Goal: Information Seeking & Learning: Learn about a topic

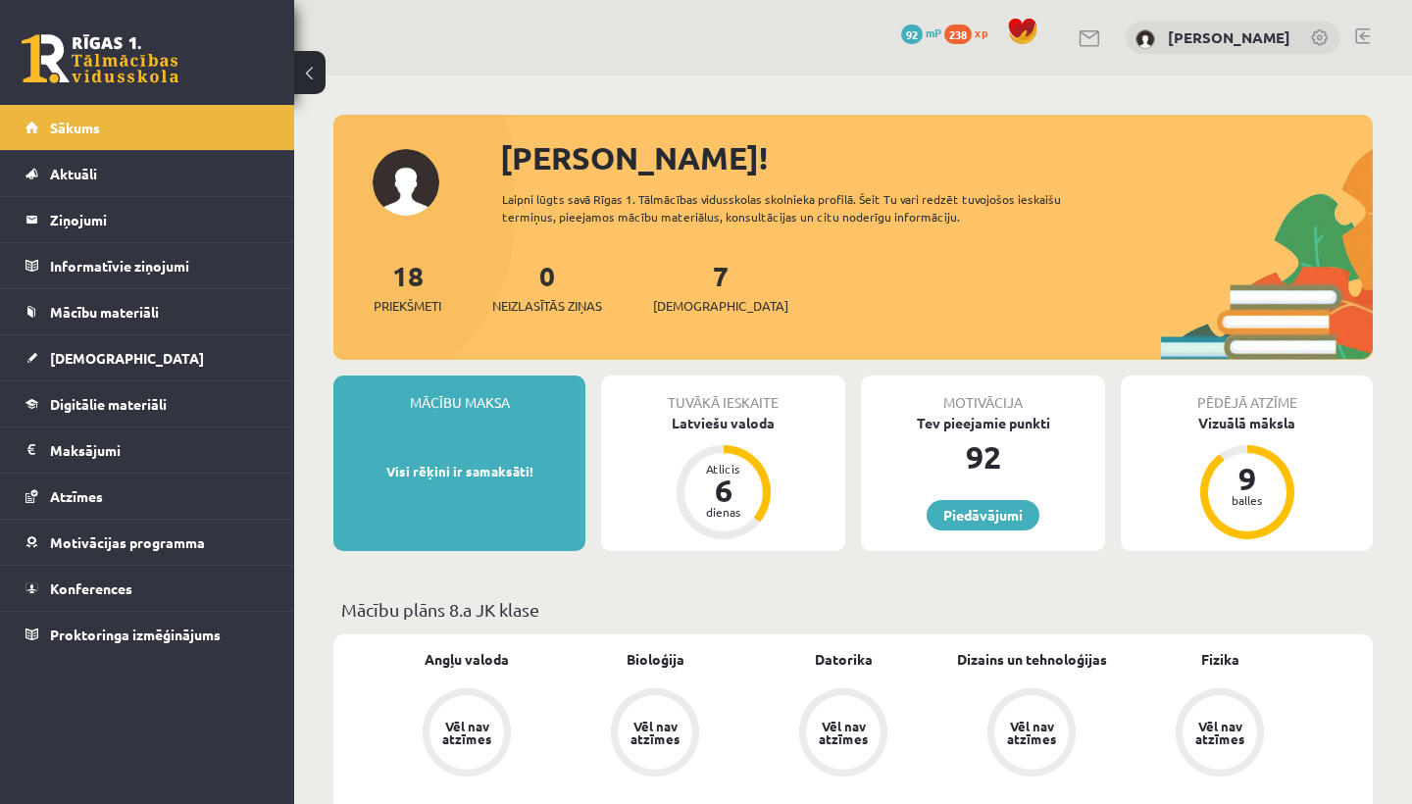
scroll to position [1566, 0]
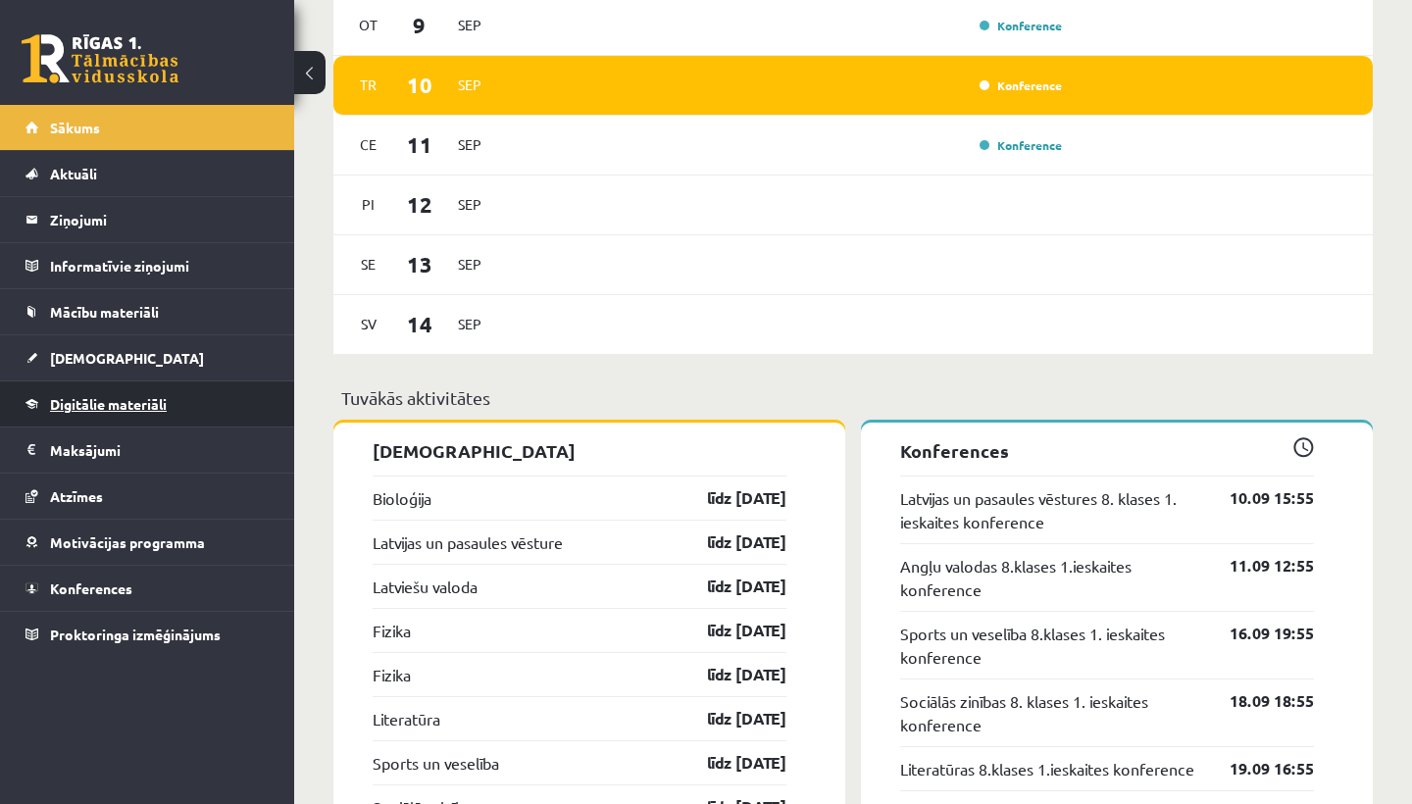
click at [154, 406] on span "Digitālie materiāli" at bounding box center [108, 404] width 117 height 18
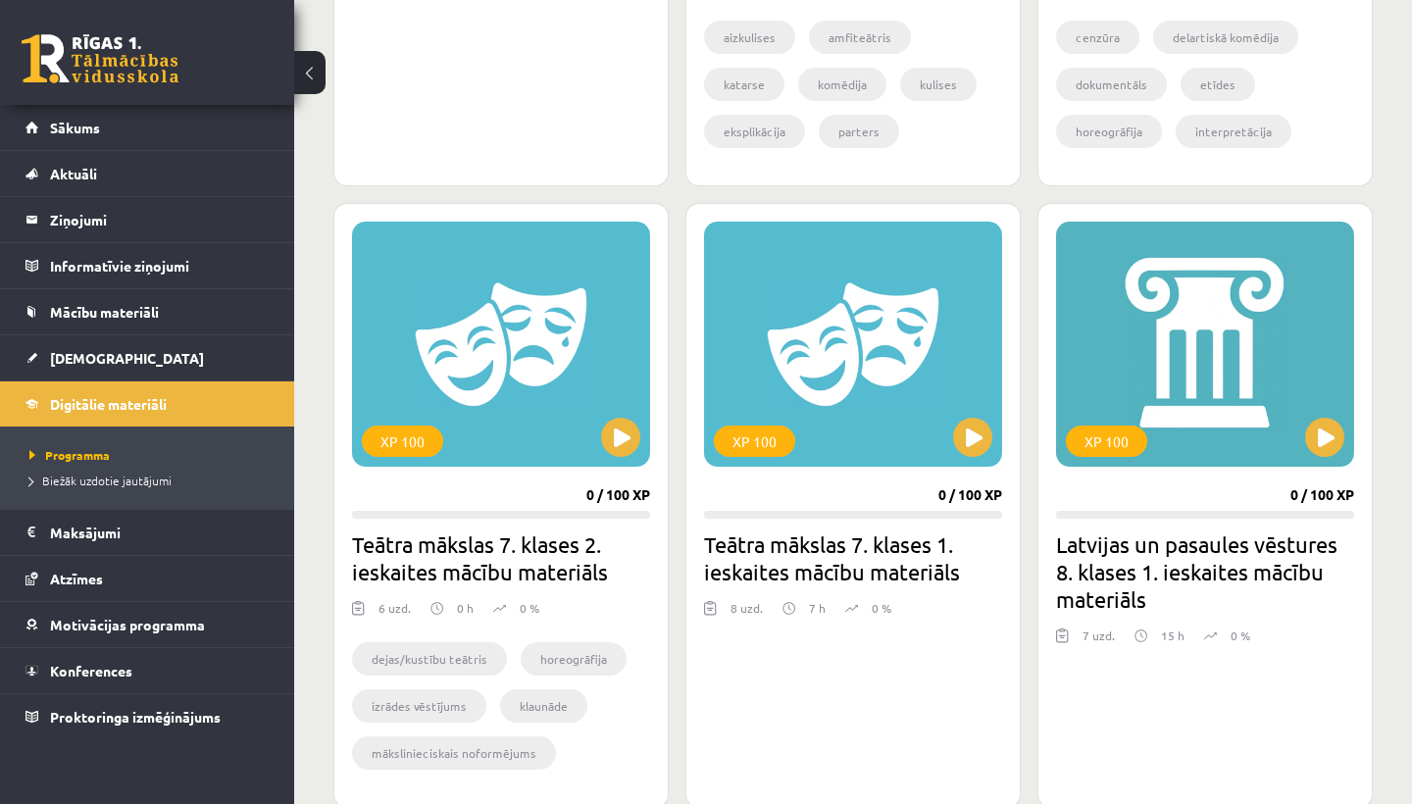
scroll to position [988, 0]
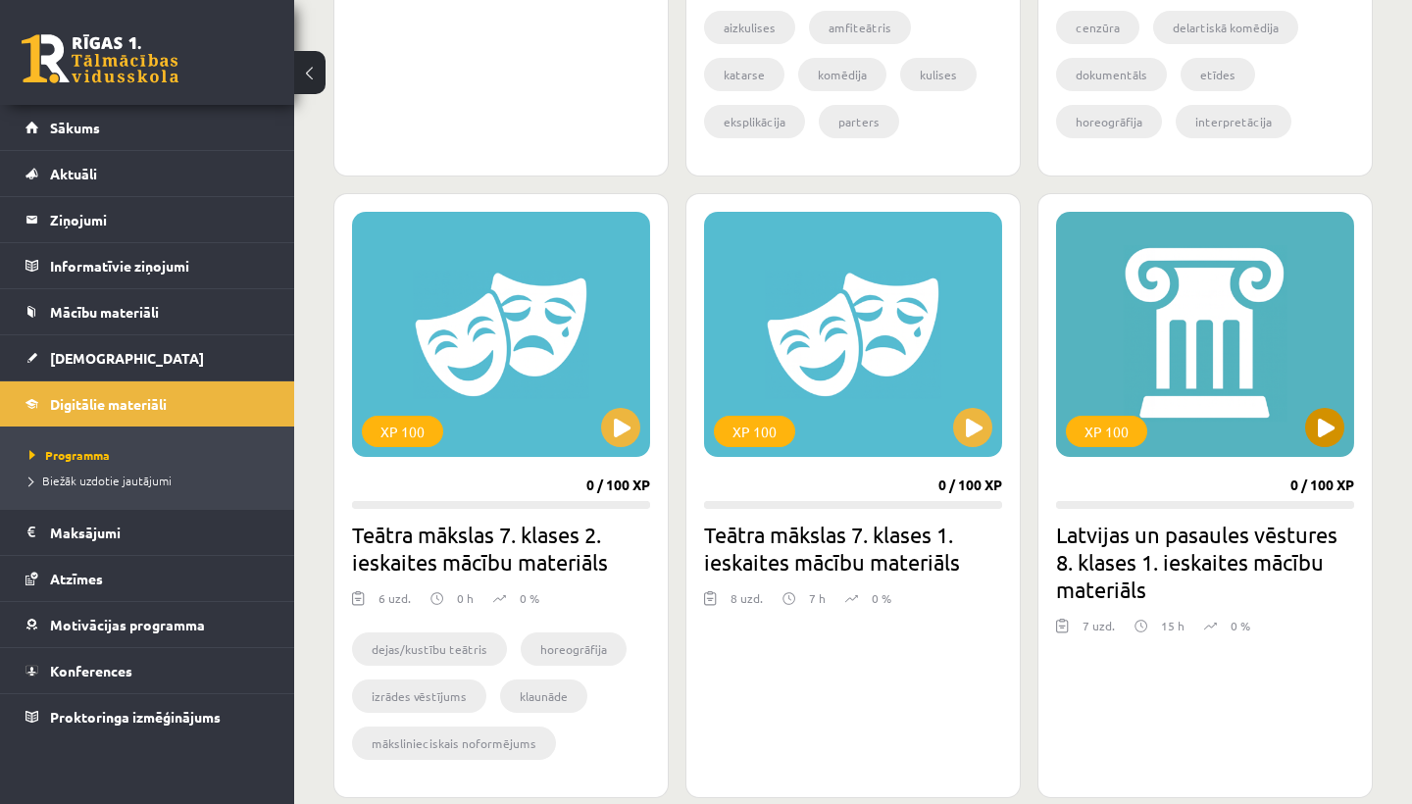
click at [1325, 426] on button at bounding box center [1324, 427] width 39 height 39
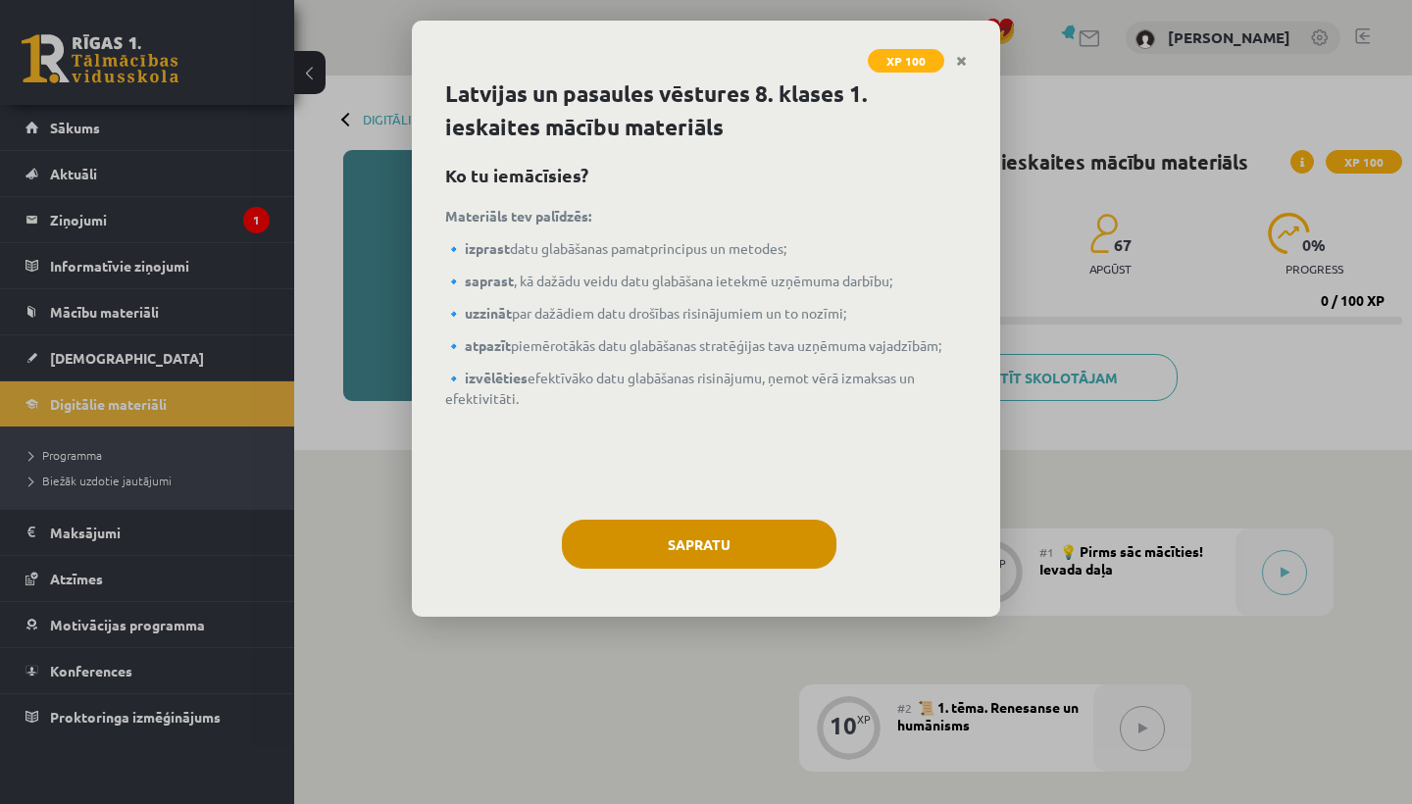
click at [766, 547] on button "Sapratu" at bounding box center [699, 544] width 275 height 49
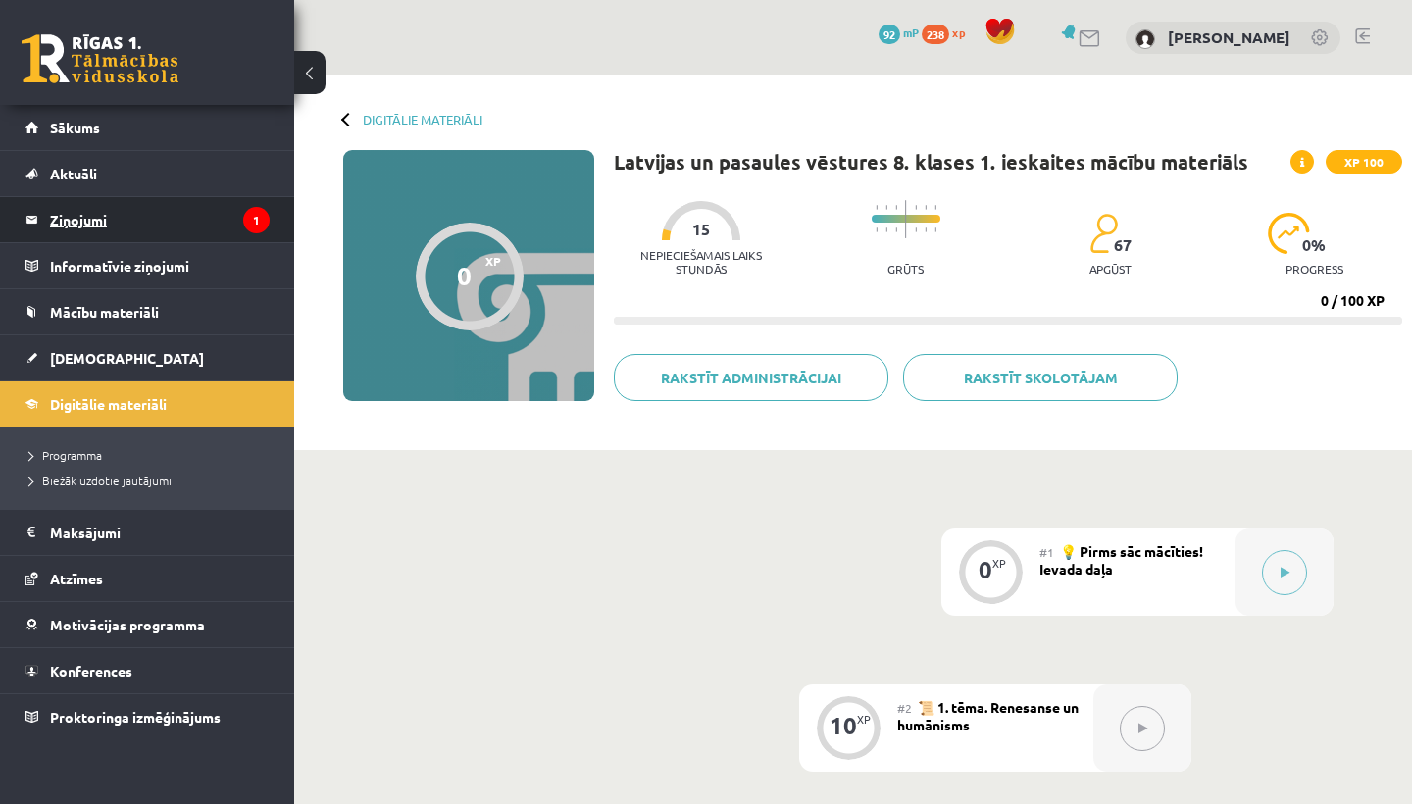
click at [232, 215] on legend "Ziņojumi 1" at bounding box center [160, 219] width 220 height 45
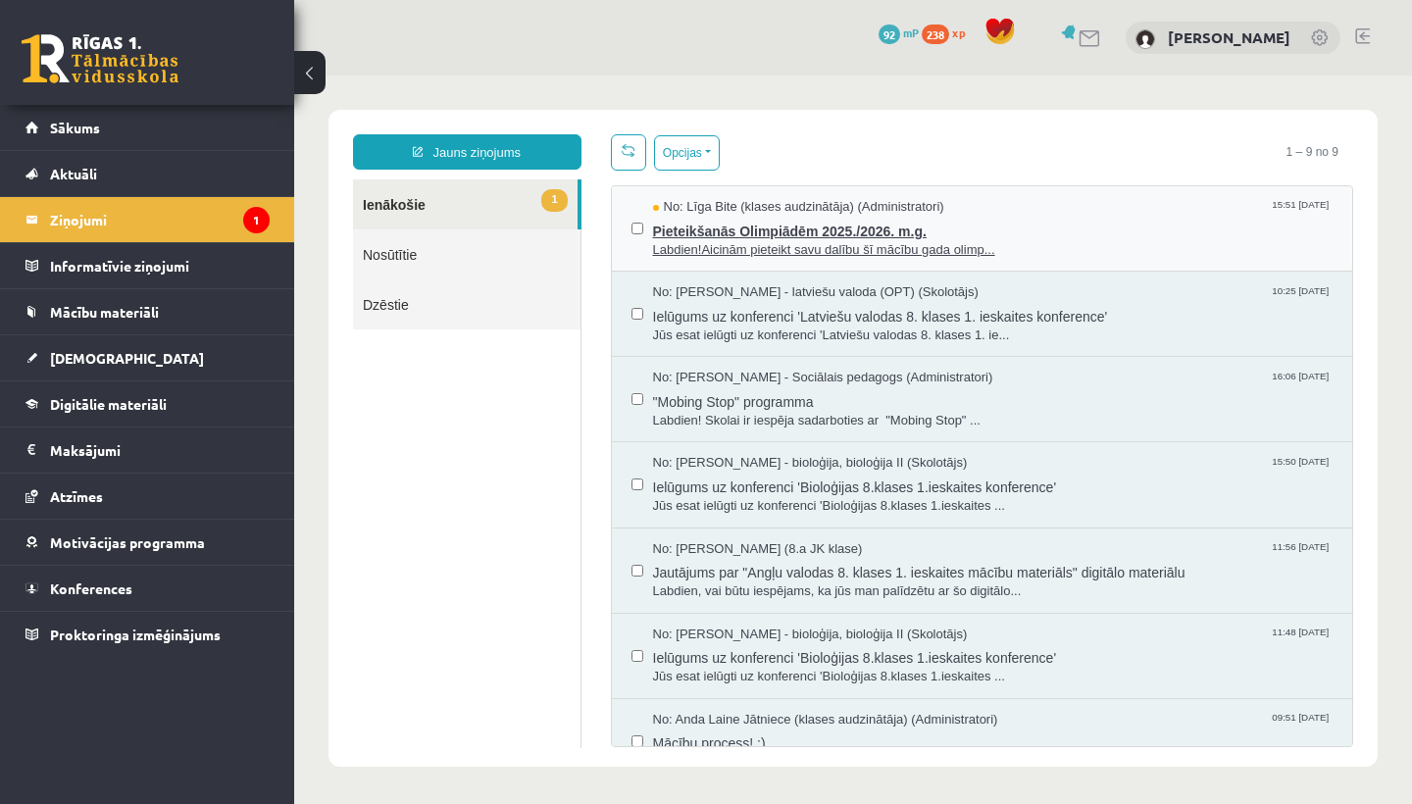
click at [729, 243] on span "Labdien!Aicinām pieteikt savu dalību šī mācību gada olimp..." at bounding box center [993, 250] width 681 height 19
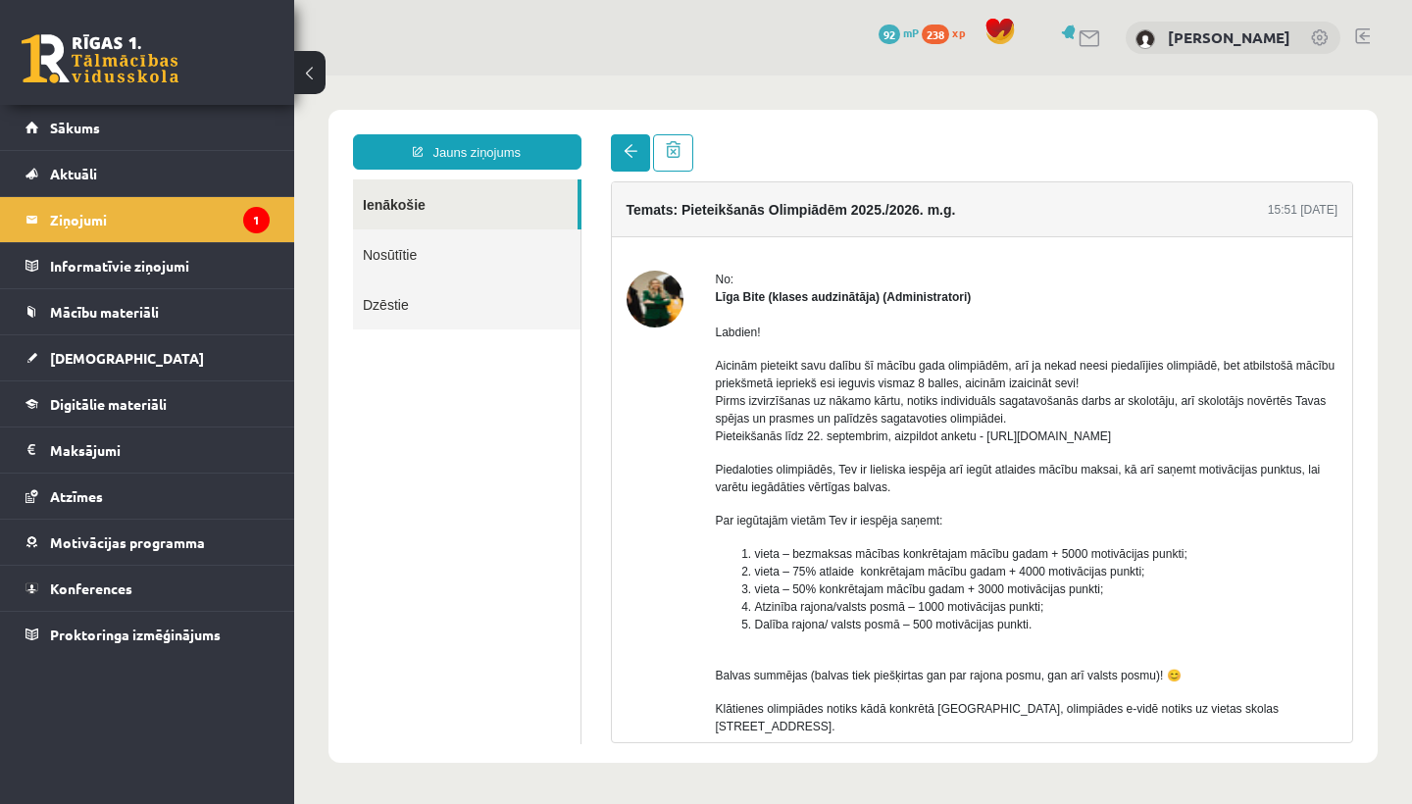
click at [628, 144] on link at bounding box center [630, 152] width 39 height 37
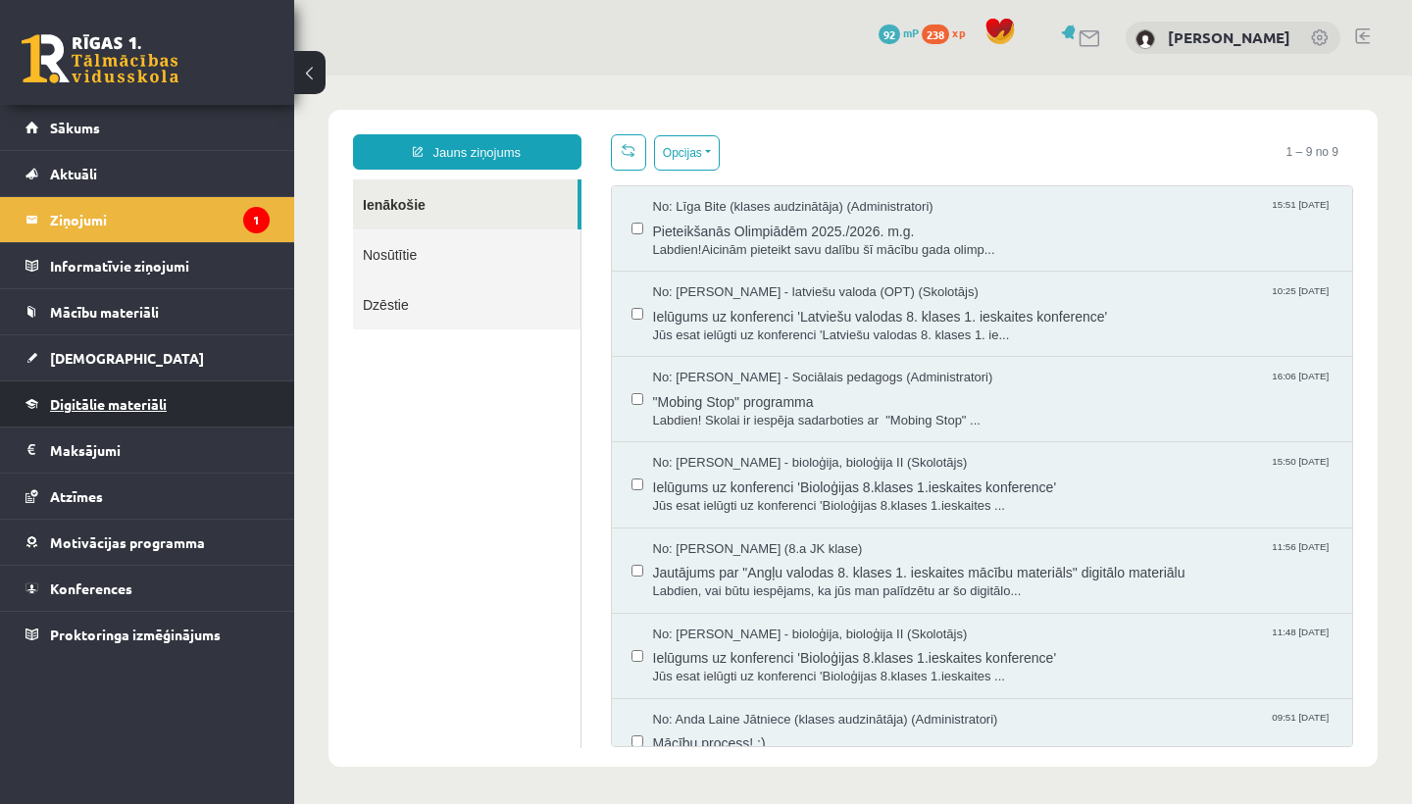
click at [90, 400] on span "Digitālie materiāli" at bounding box center [108, 404] width 117 height 18
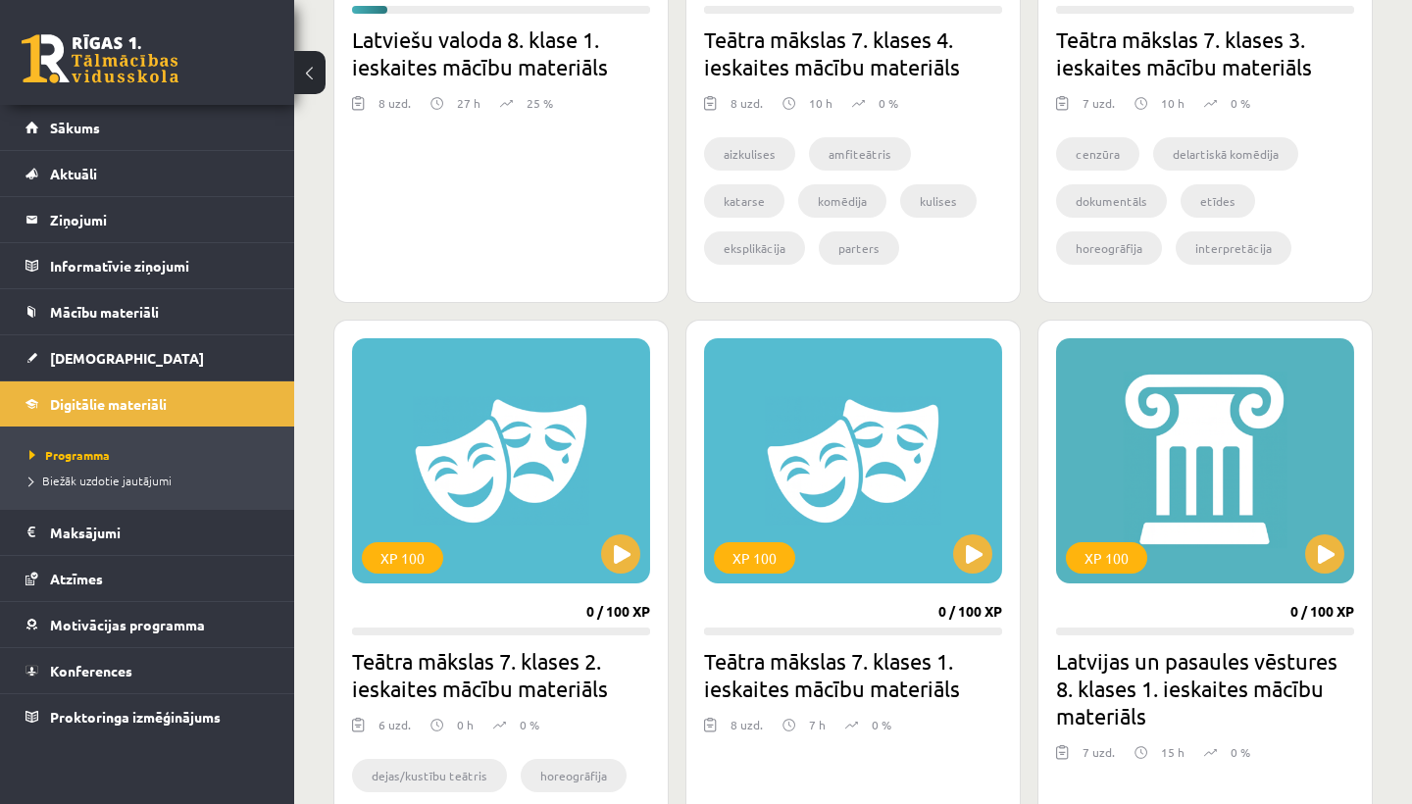
scroll to position [956, 0]
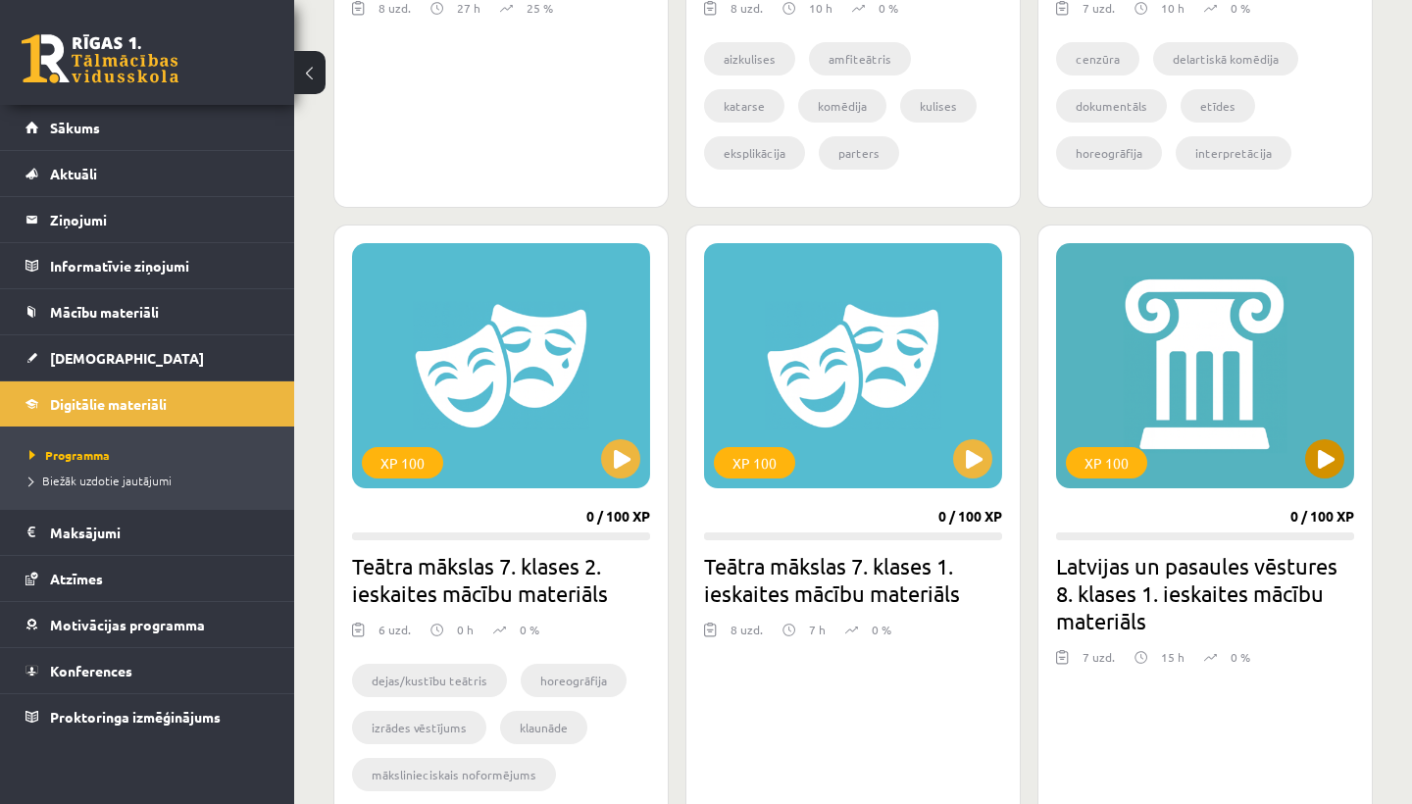
click at [1310, 456] on button at bounding box center [1324, 458] width 39 height 39
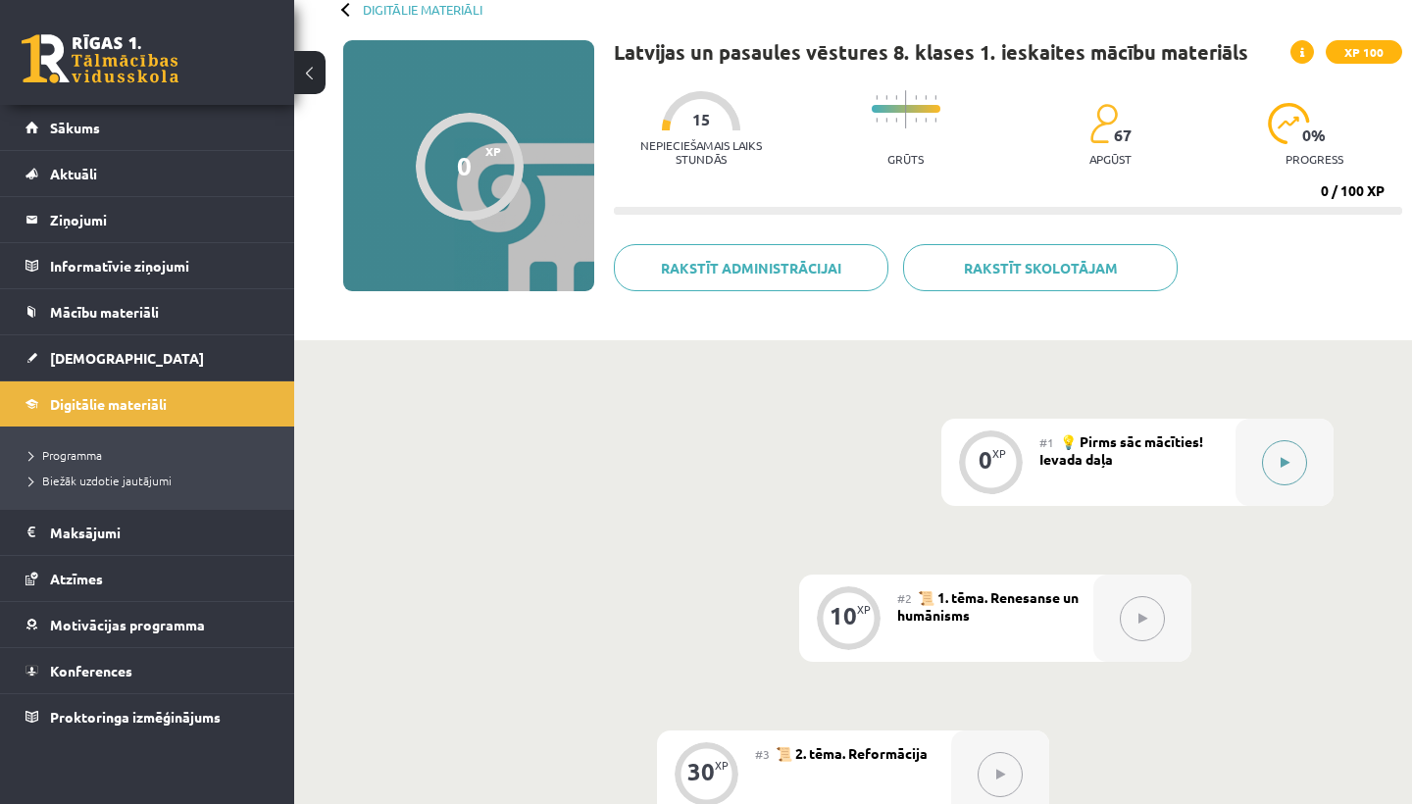
scroll to position [123, 0]
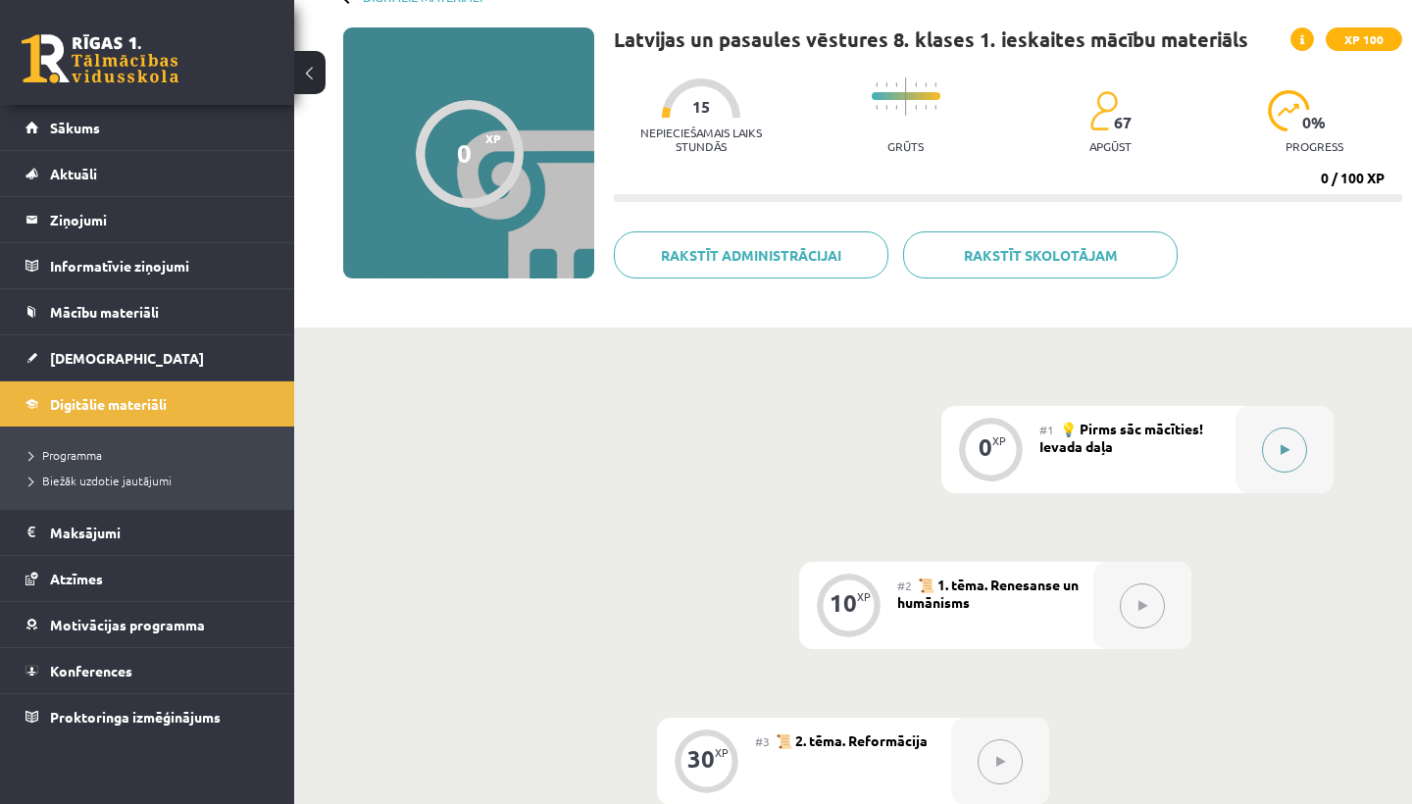
click at [1292, 438] on button at bounding box center [1284, 450] width 45 height 45
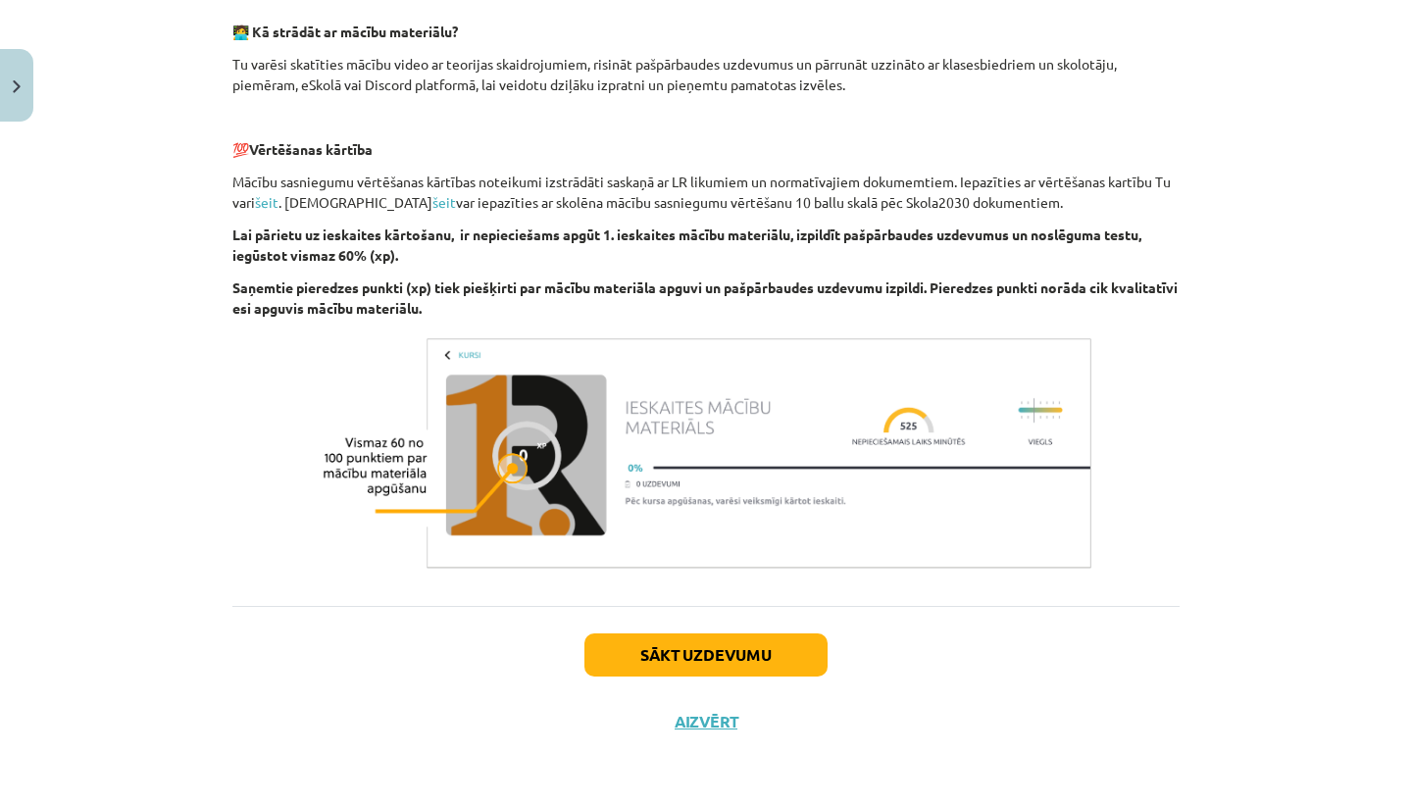
scroll to position [648, 0]
click at [705, 649] on button "Sākt uzdevumu" at bounding box center [705, 655] width 243 height 43
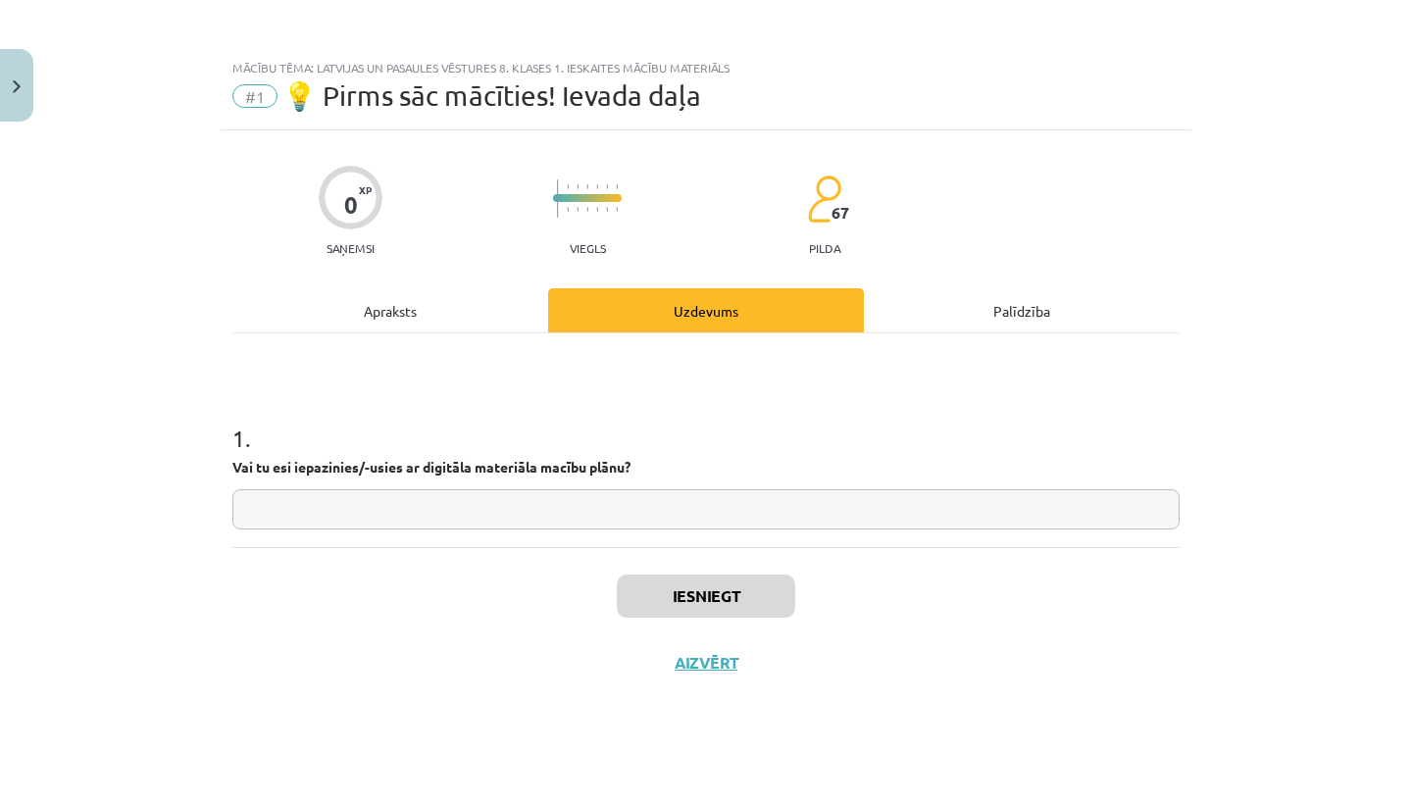
click at [723, 653] on button "Aizvērt" at bounding box center [706, 663] width 75 height 20
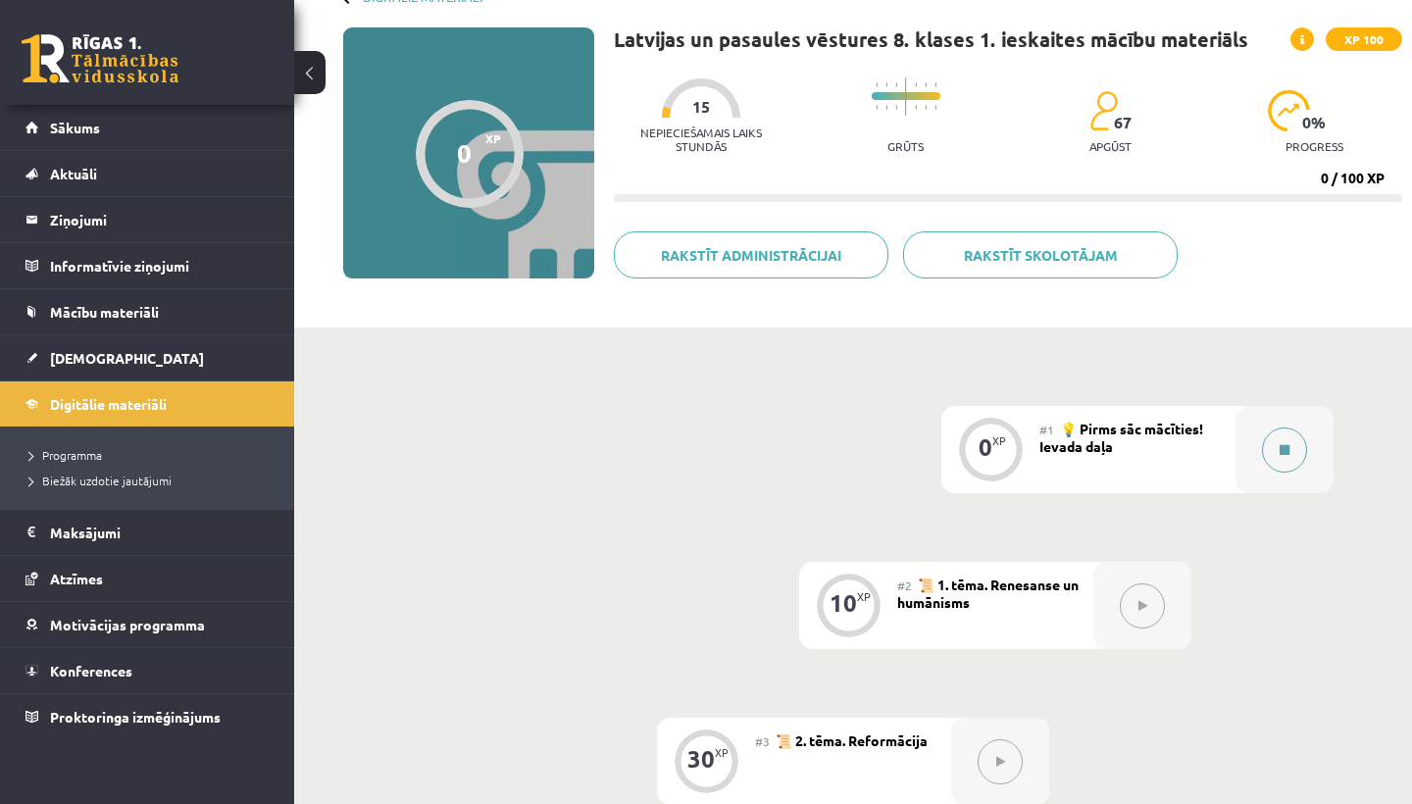
click at [1298, 427] on div at bounding box center [1285, 449] width 98 height 87
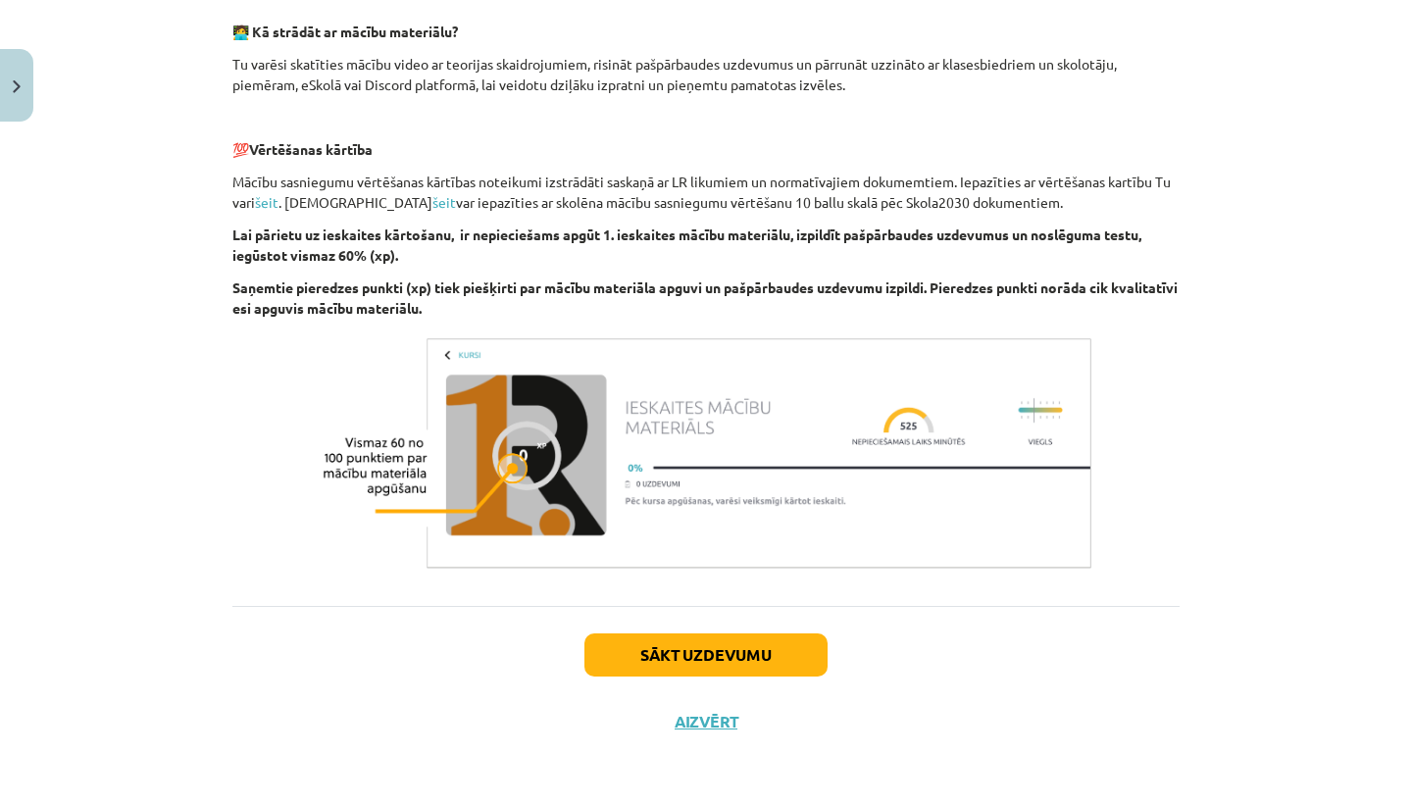
click at [788, 661] on button "Sākt uzdevumu" at bounding box center [705, 655] width 243 height 43
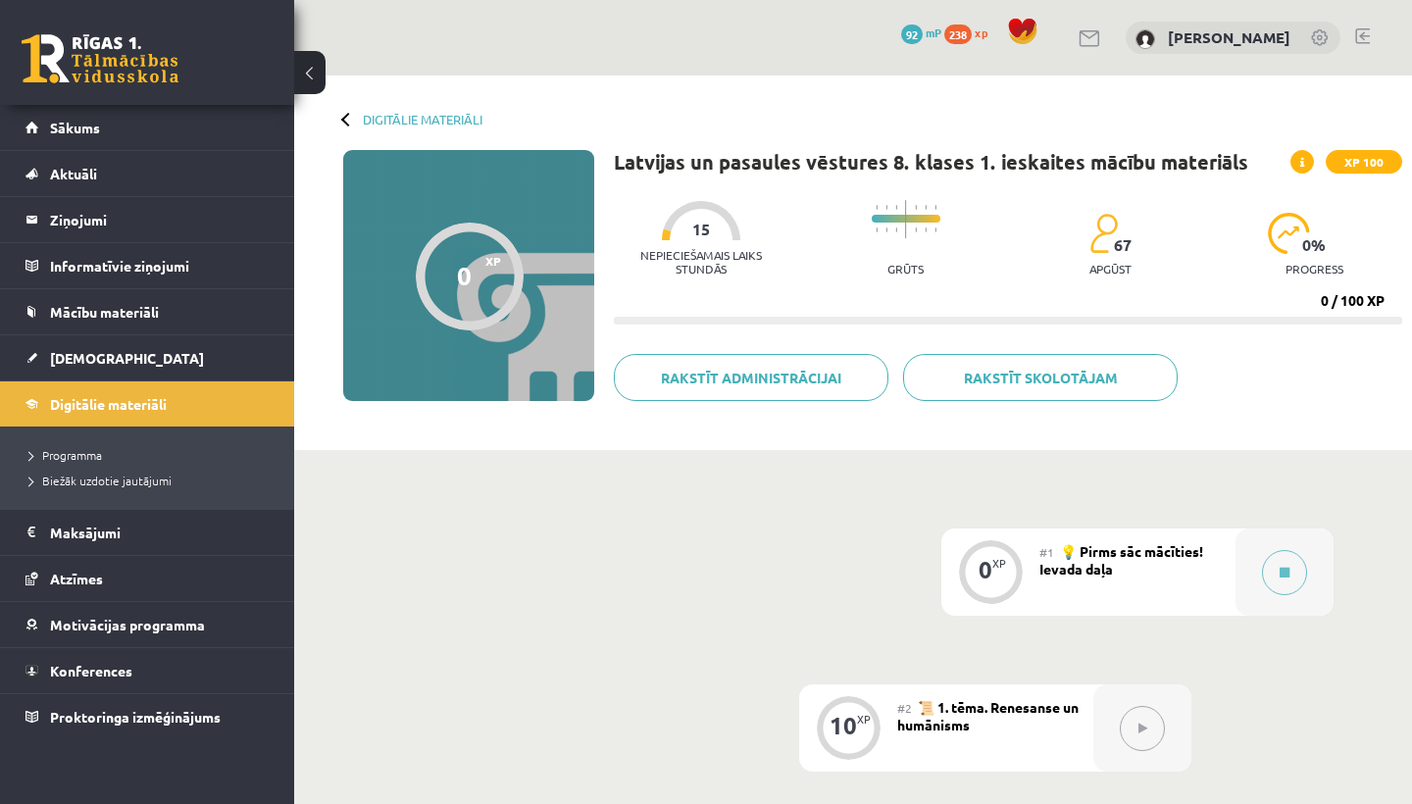
scroll to position [123, 0]
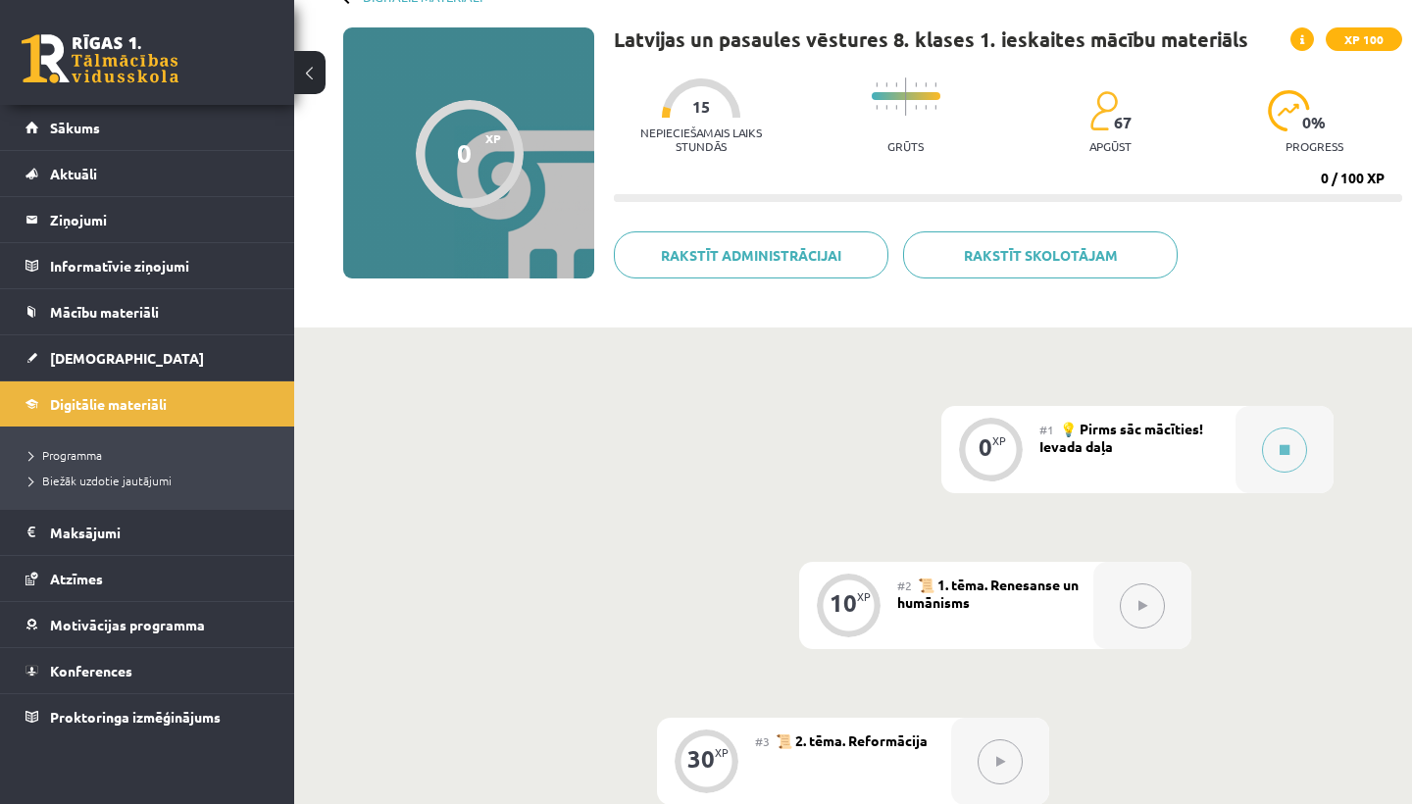
click at [994, 444] on div "XP" at bounding box center [999, 440] width 14 height 11
click at [1104, 445] on span "💡 Pirms sāc mācīties! Ievada daļa" at bounding box center [1121, 437] width 164 height 35
click at [1293, 441] on button at bounding box center [1284, 450] width 45 height 45
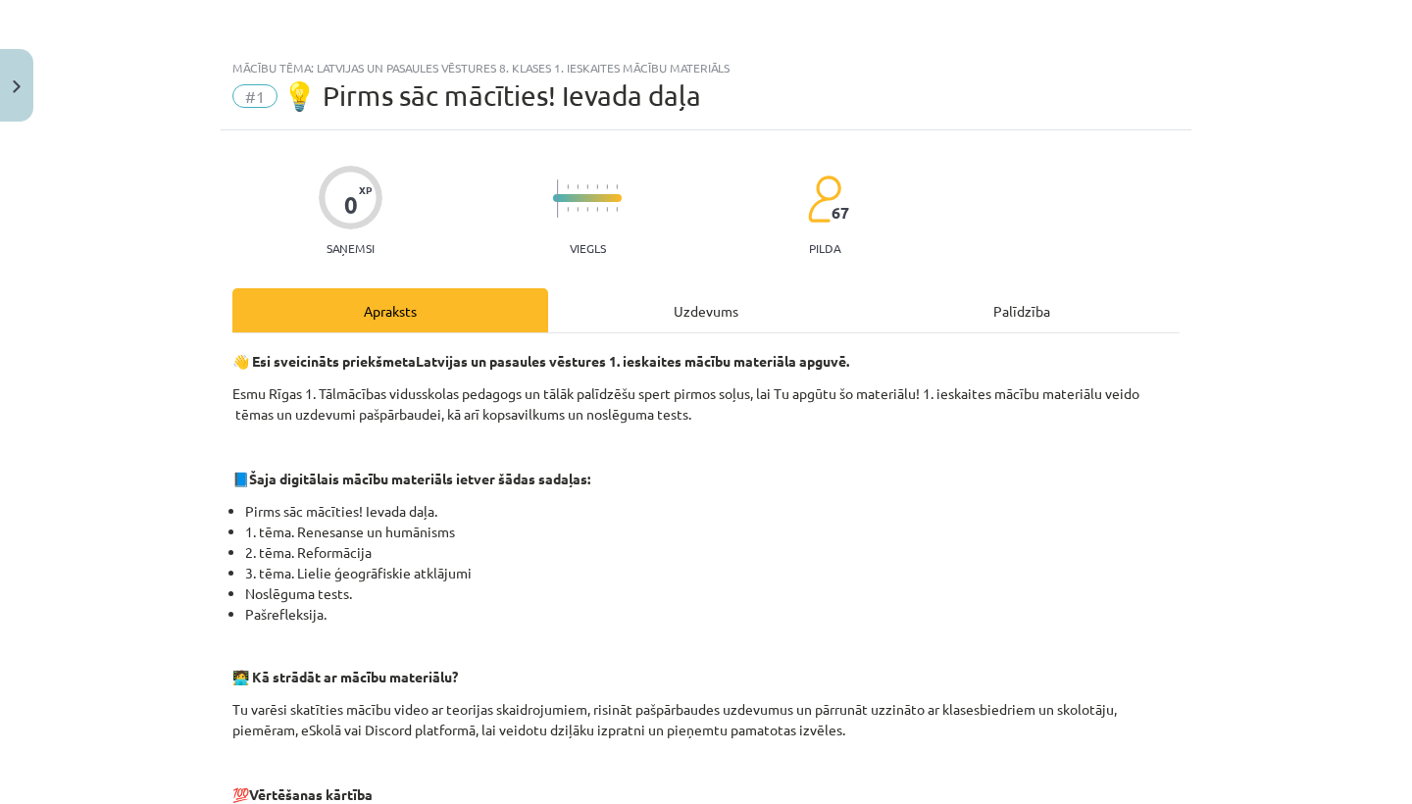
click at [758, 301] on div "Uzdevums" at bounding box center [706, 310] width 316 height 44
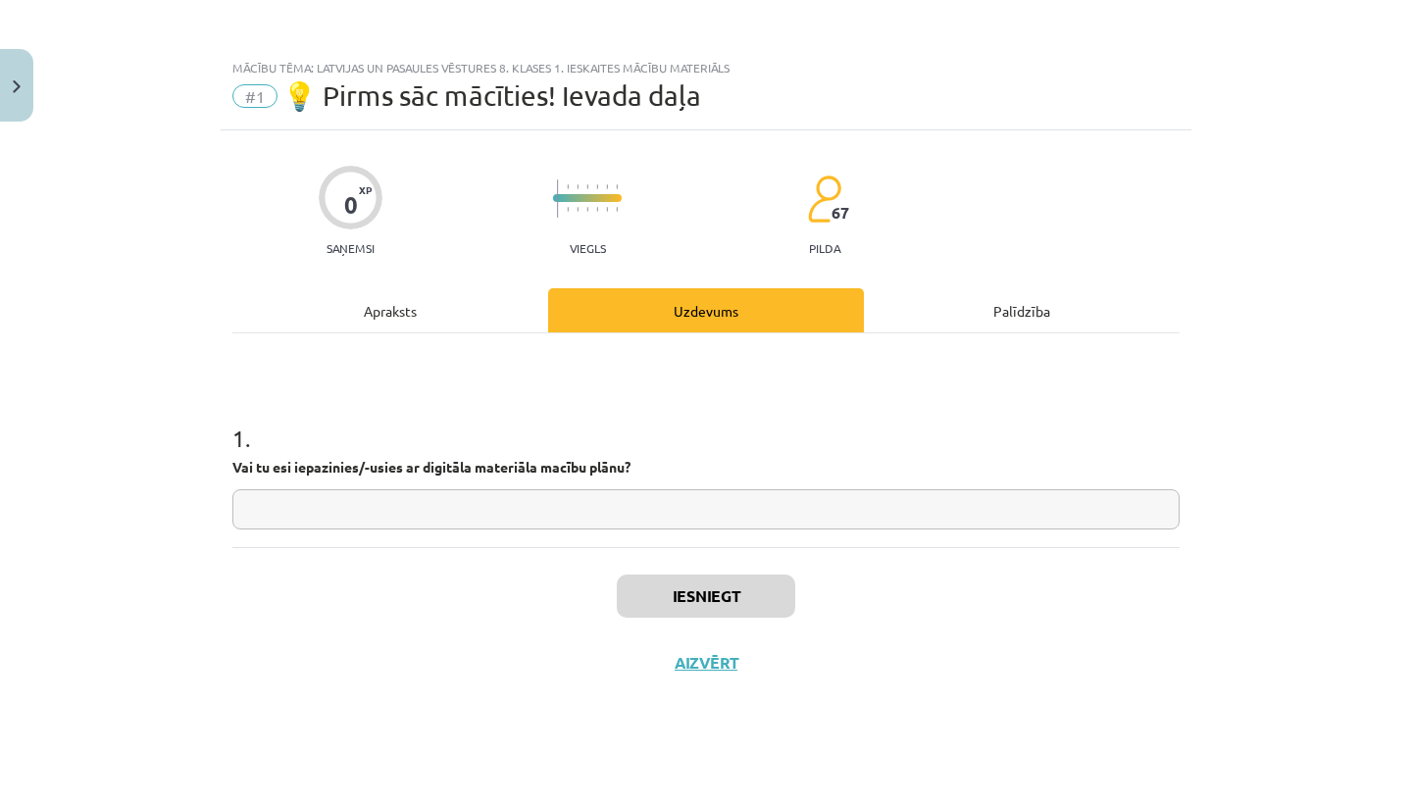
click at [655, 496] on input "text" at bounding box center [705, 509] width 947 height 40
type input "**"
click at [716, 580] on button "Iesniegt" at bounding box center [706, 596] width 178 height 43
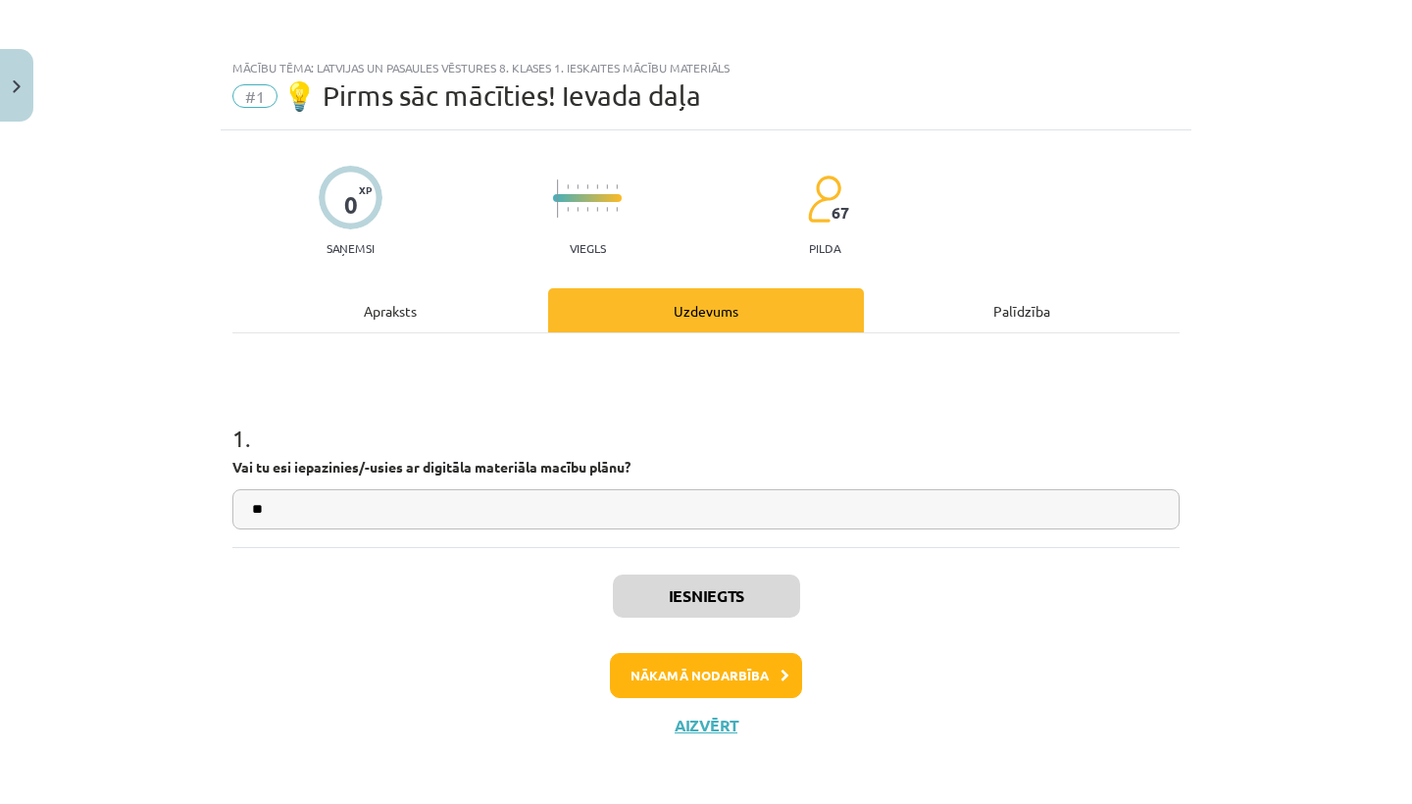
click at [709, 675] on button "Nākamā nodarbība" at bounding box center [706, 675] width 192 height 45
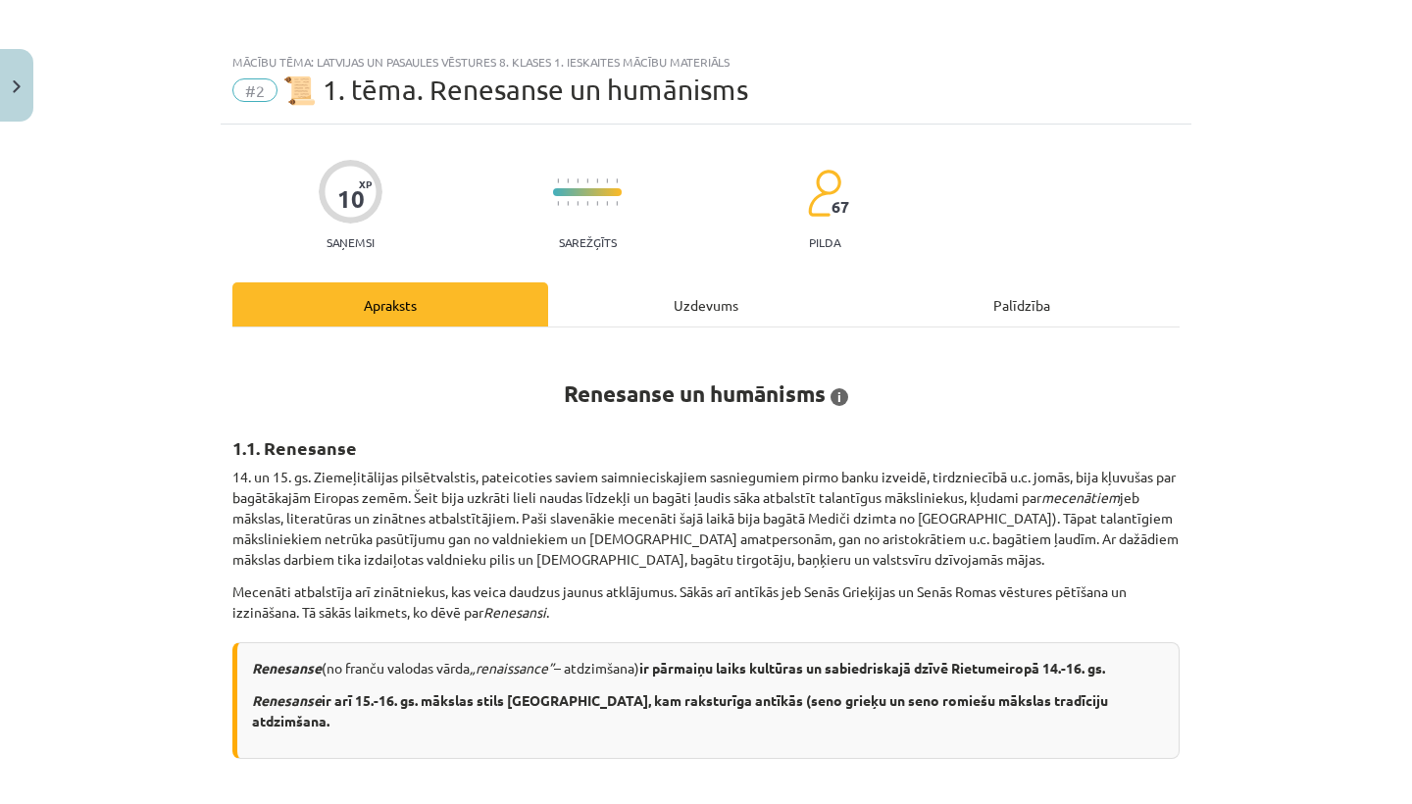
scroll to position [95, 0]
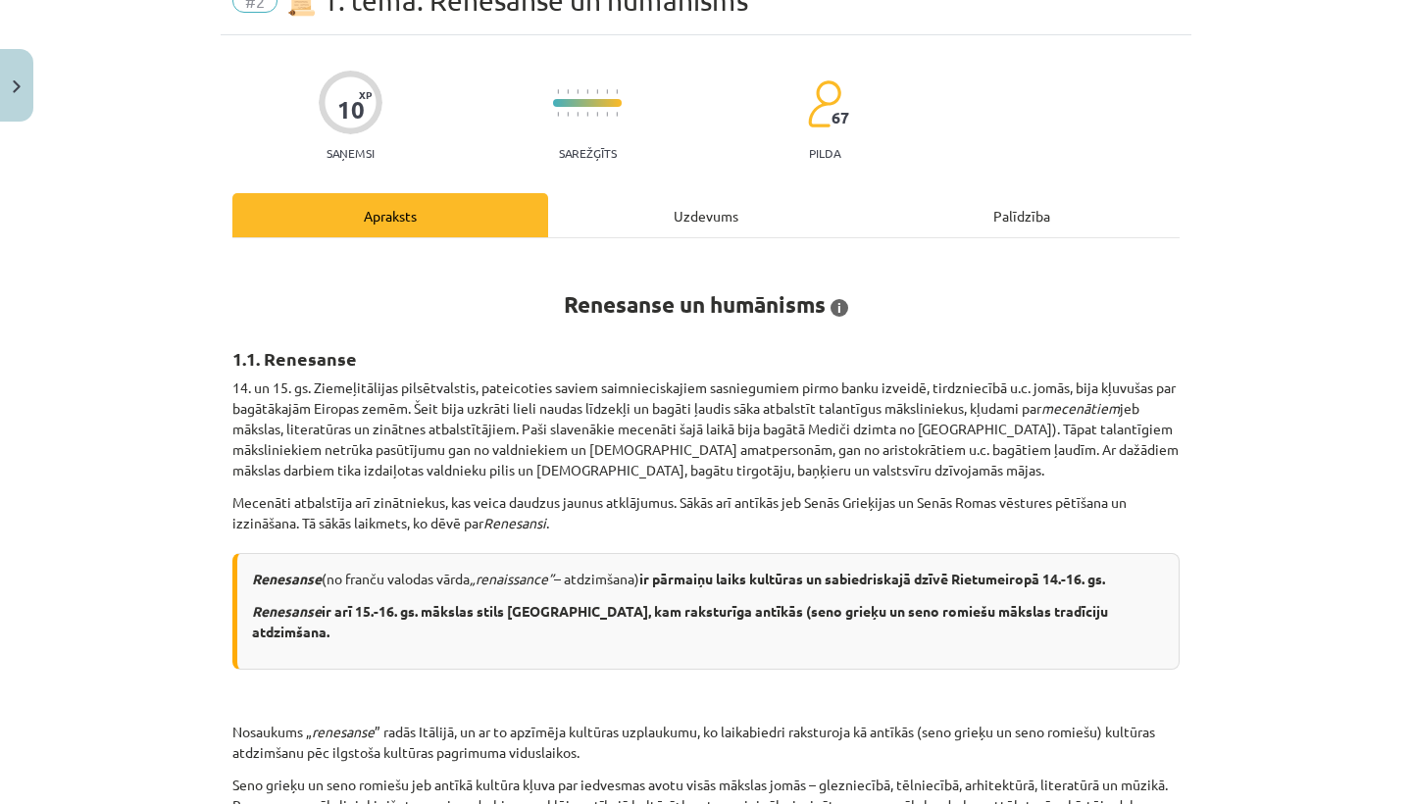
click at [0, 81] on button "Close" at bounding box center [16, 85] width 33 height 73
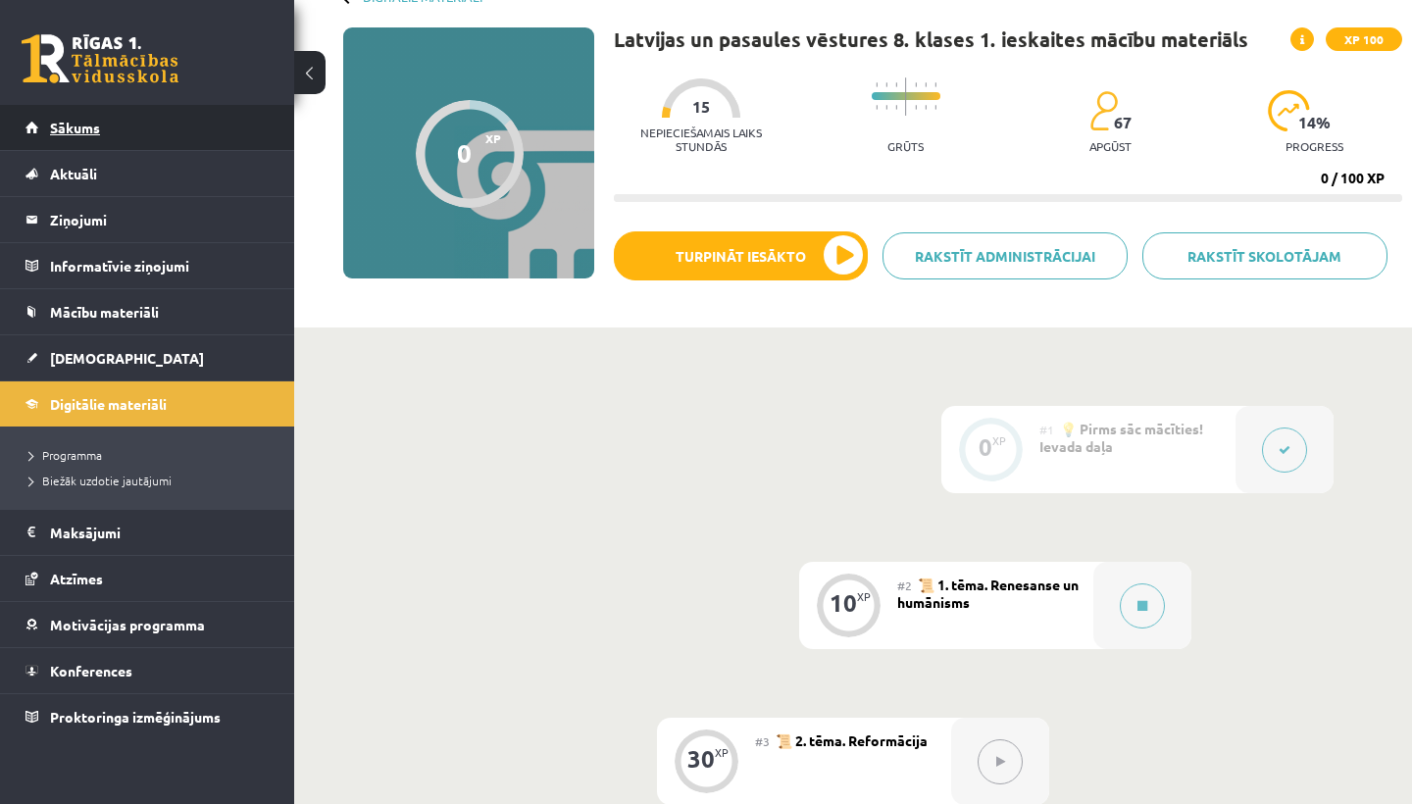
click at [106, 133] on link "Sākums" at bounding box center [147, 127] width 244 height 45
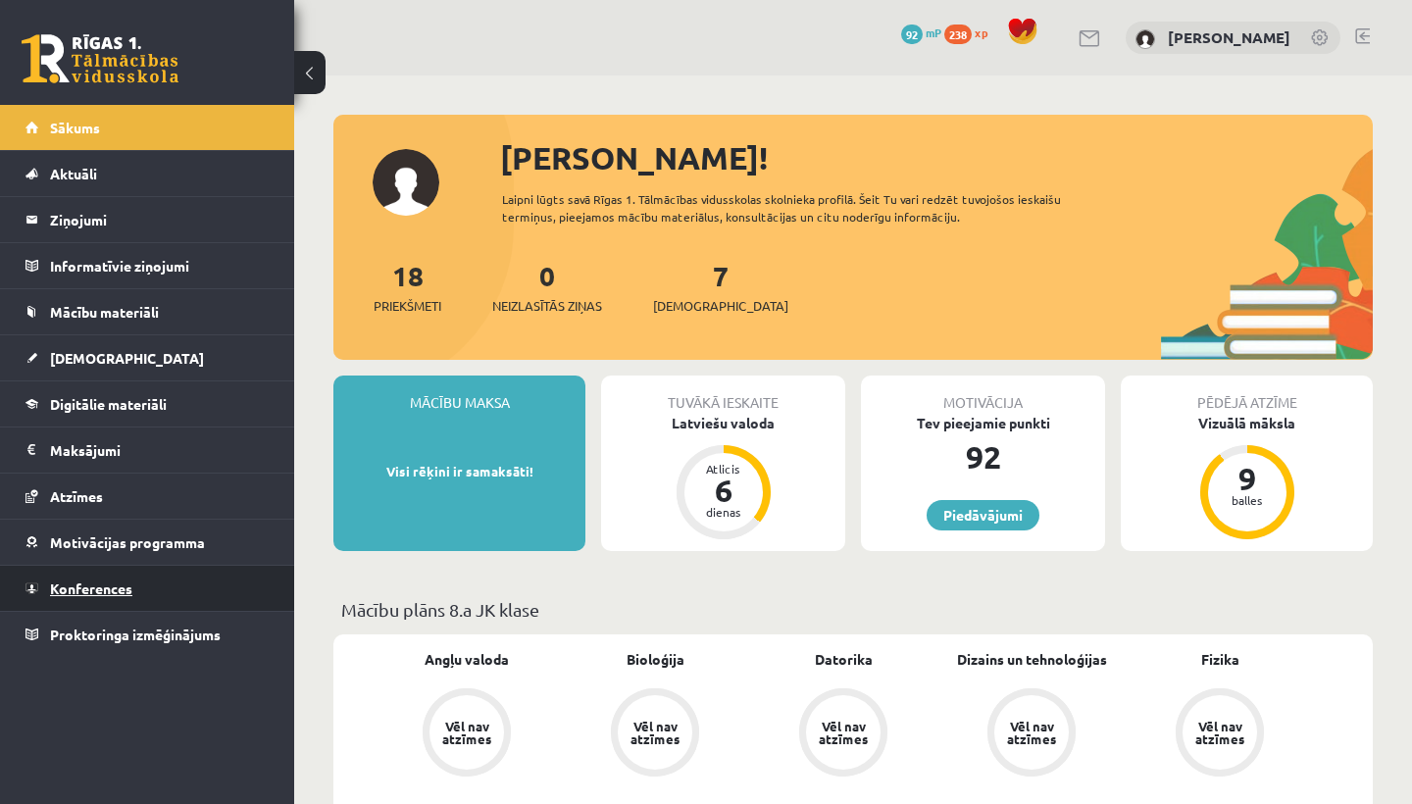
click at [99, 575] on link "Konferences" at bounding box center [147, 588] width 244 height 45
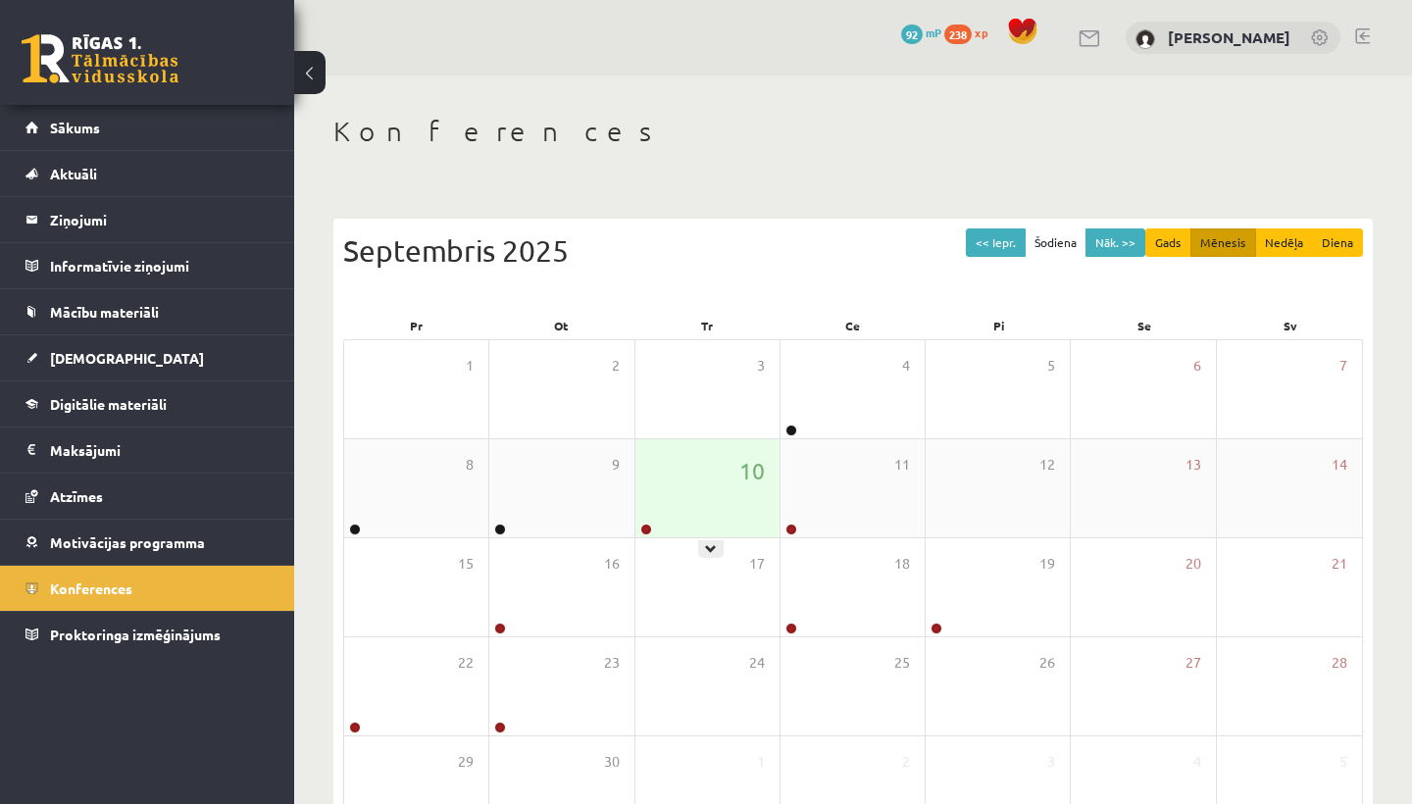
click at [695, 485] on div "10" at bounding box center [707, 488] width 144 height 98
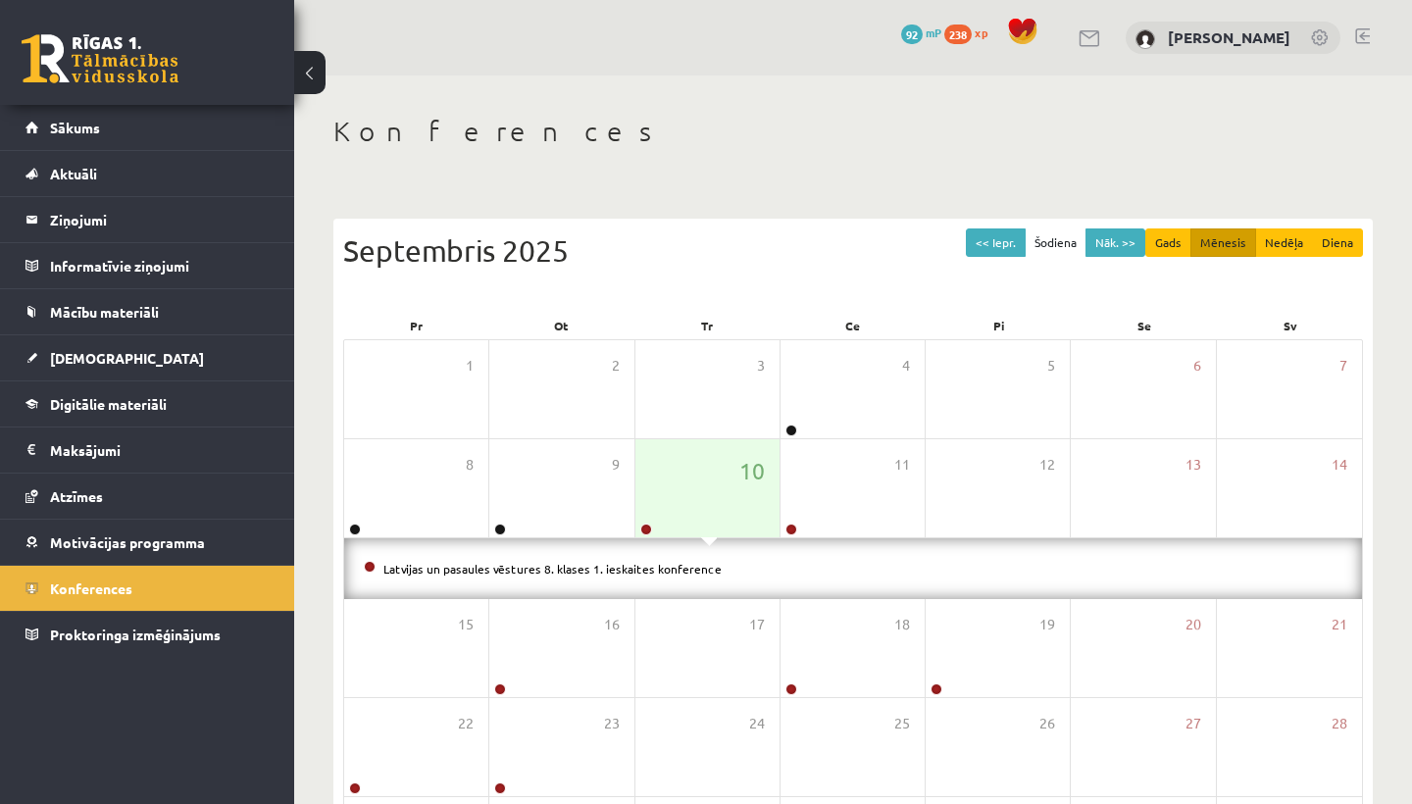
click at [707, 538] on span at bounding box center [709, 541] width 16 height 9
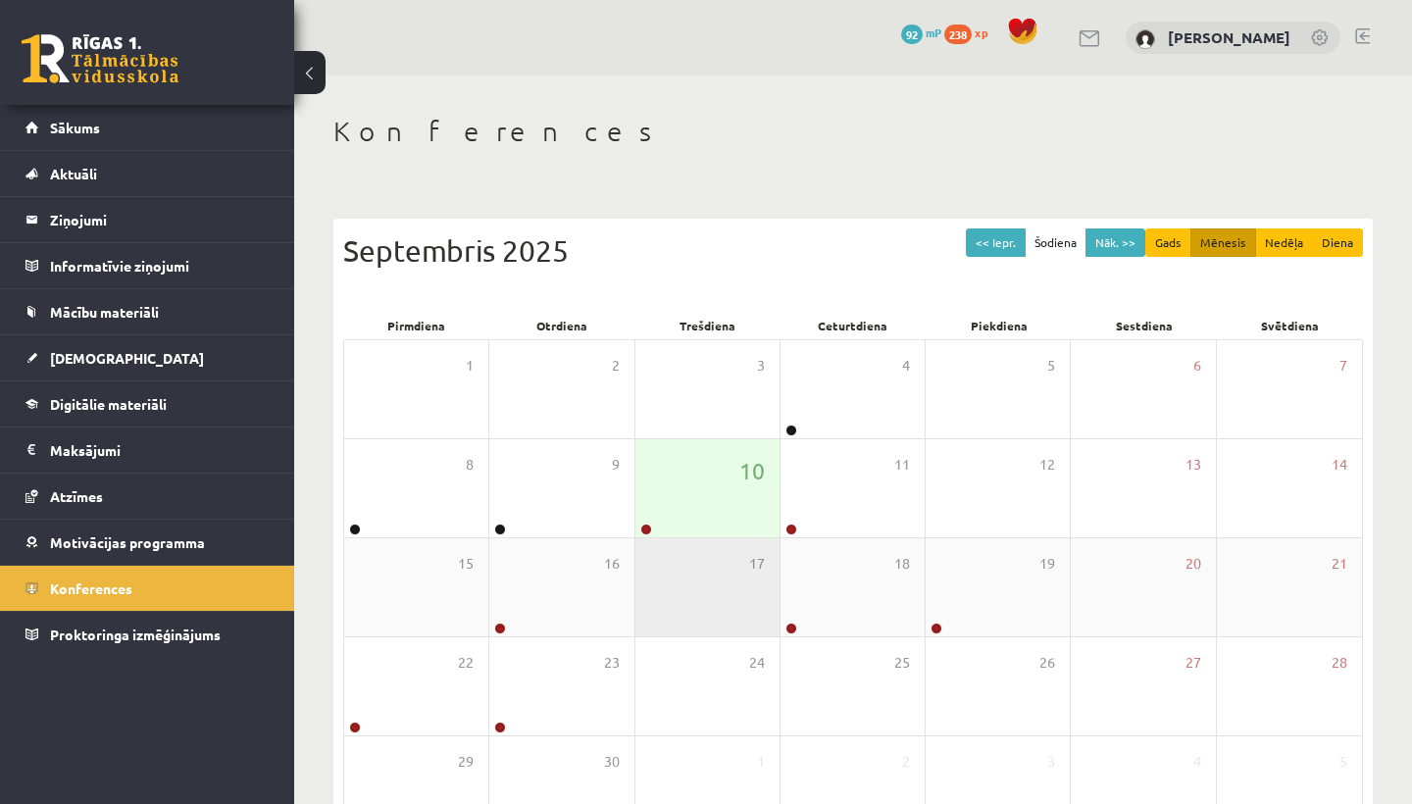
click at [712, 546] on div "17" at bounding box center [707, 587] width 144 height 98
click at [718, 520] on div "10" at bounding box center [707, 488] width 144 height 98
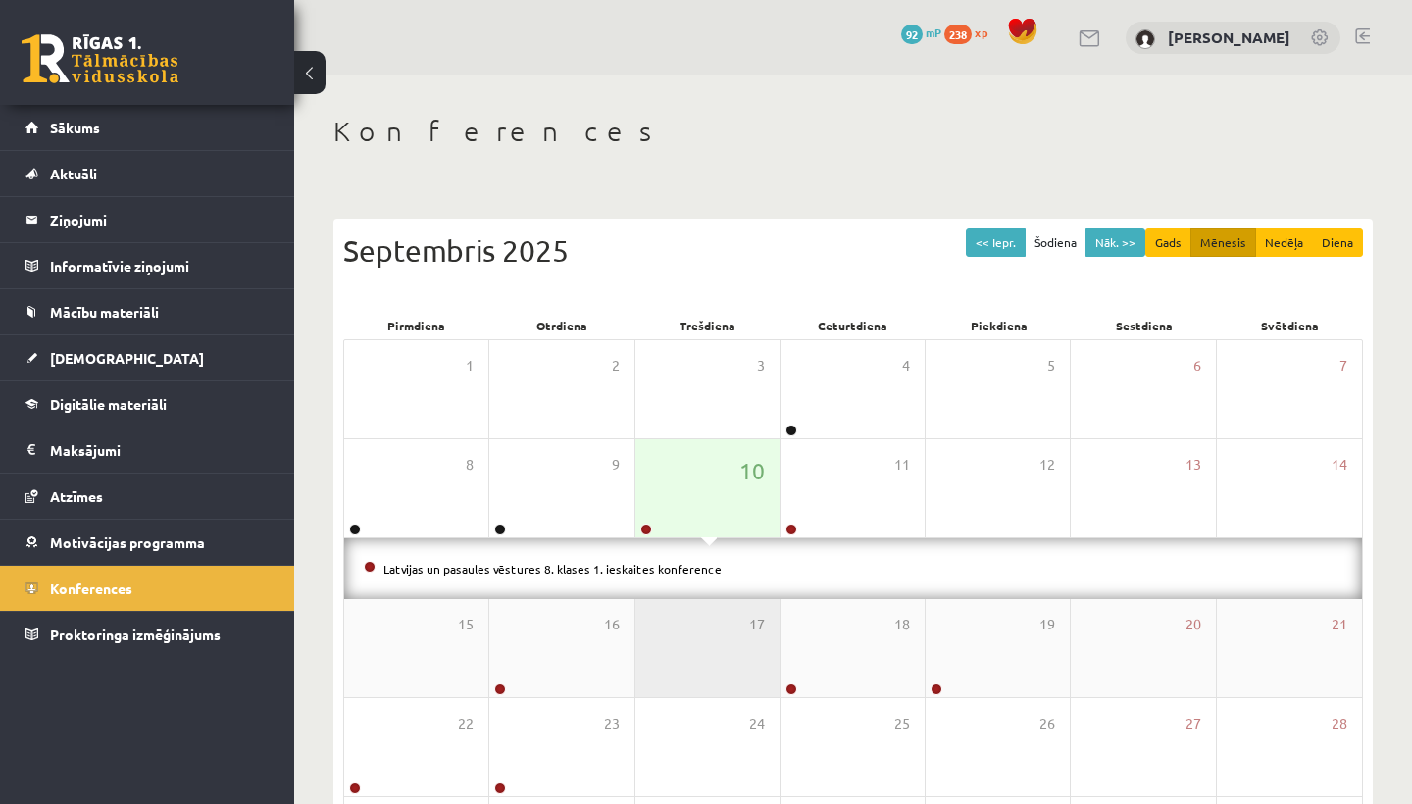
click at [673, 654] on div "17" at bounding box center [707, 648] width 144 height 98
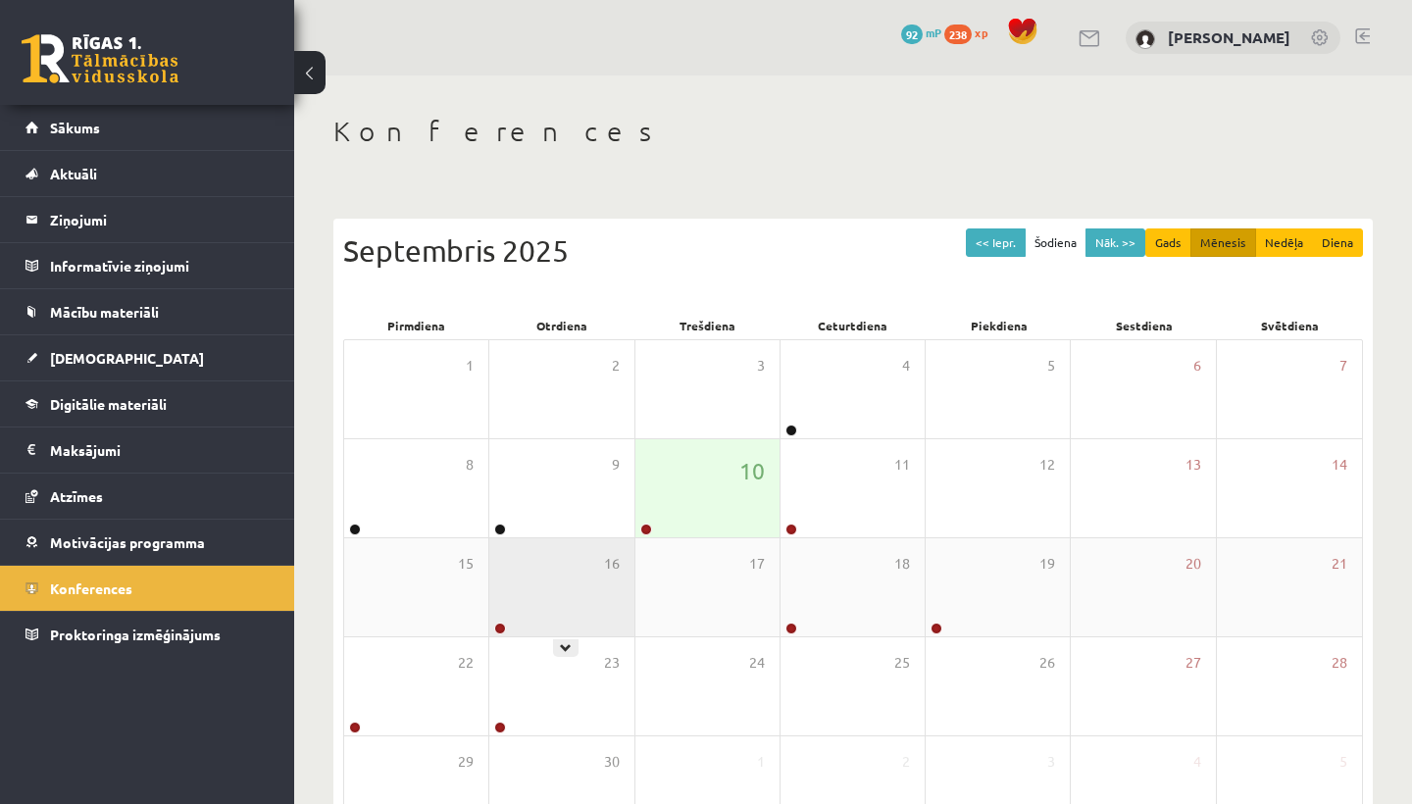
click at [569, 568] on div "16" at bounding box center [561, 587] width 144 height 98
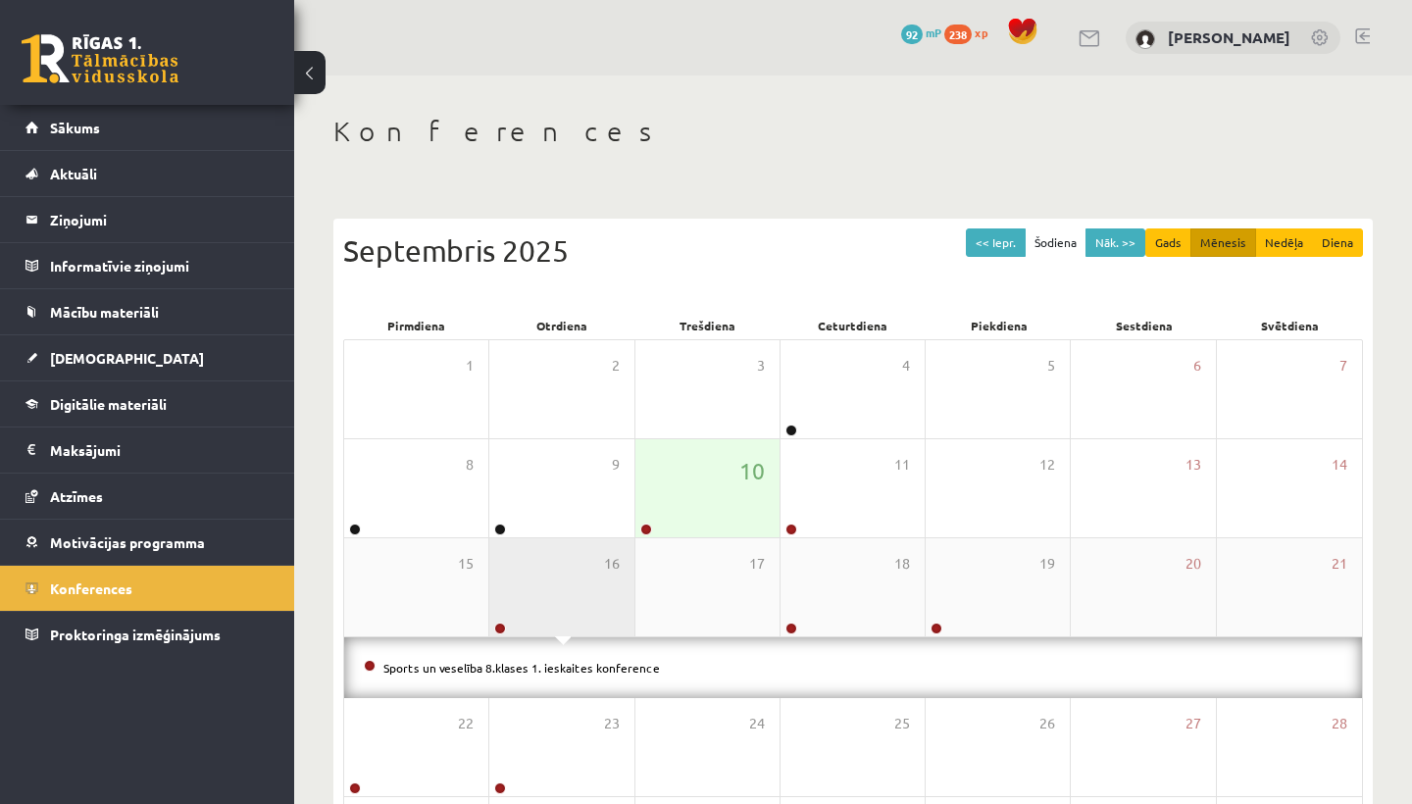
click at [569, 568] on div "16" at bounding box center [561, 587] width 144 height 98
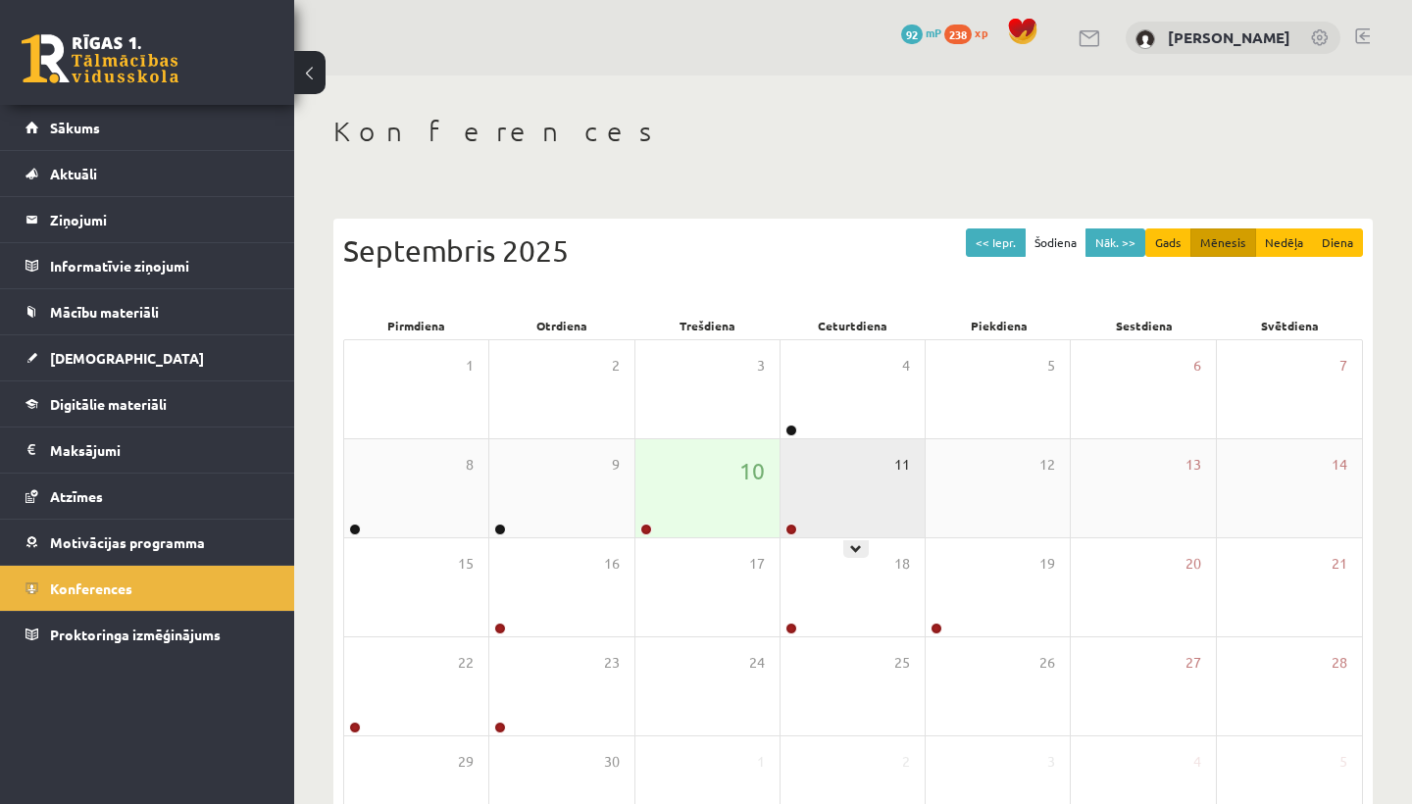
click at [894, 470] on span "11" at bounding box center [902, 465] width 16 height 22
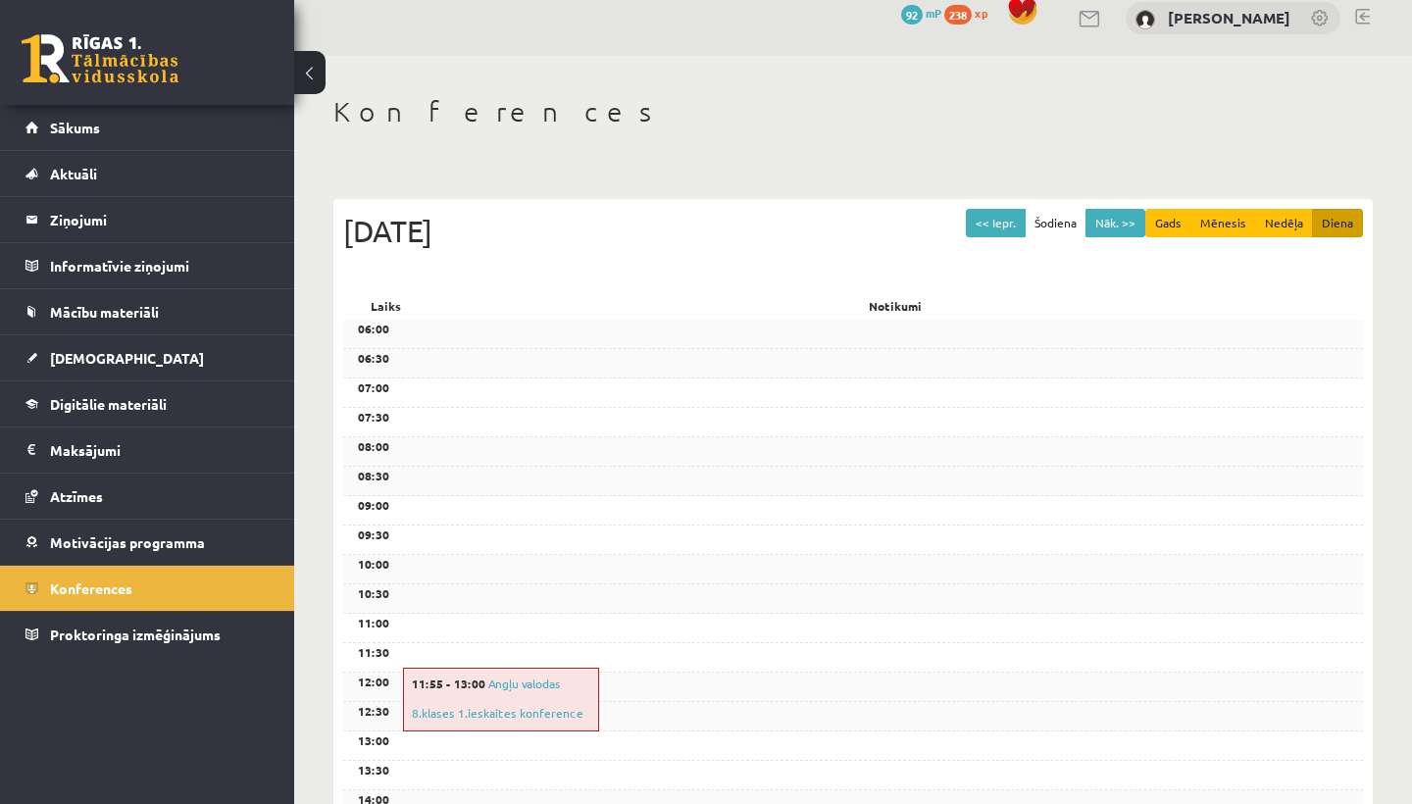
scroll to position [16, 0]
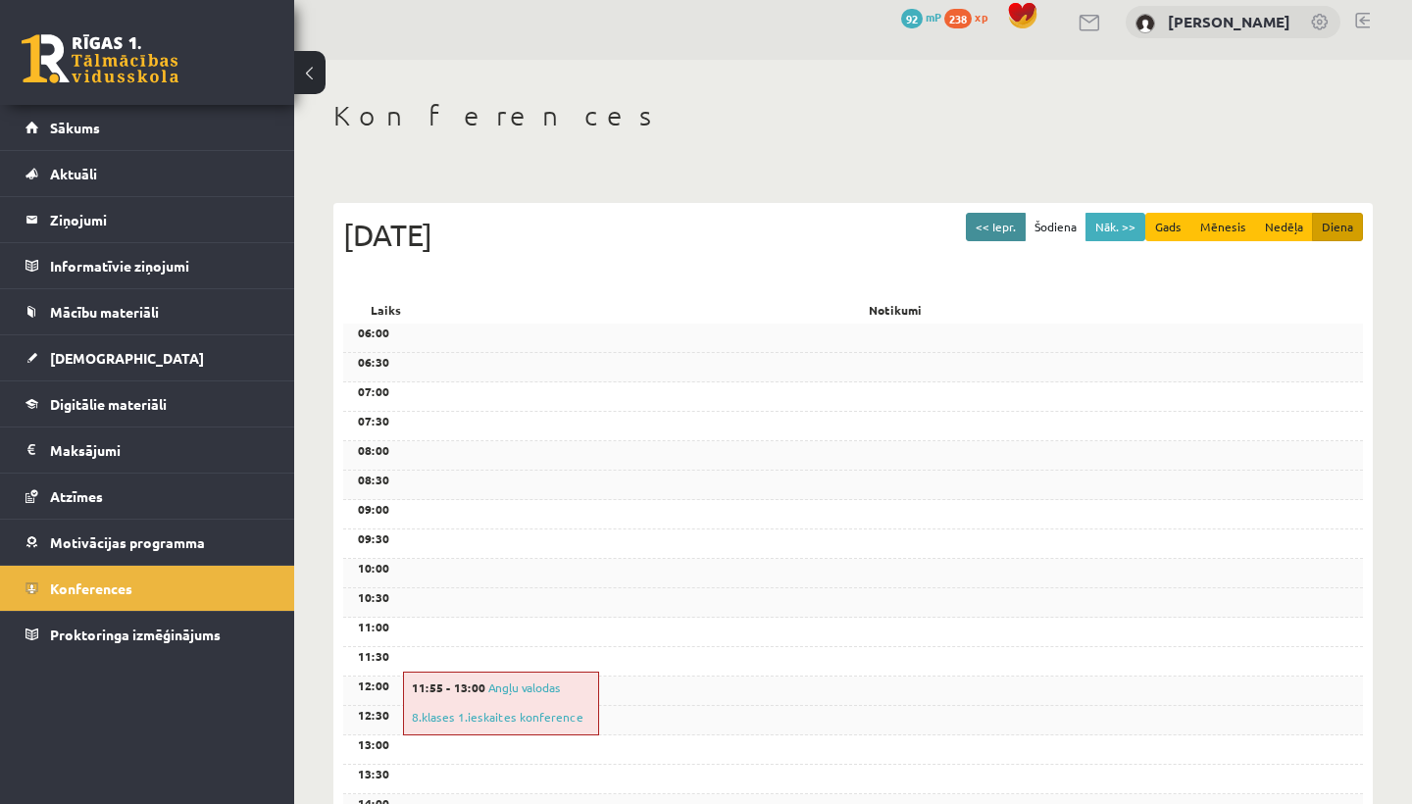
click at [1010, 224] on button "<< Iepr." at bounding box center [996, 227] width 60 height 28
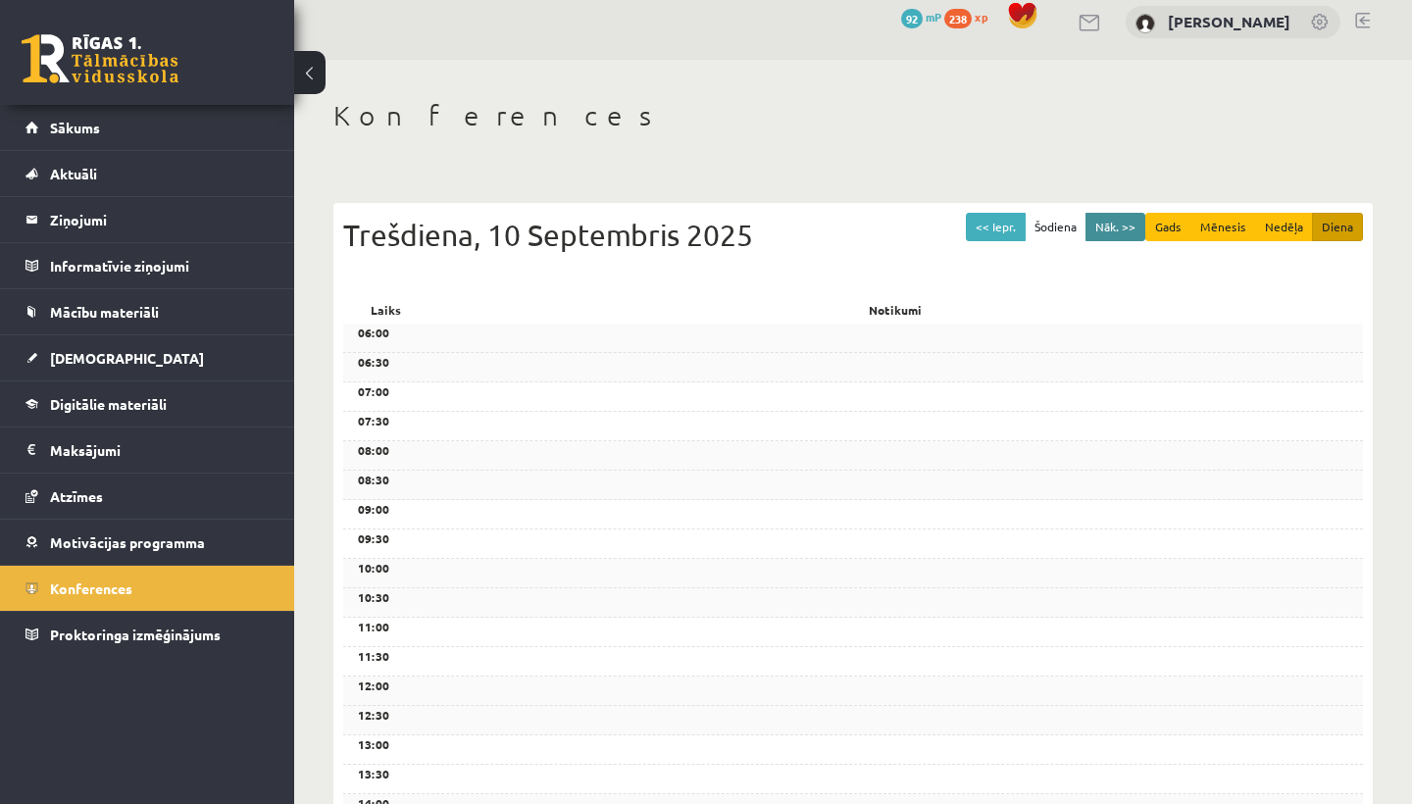
click at [1140, 218] on button "Nāk. >>" at bounding box center [1116, 227] width 60 height 28
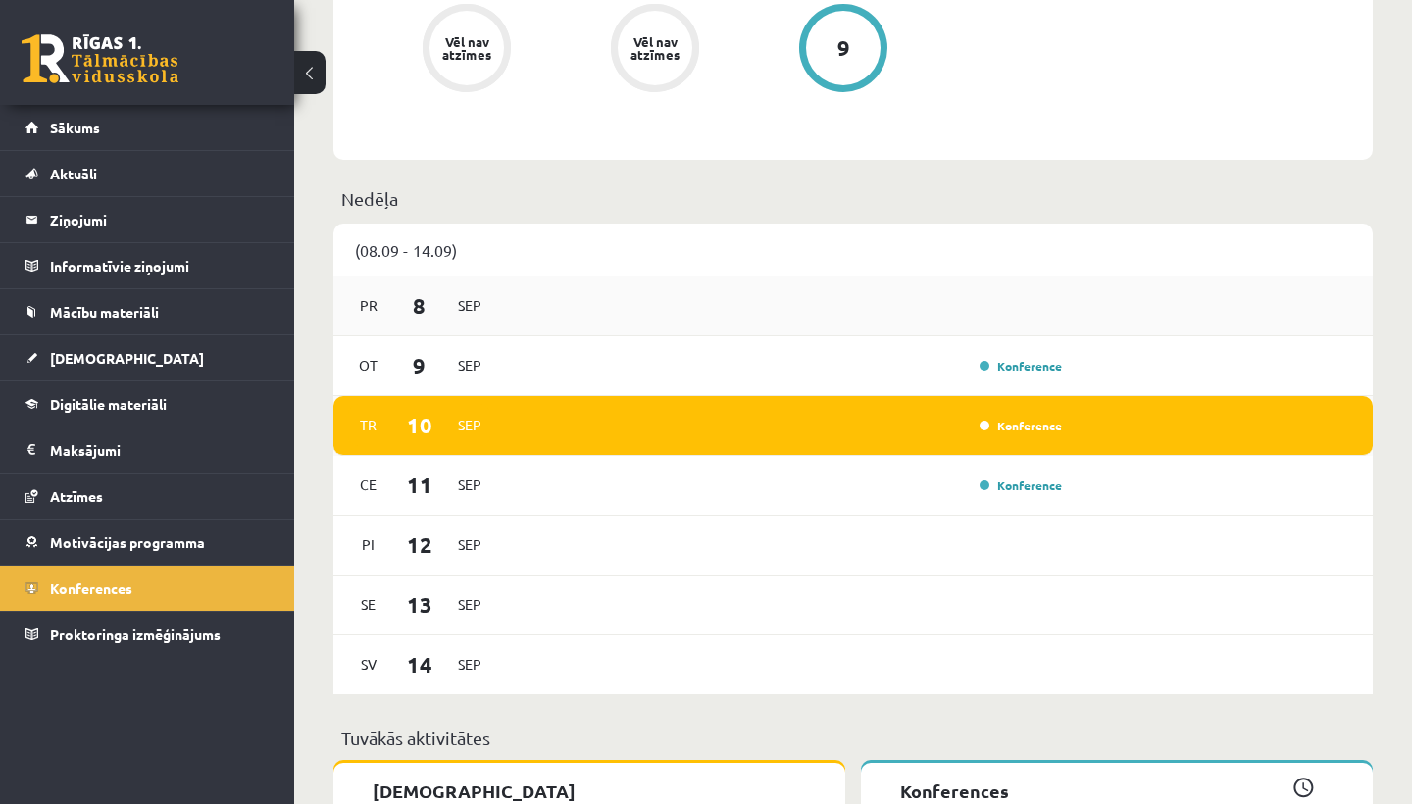
scroll to position [1230, 0]
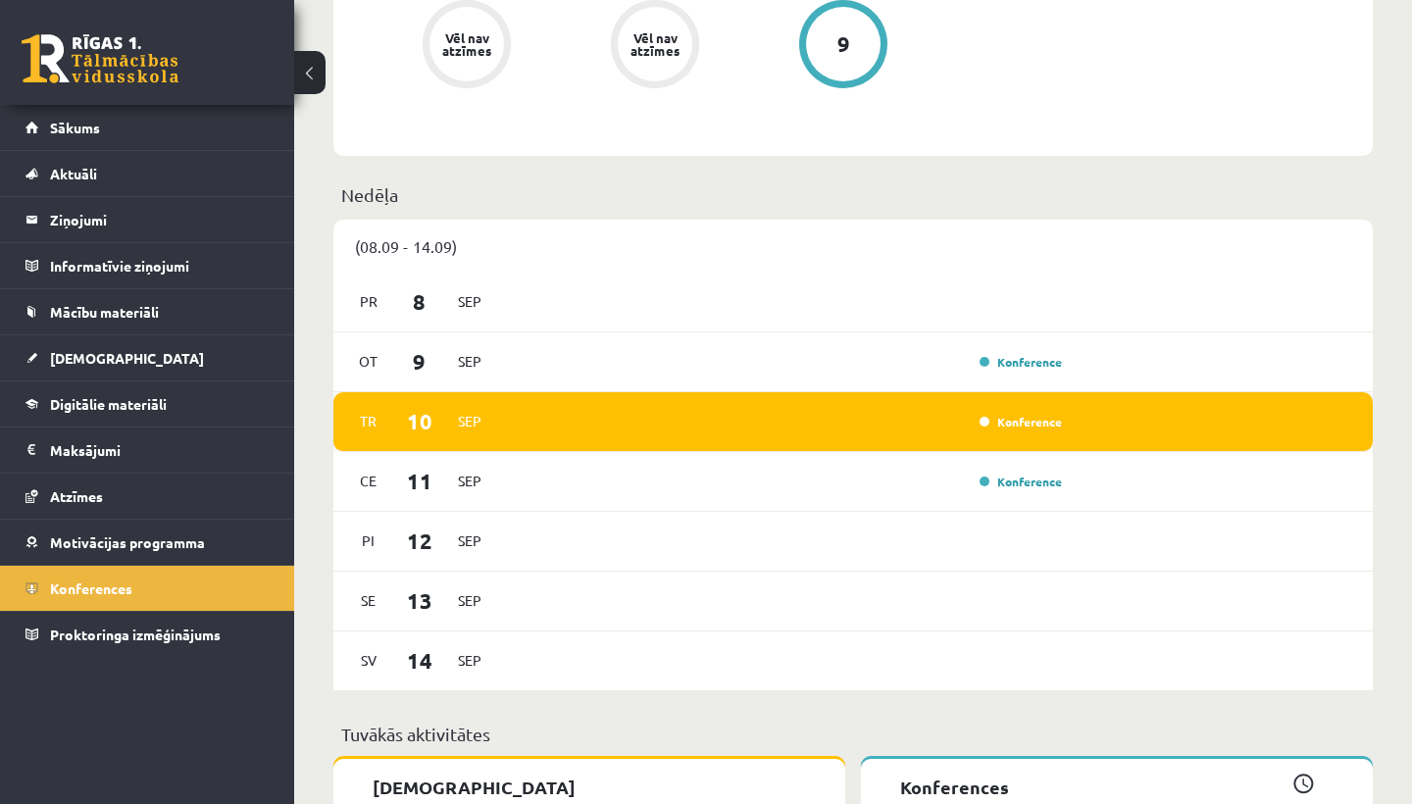
click at [867, 426] on div "Konference" at bounding box center [787, 422] width 564 height 22
click at [994, 425] on link "Konference" at bounding box center [1021, 422] width 82 height 16
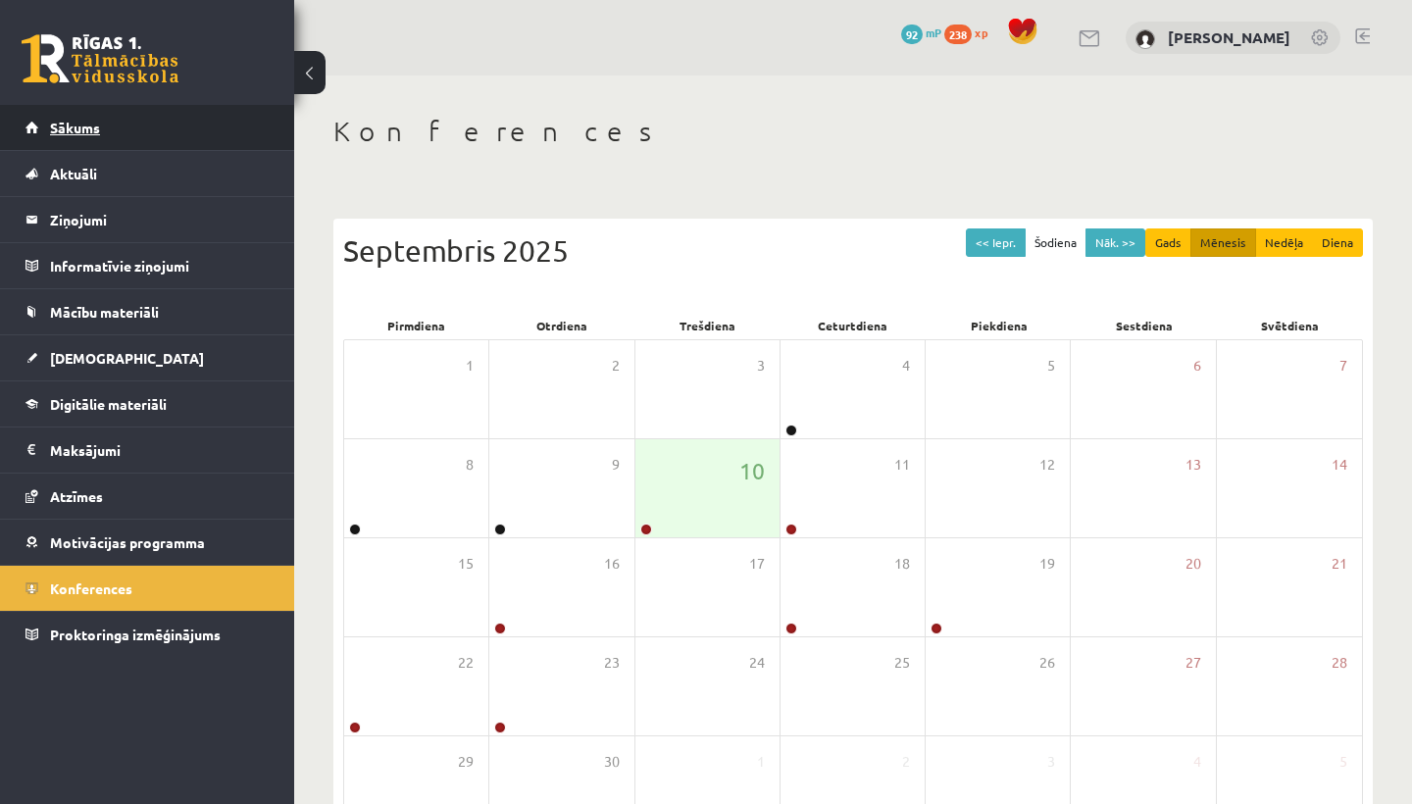
click at [80, 117] on link "Sākums" at bounding box center [147, 127] width 244 height 45
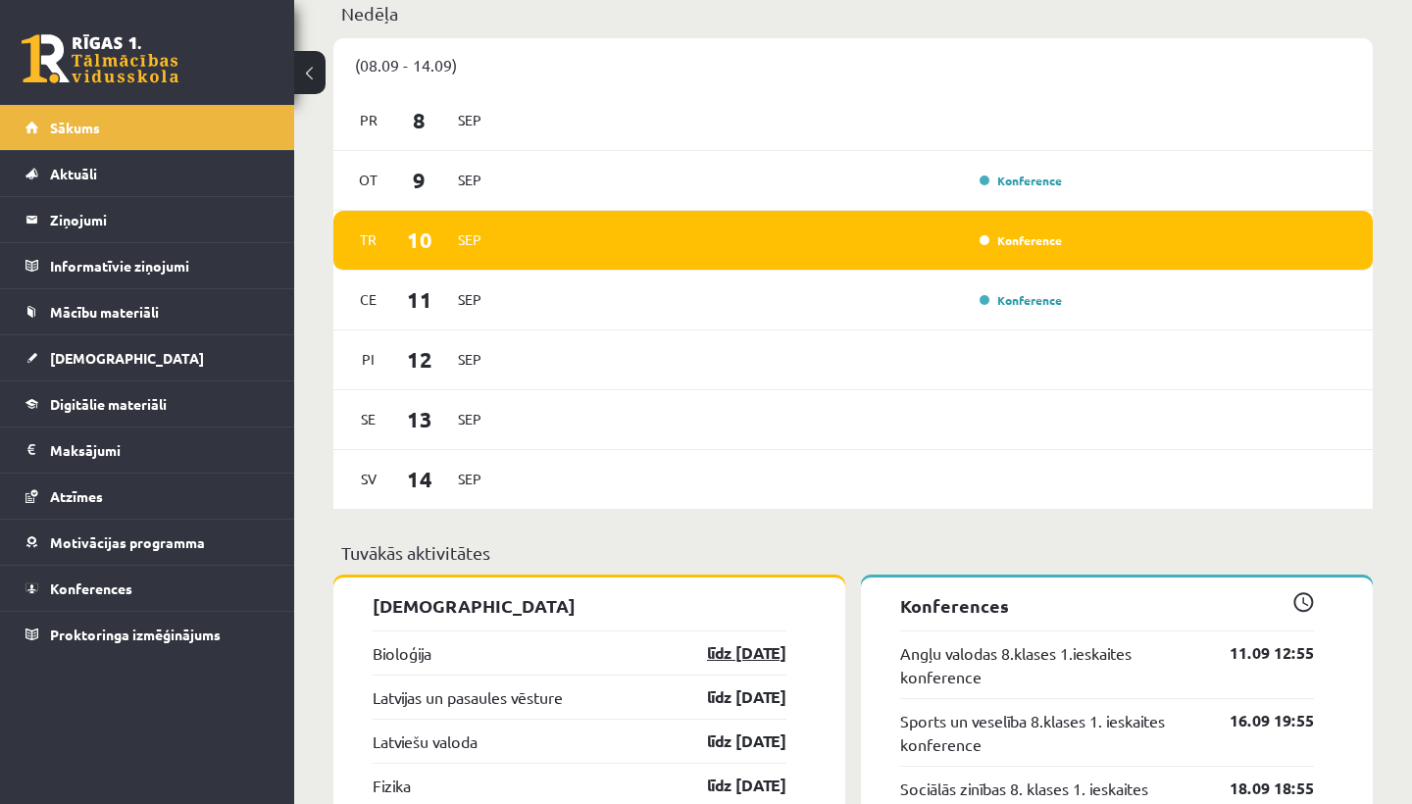
scroll to position [1409, 0]
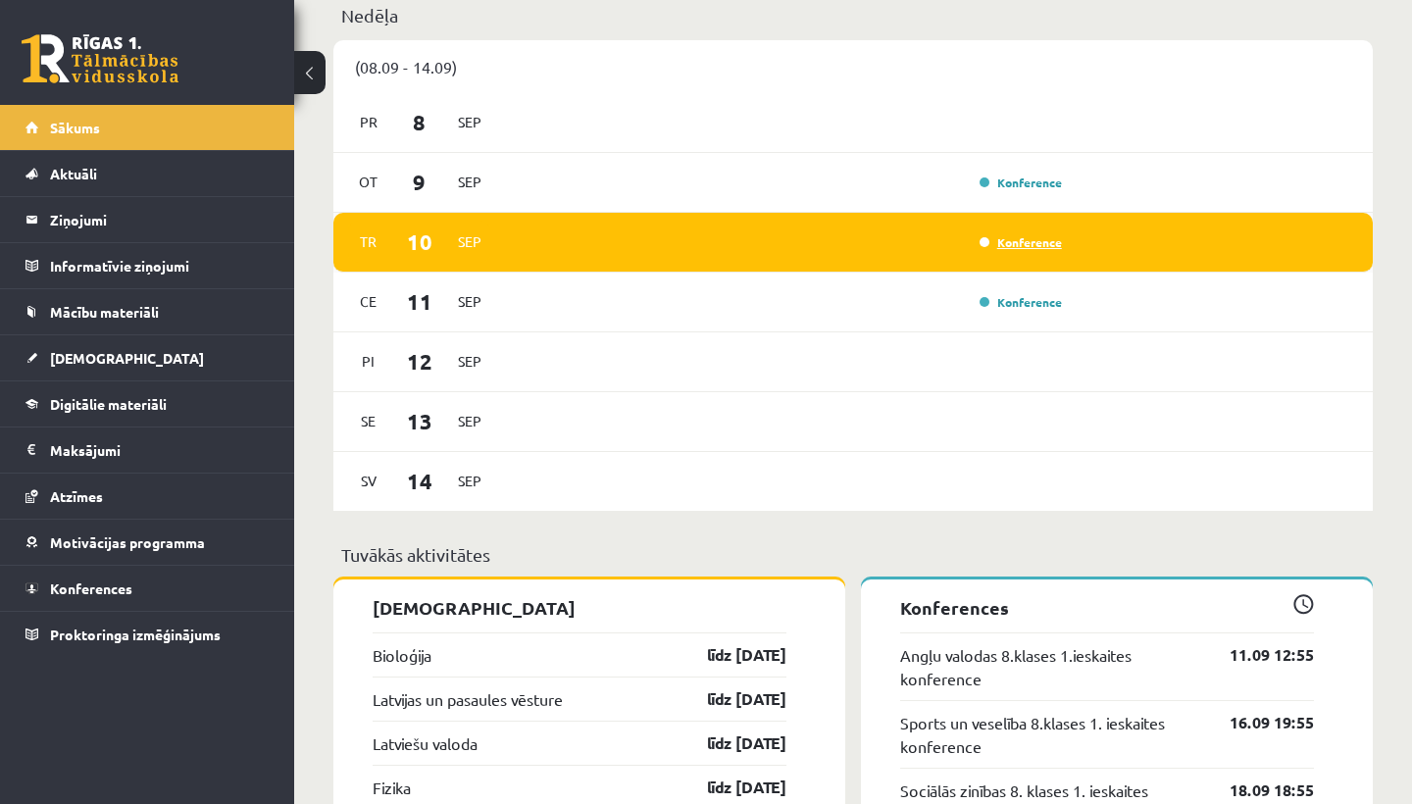
click at [1015, 240] on link "Konference" at bounding box center [1021, 242] width 82 height 16
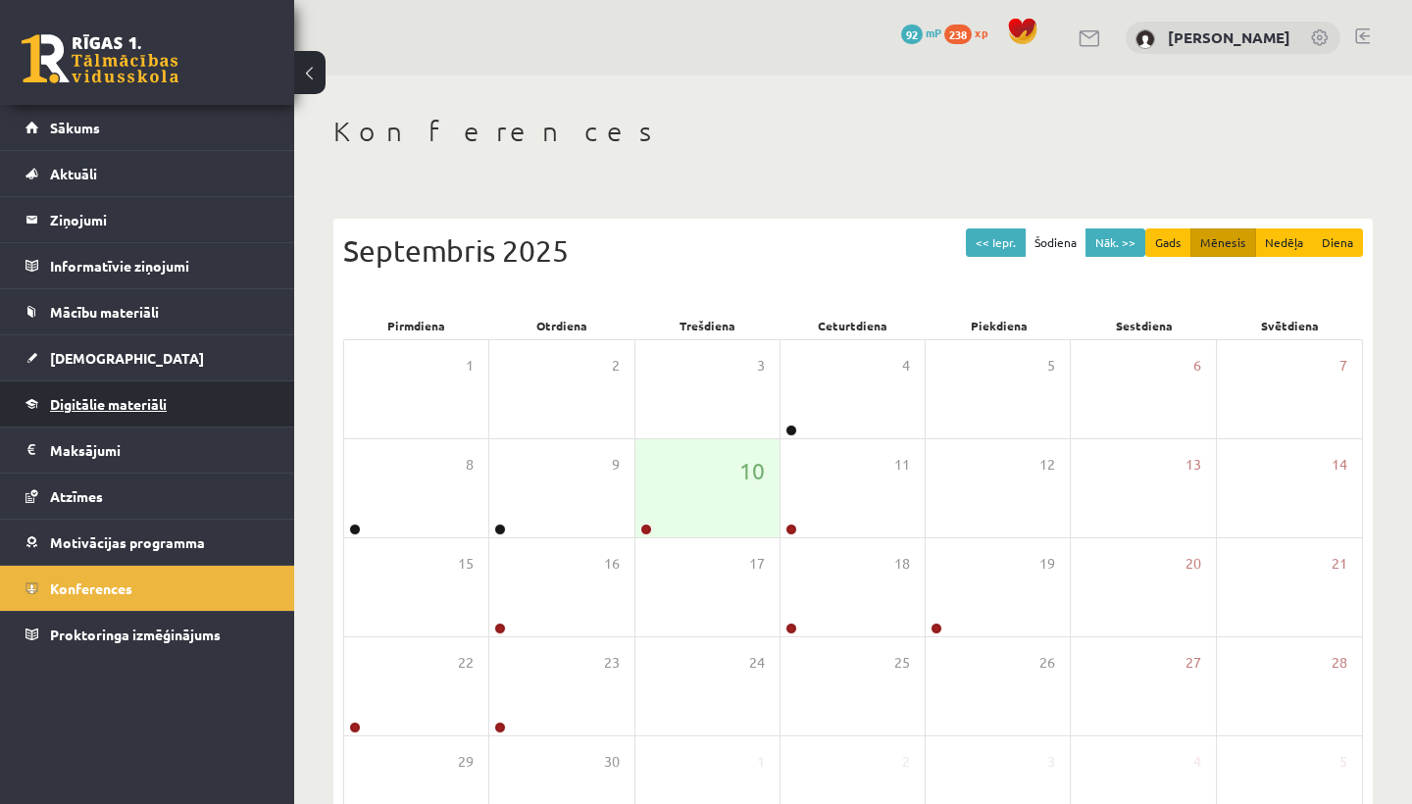
click at [143, 400] on span "Digitālie materiāli" at bounding box center [108, 404] width 117 height 18
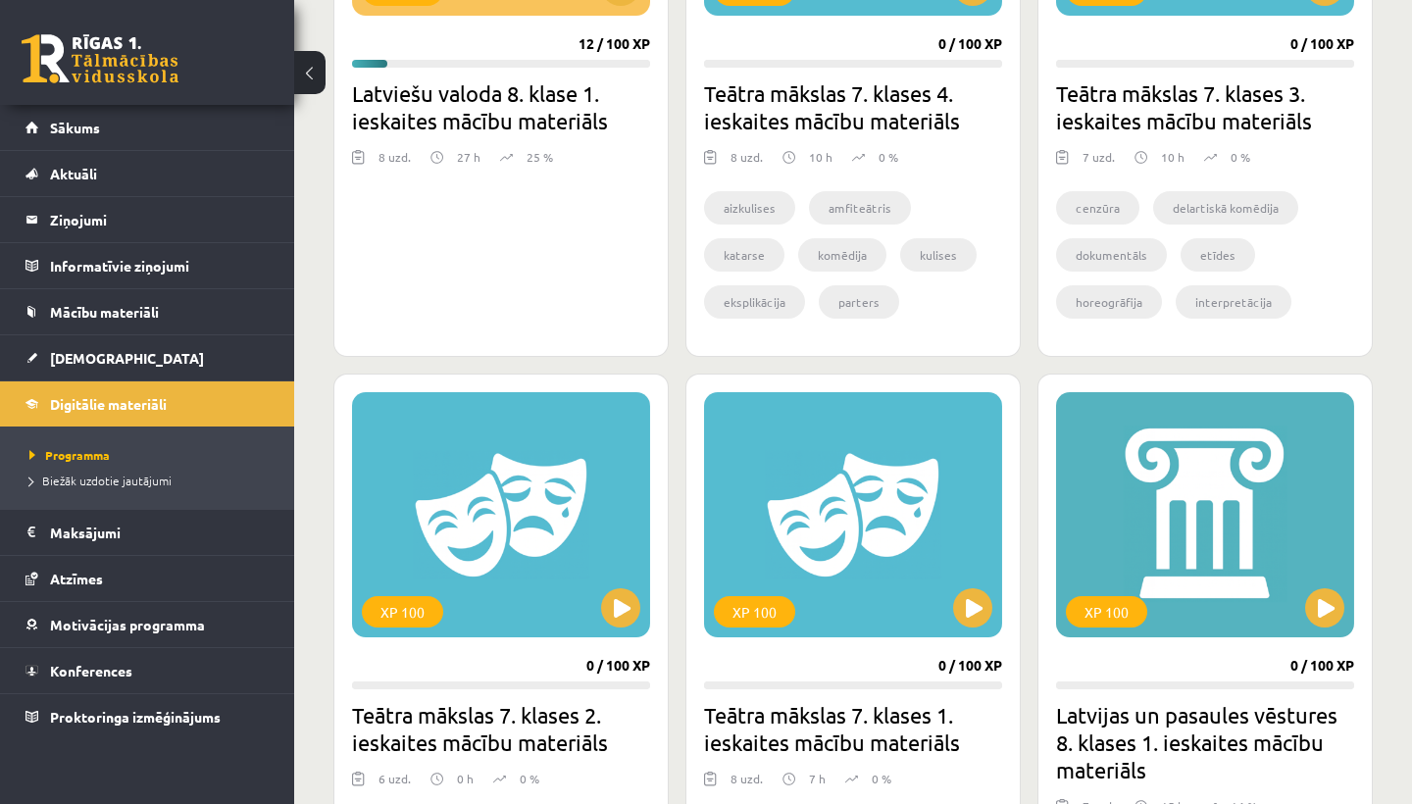
scroll to position [818, 0]
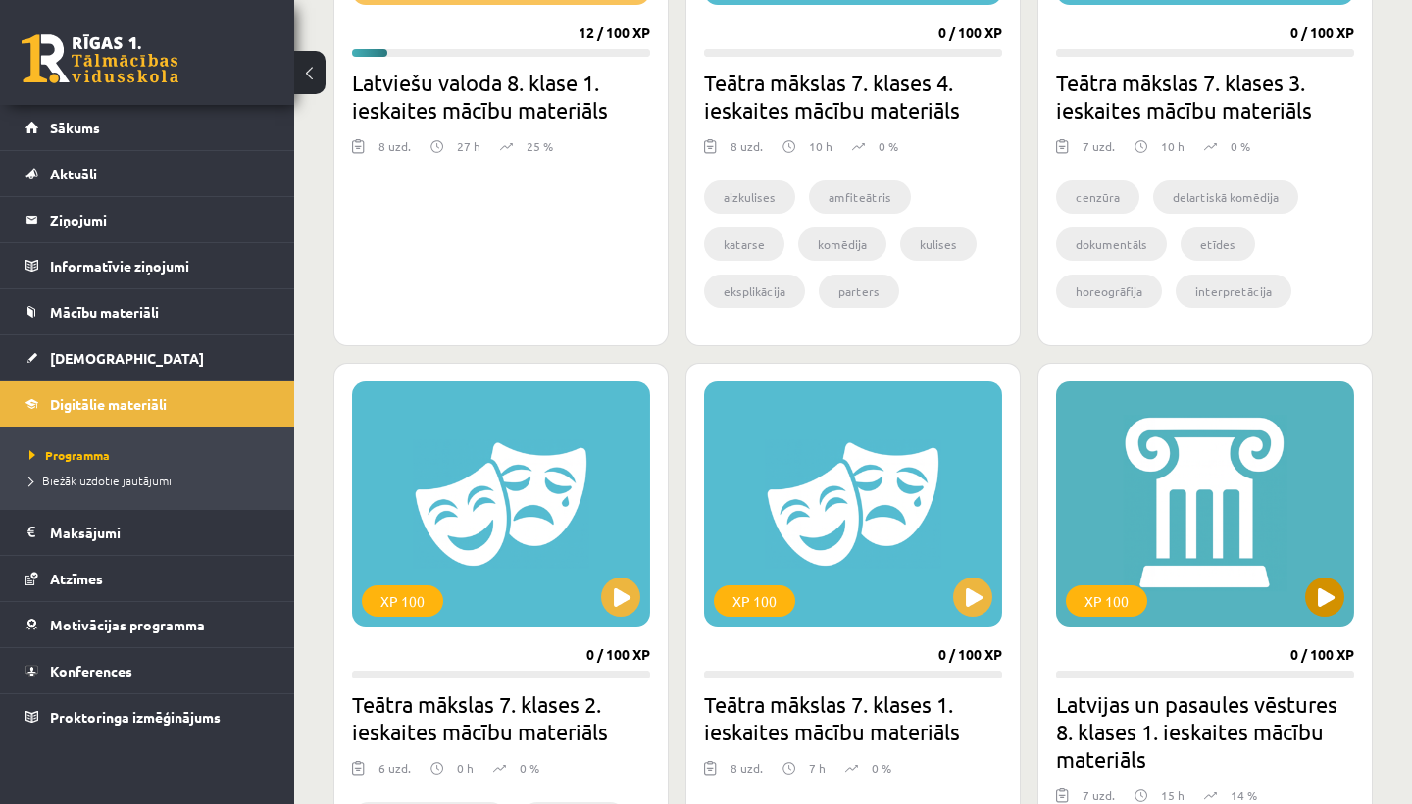
click at [1338, 599] on button at bounding box center [1324, 597] width 39 height 39
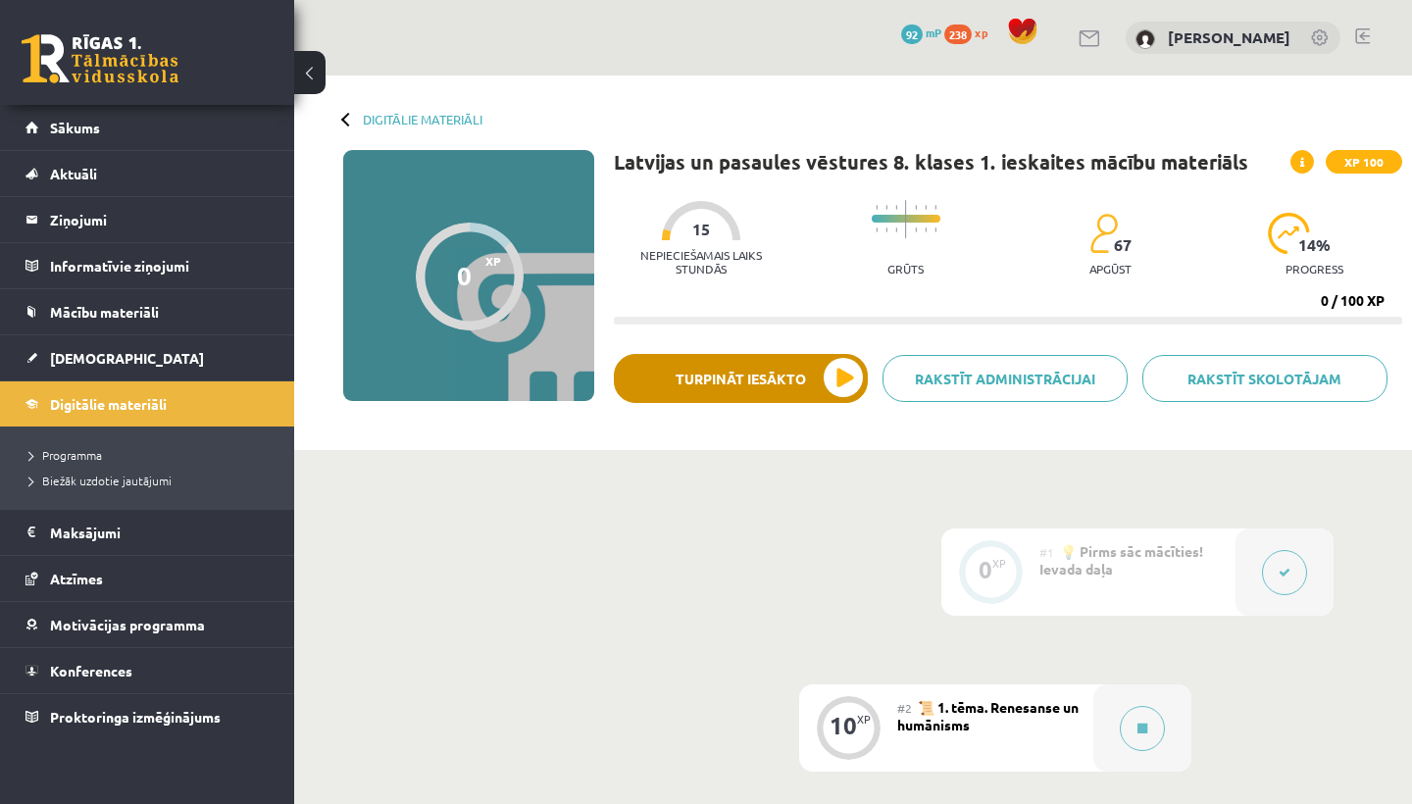
click at [838, 365] on button "Turpināt iesākto" at bounding box center [741, 378] width 254 height 49
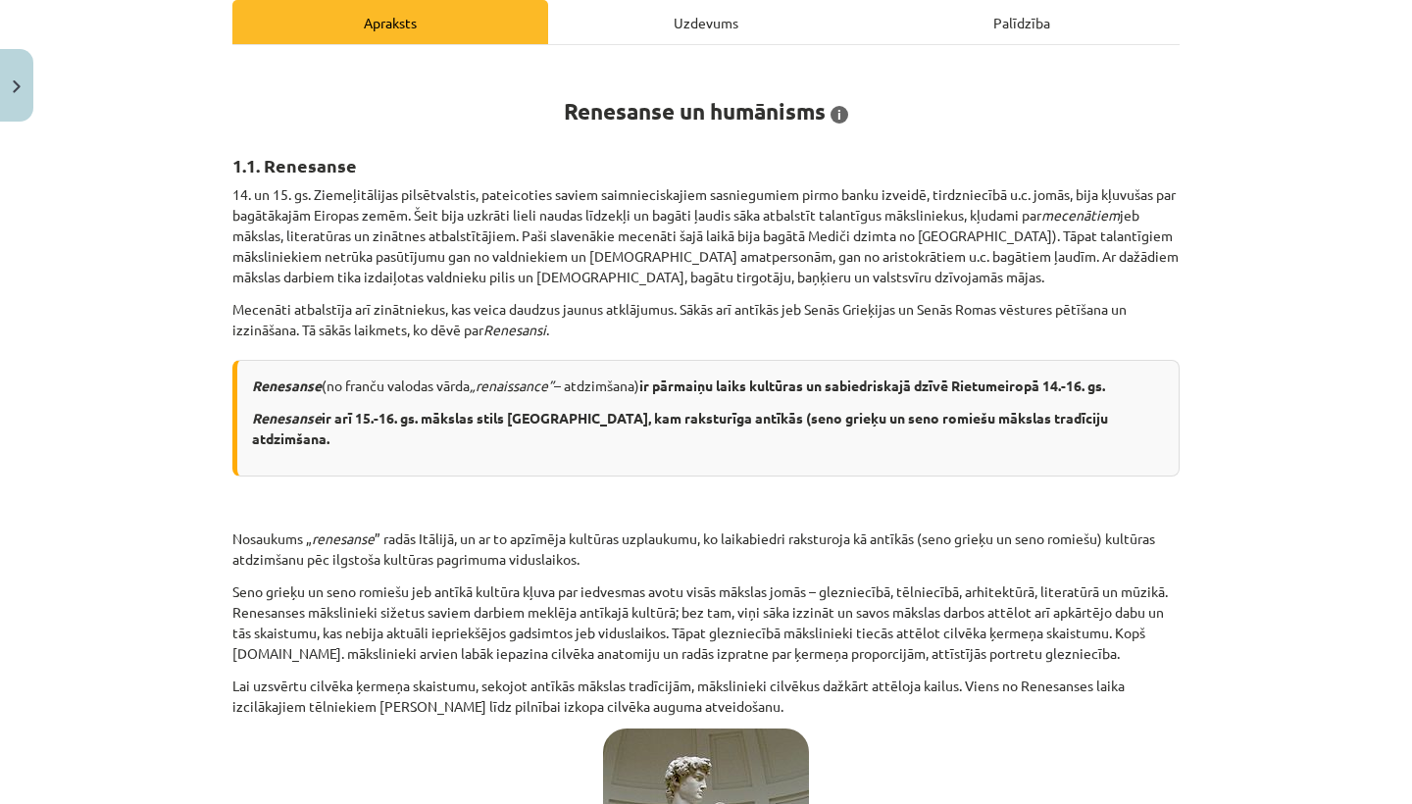
scroll to position [287, 0]
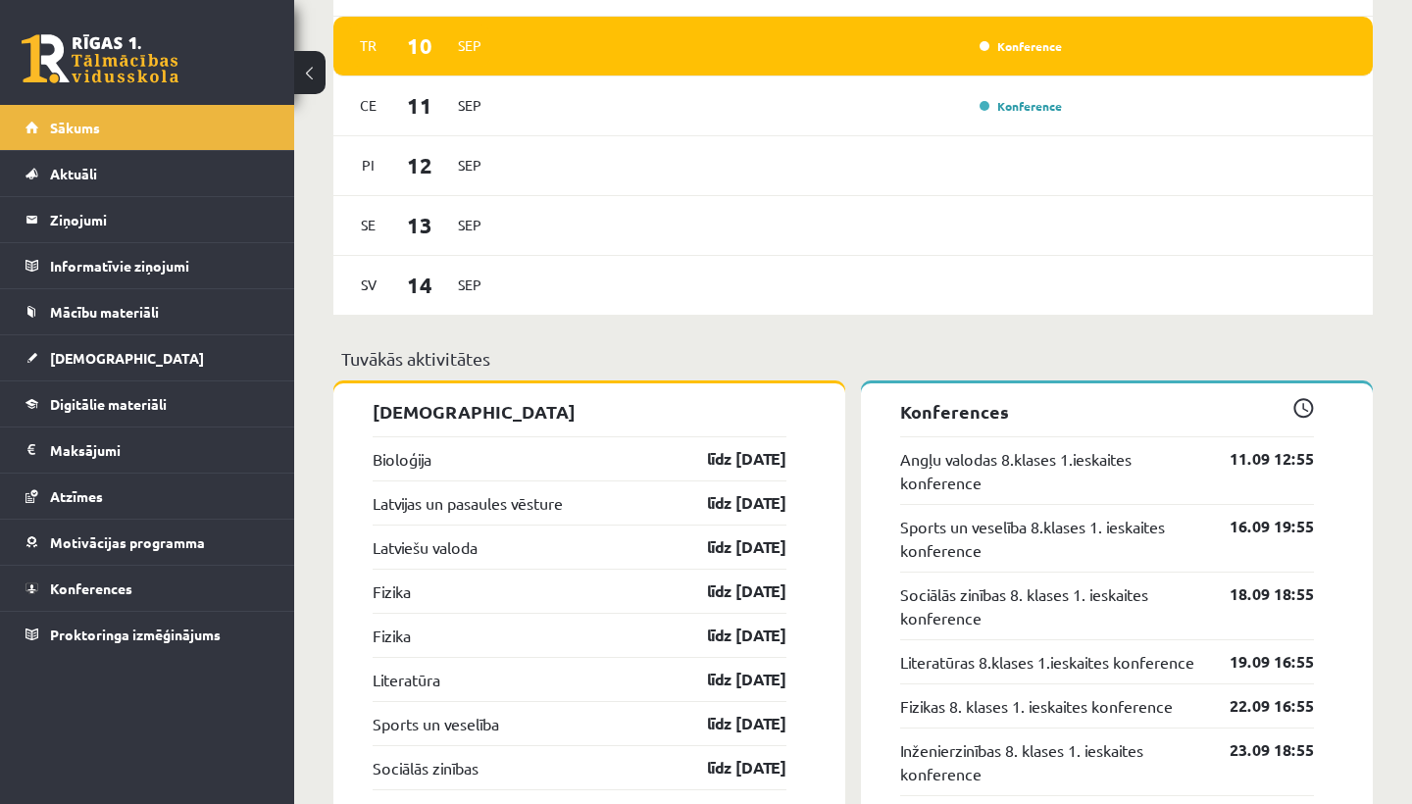
scroll to position [1605, 0]
click at [1032, 45] on link "Konference" at bounding box center [1021, 46] width 82 height 16
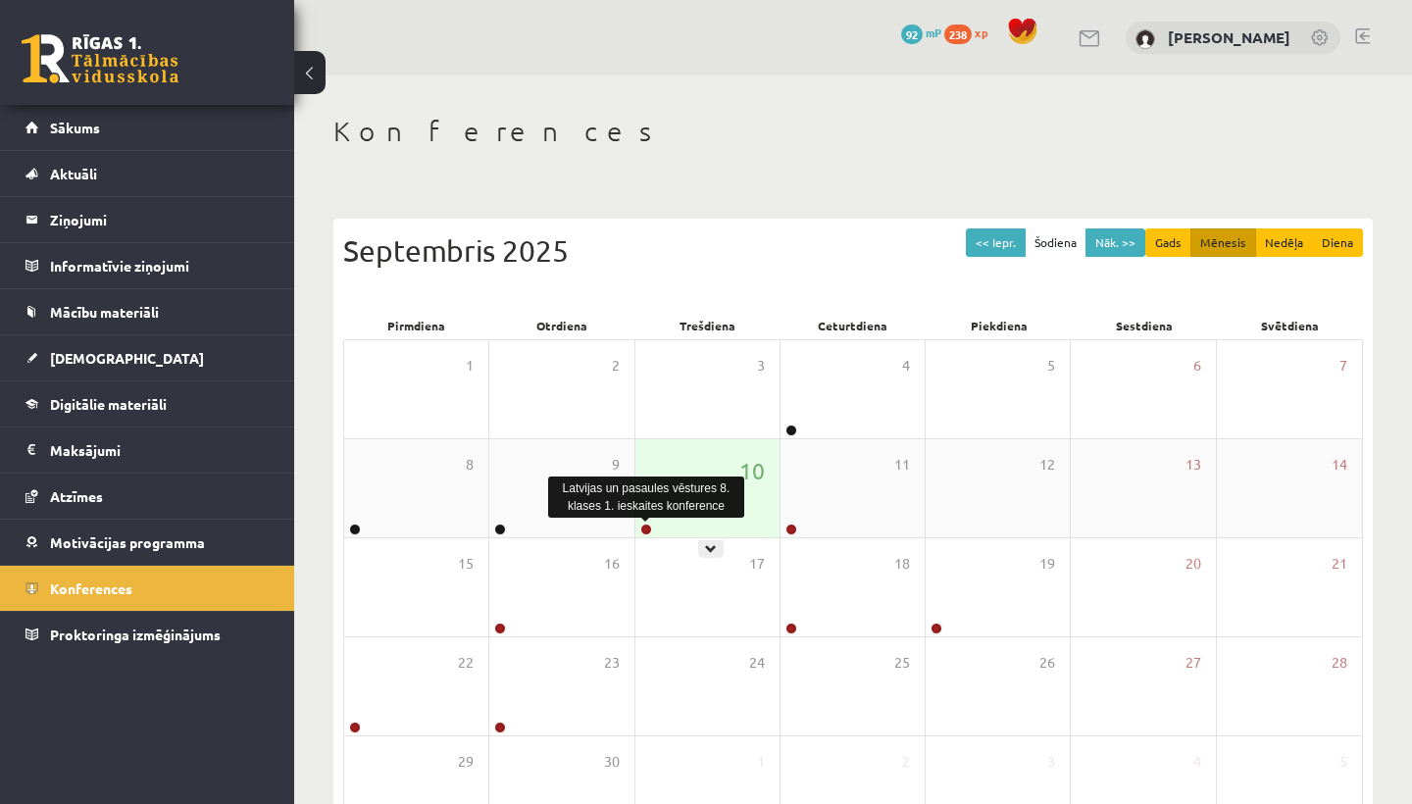
click at [645, 525] on link at bounding box center [646, 530] width 12 height 12
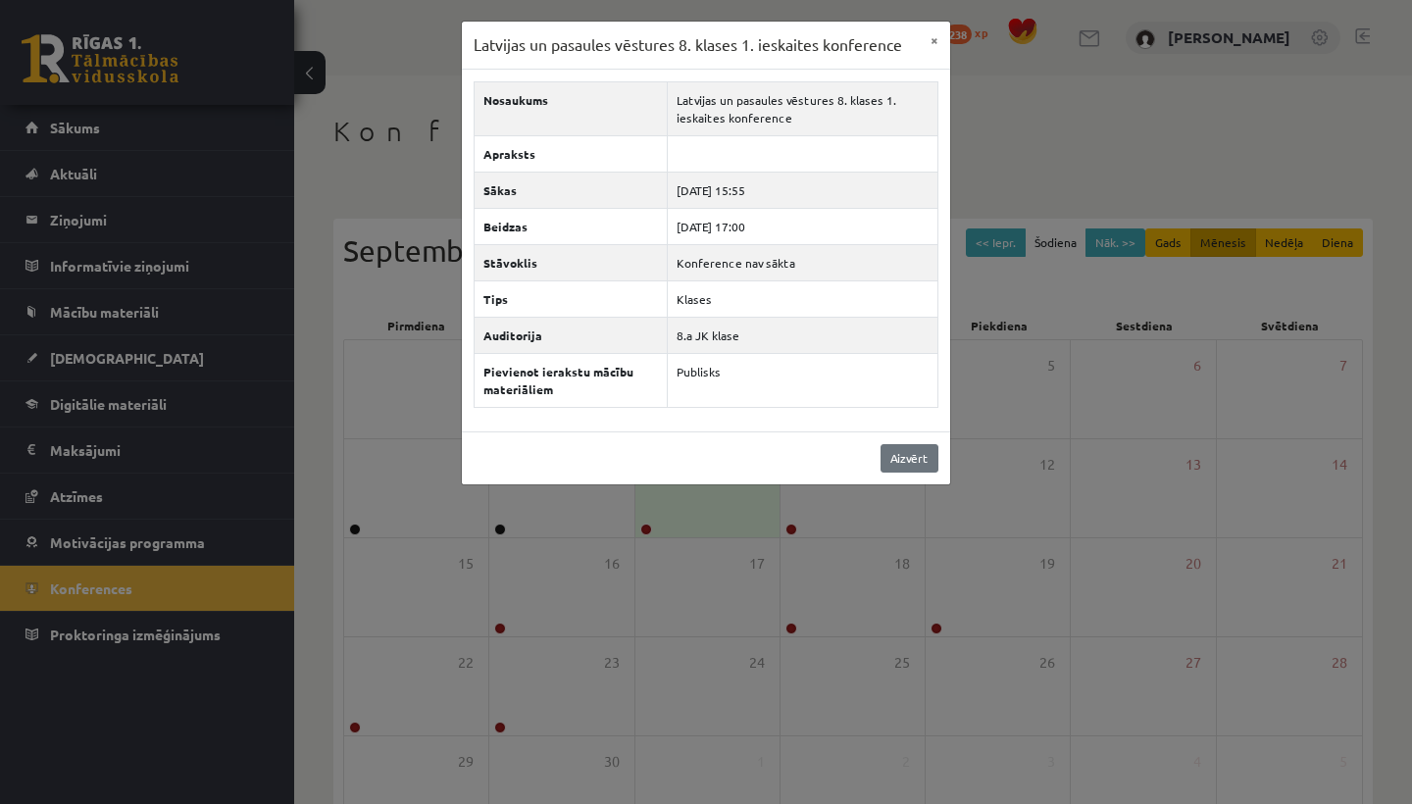
click at [902, 461] on link "Aizvērt" at bounding box center [910, 458] width 58 height 28
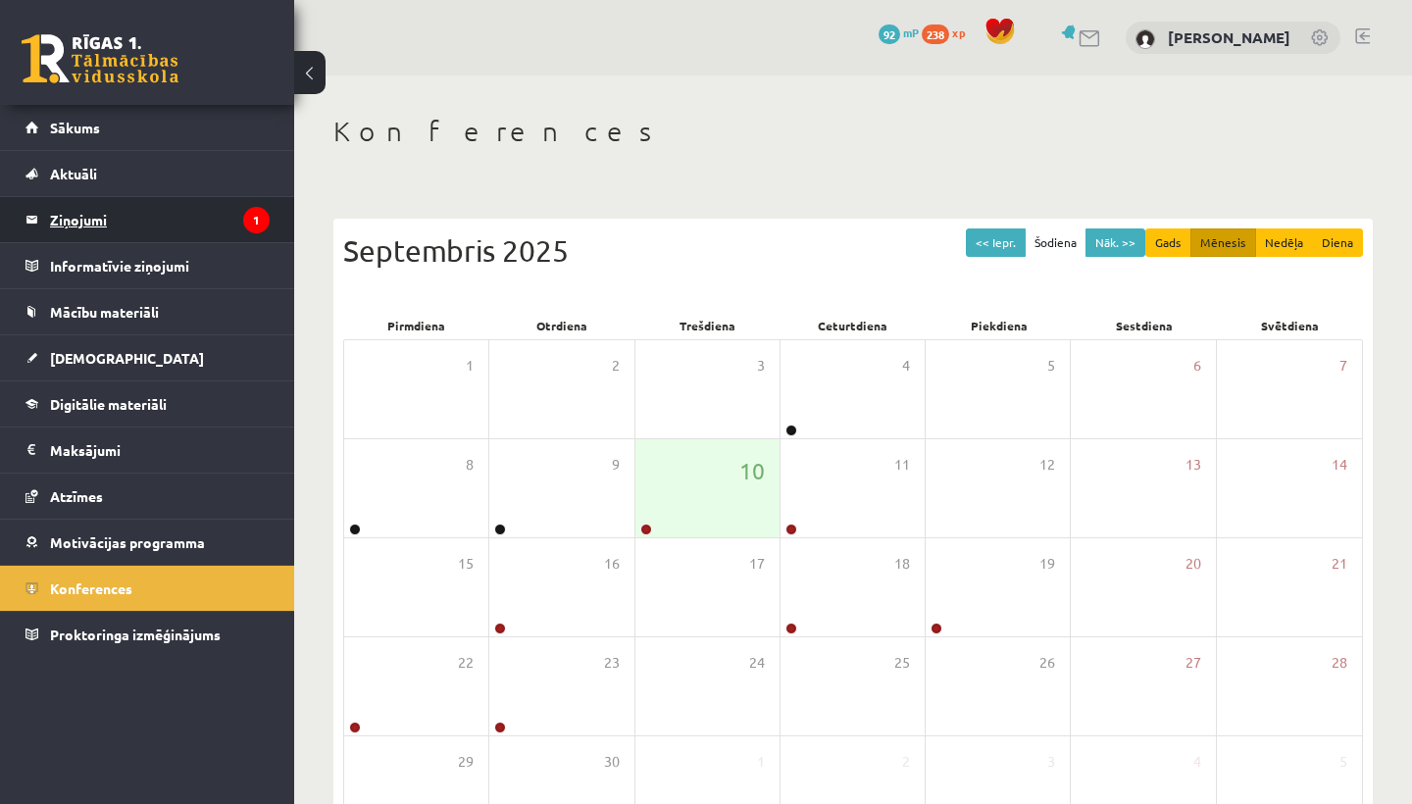
click at [213, 211] on legend "Ziņojumi 1" at bounding box center [160, 219] width 220 height 45
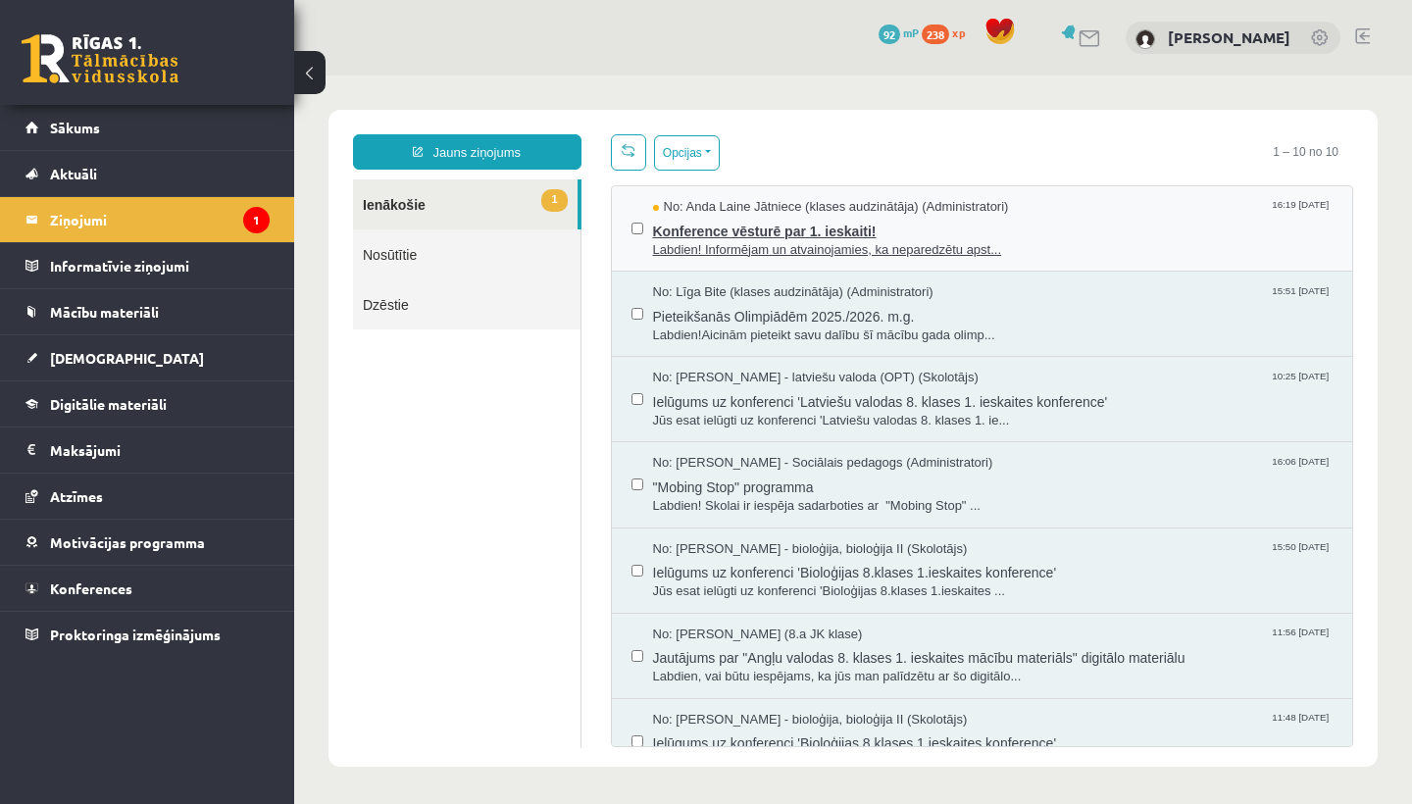
click at [703, 253] on span "Labdien! Informējam un atvainojamies, ka neparedzētu apst..." at bounding box center [993, 250] width 681 height 19
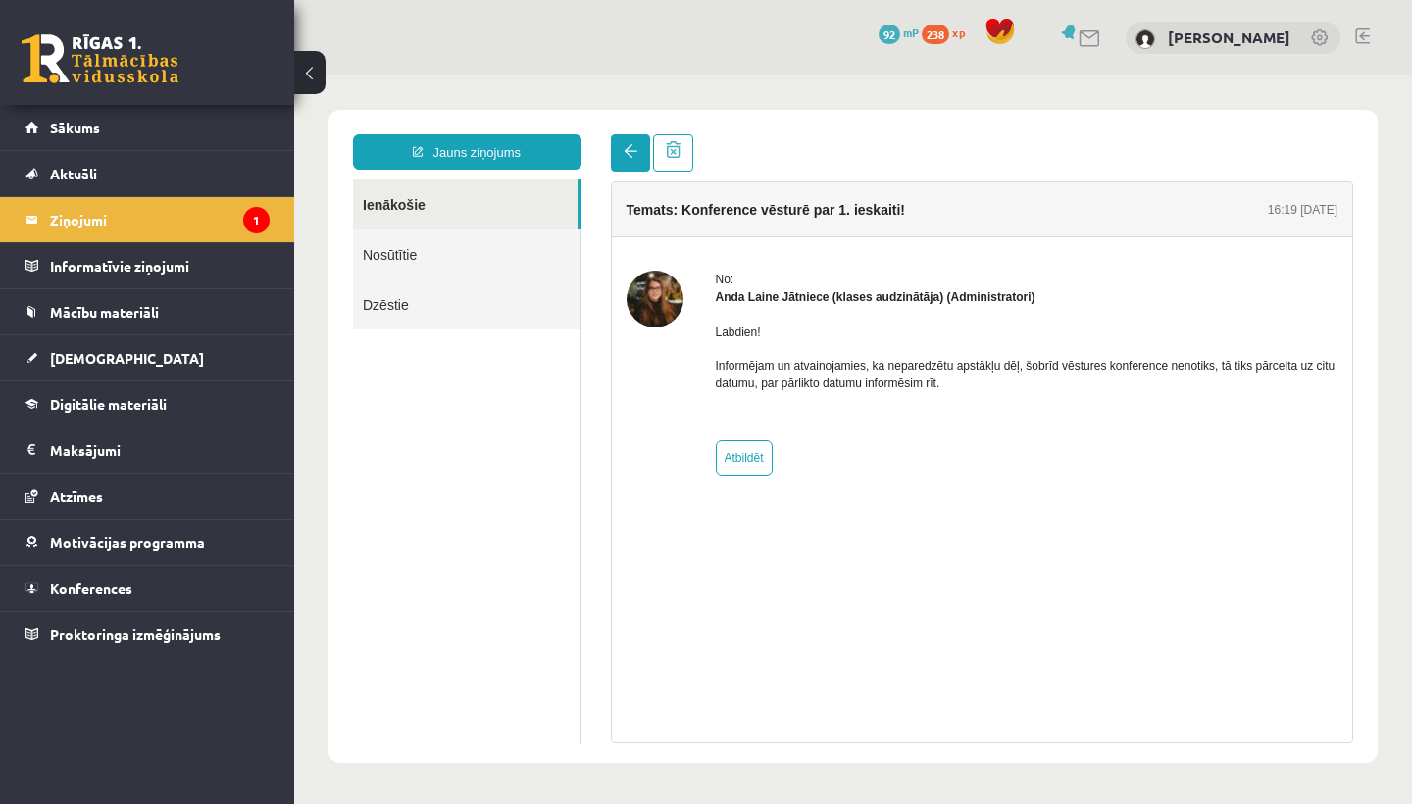
click at [620, 162] on link at bounding box center [630, 152] width 39 height 37
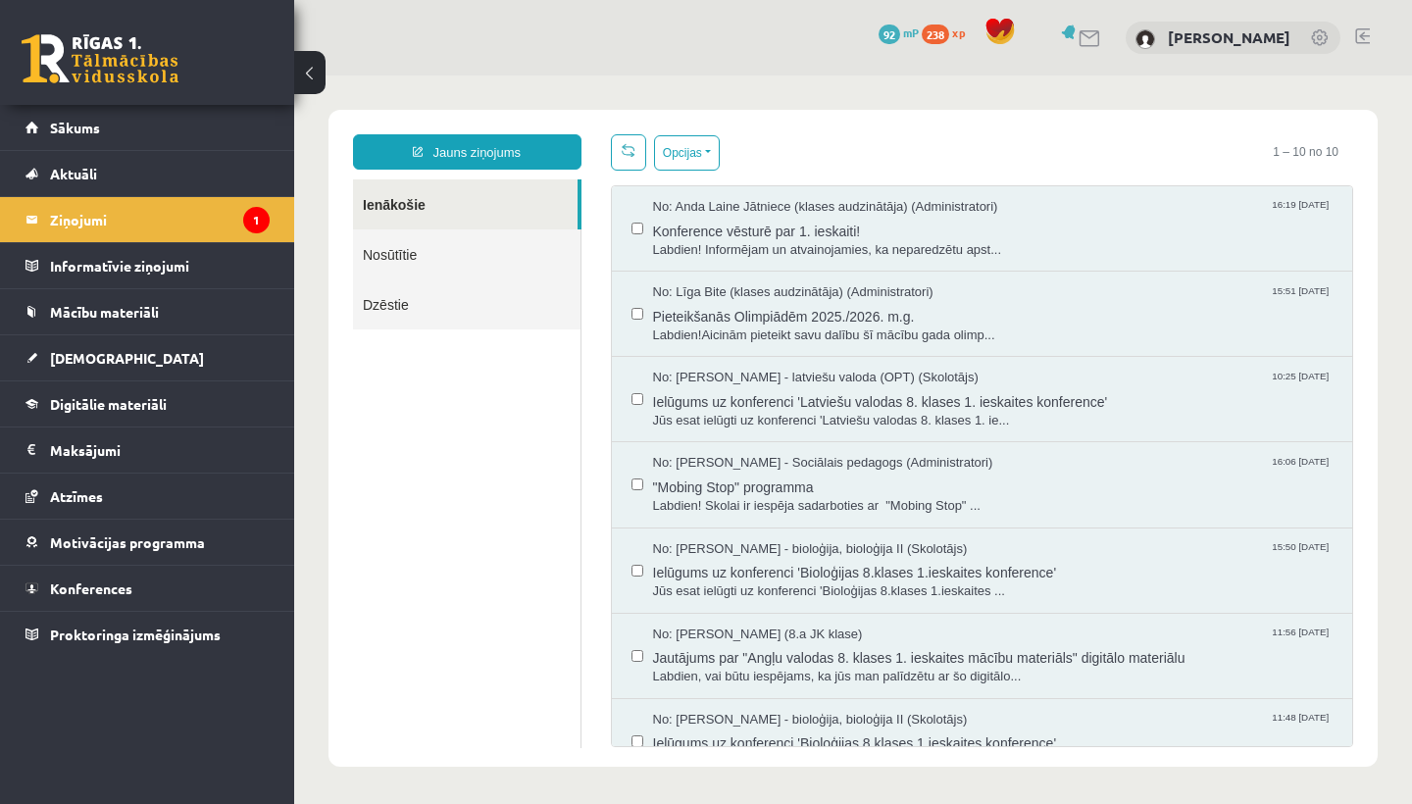
click at [620, 162] on link at bounding box center [628, 152] width 35 height 36
click at [697, 234] on span "Konference vēsturē par 1. ieskaiti!" at bounding box center [993, 229] width 681 height 25
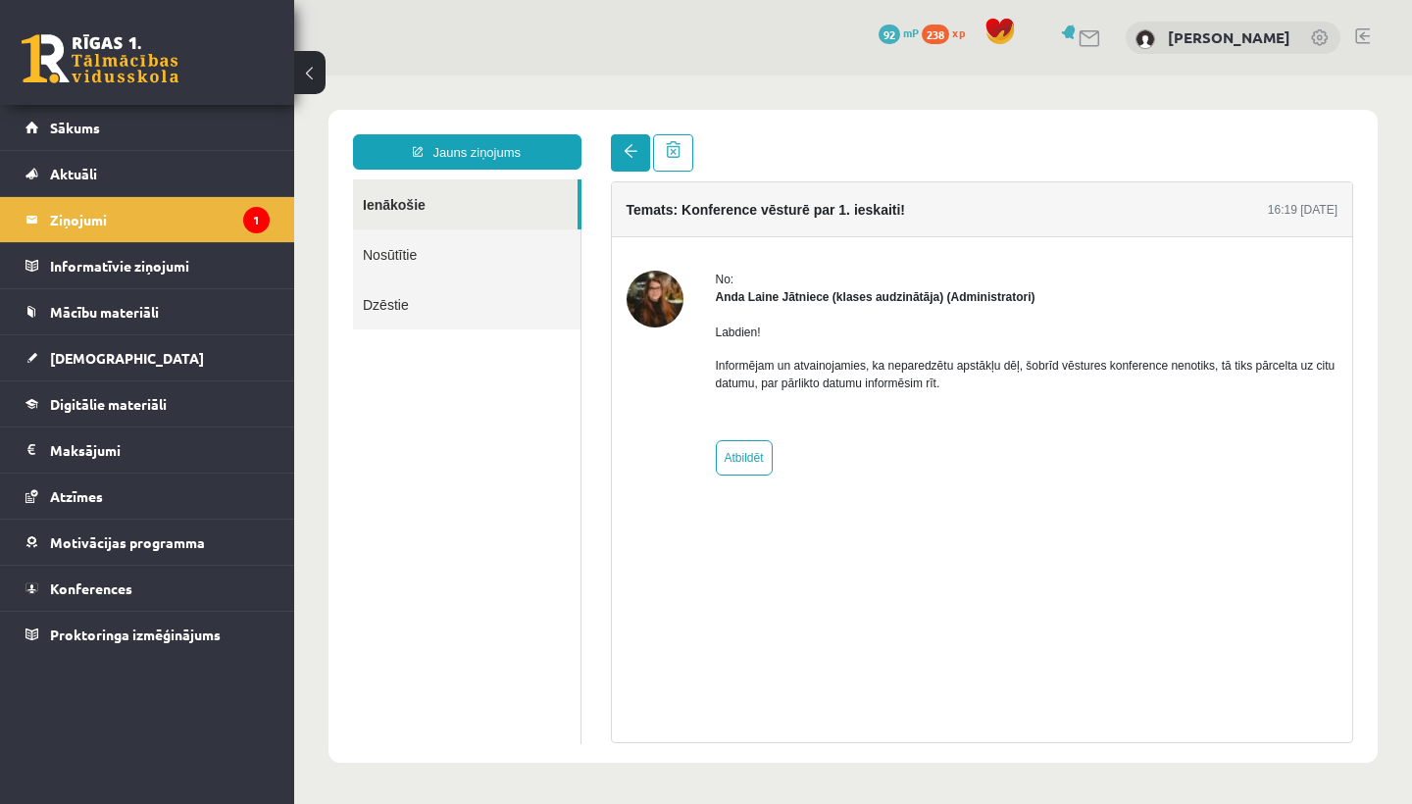
click at [623, 139] on link at bounding box center [630, 152] width 39 height 37
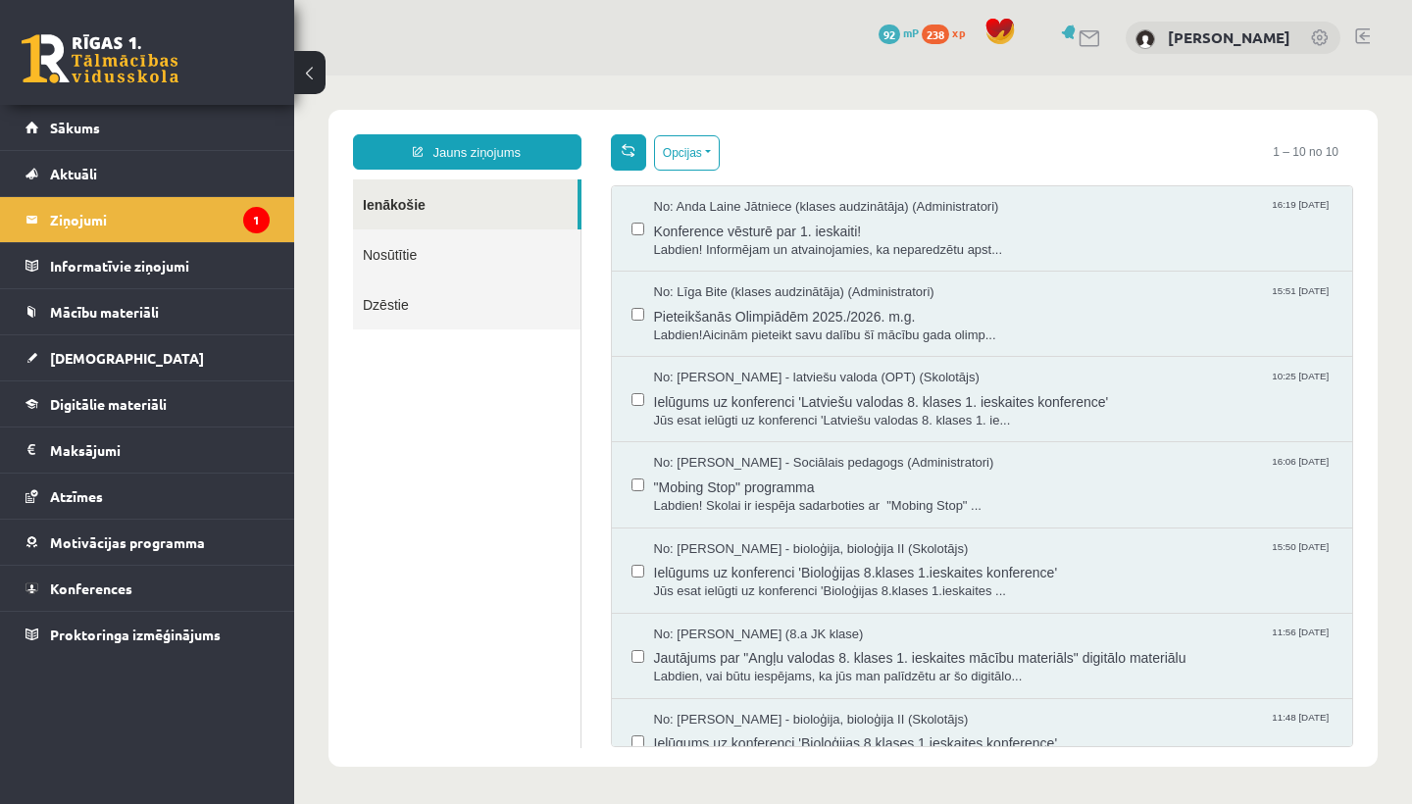
click at [625, 155] on span at bounding box center [629, 150] width 14 height 14
click at [951, 257] on span "Labdien! Informējam un atvainojamies, ka neparedzētu apst..." at bounding box center [993, 250] width 681 height 19
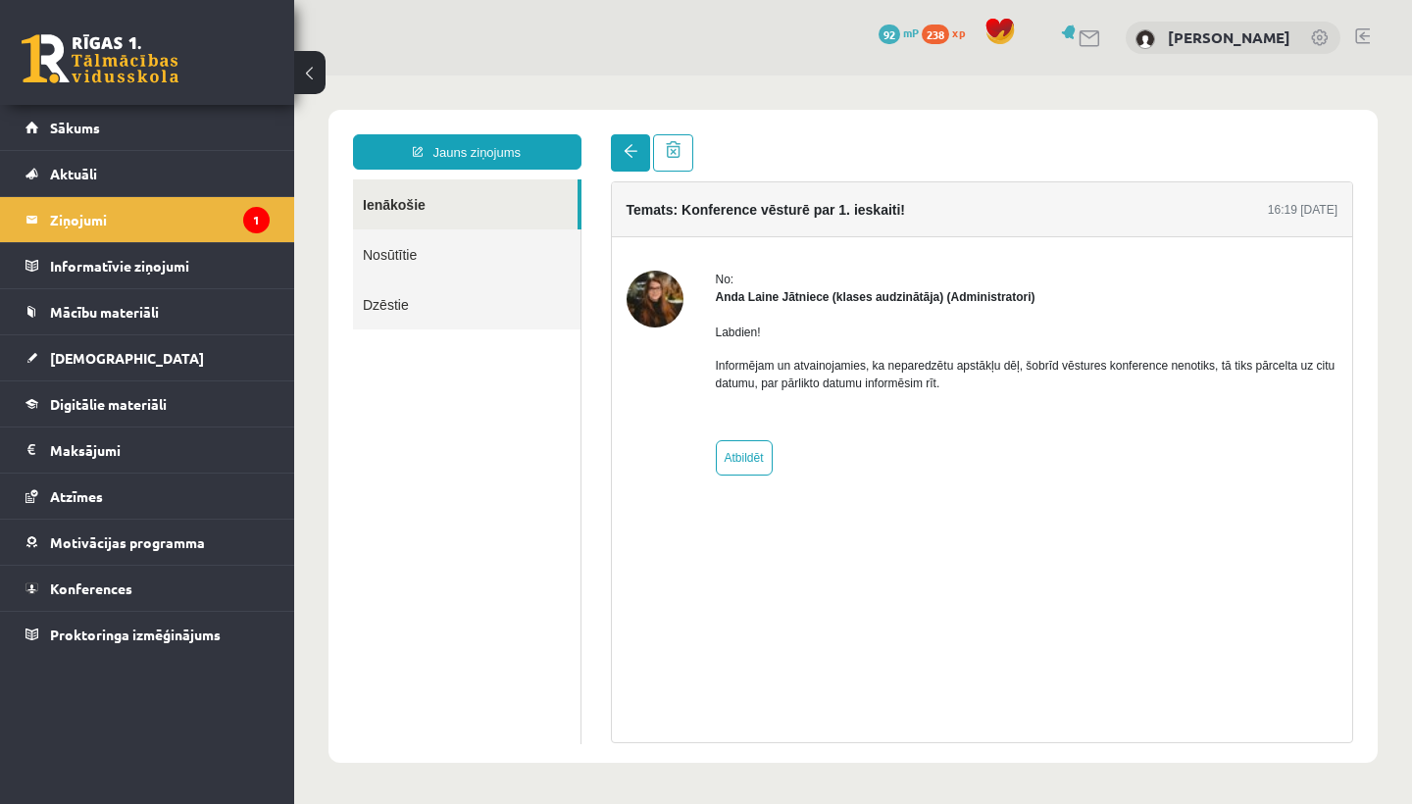
click at [615, 139] on link at bounding box center [630, 152] width 39 height 37
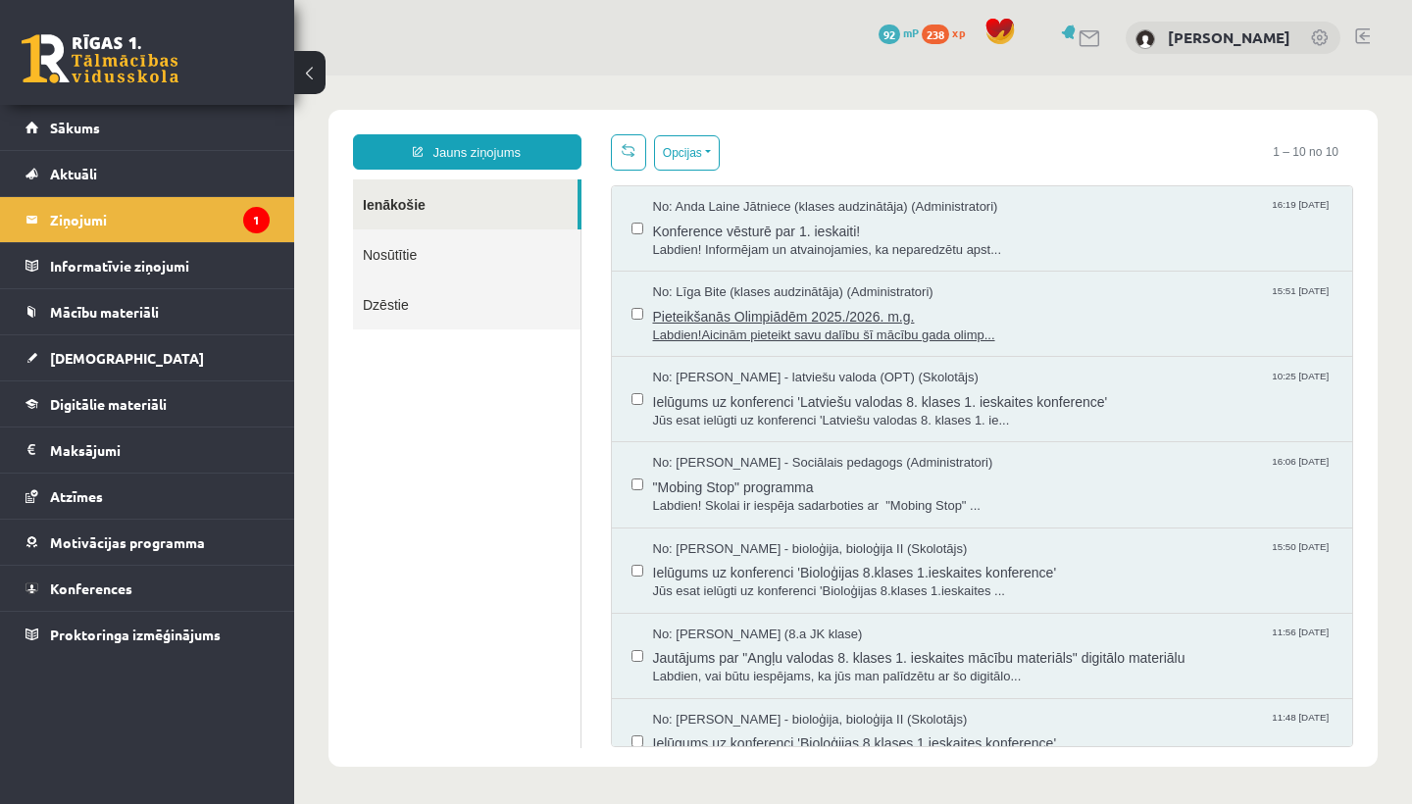
click at [837, 309] on span "Pieteikšanās Olimpiādēm 2025./2026. m.g." at bounding box center [993, 314] width 681 height 25
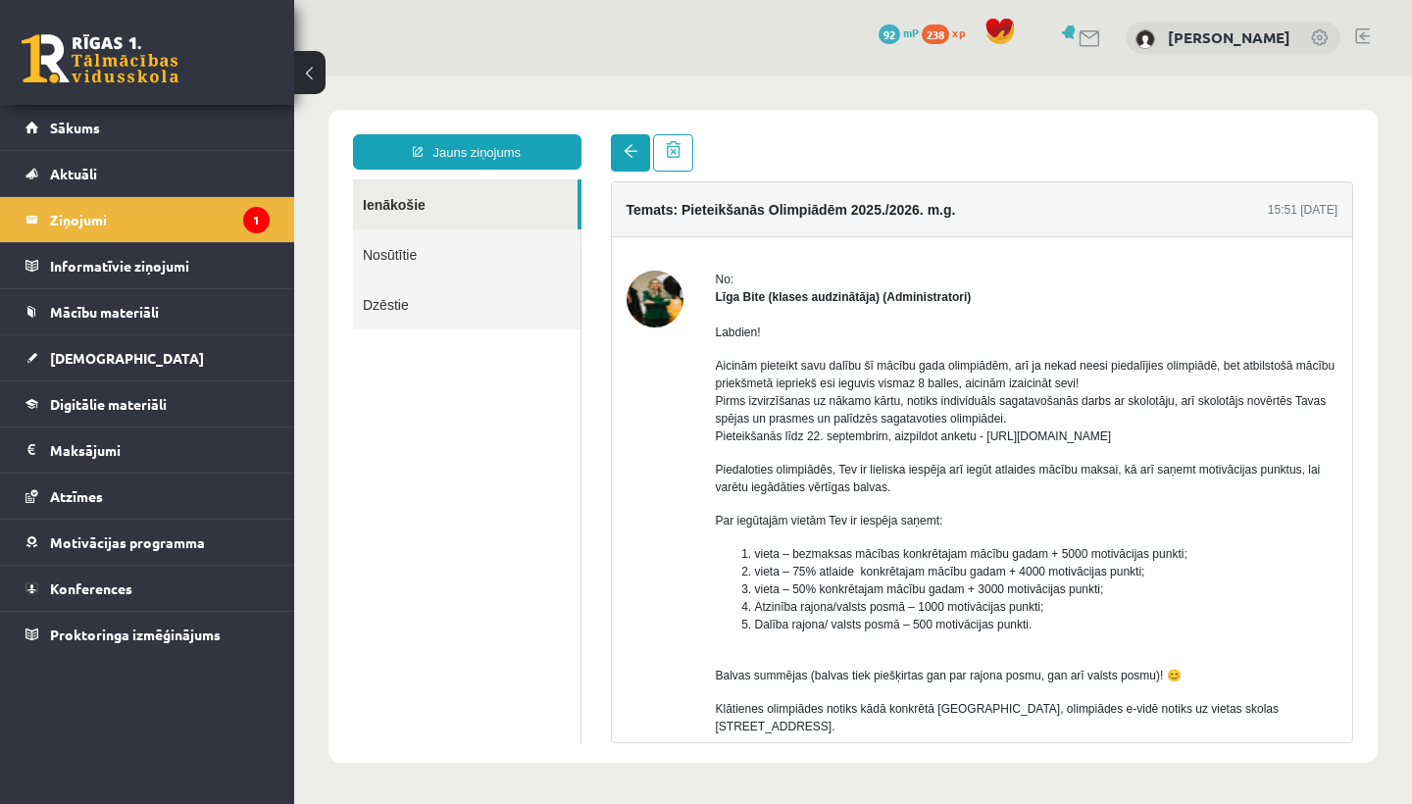
click at [632, 161] on link at bounding box center [630, 152] width 39 height 37
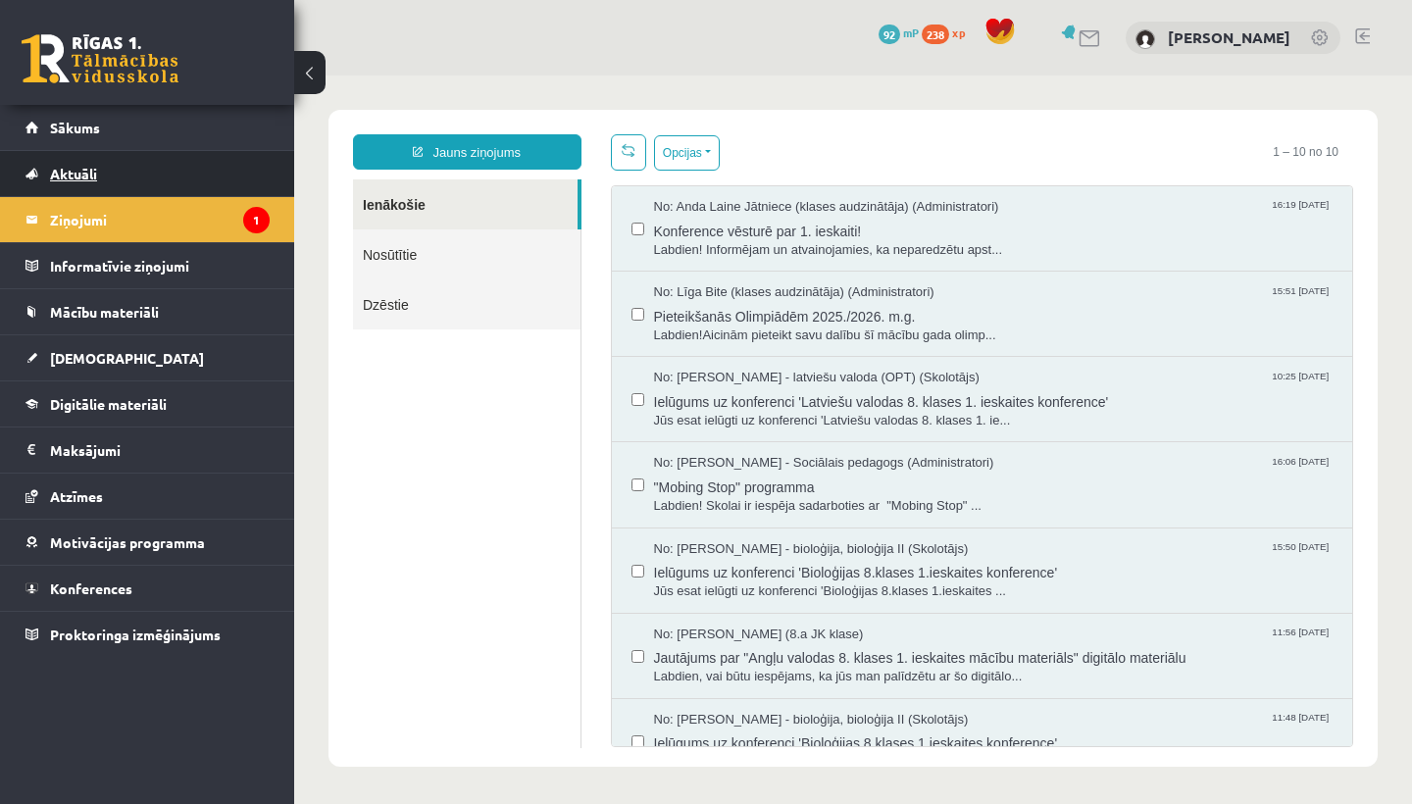
click at [242, 168] on link "Aktuāli" at bounding box center [147, 173] width 244 height 45
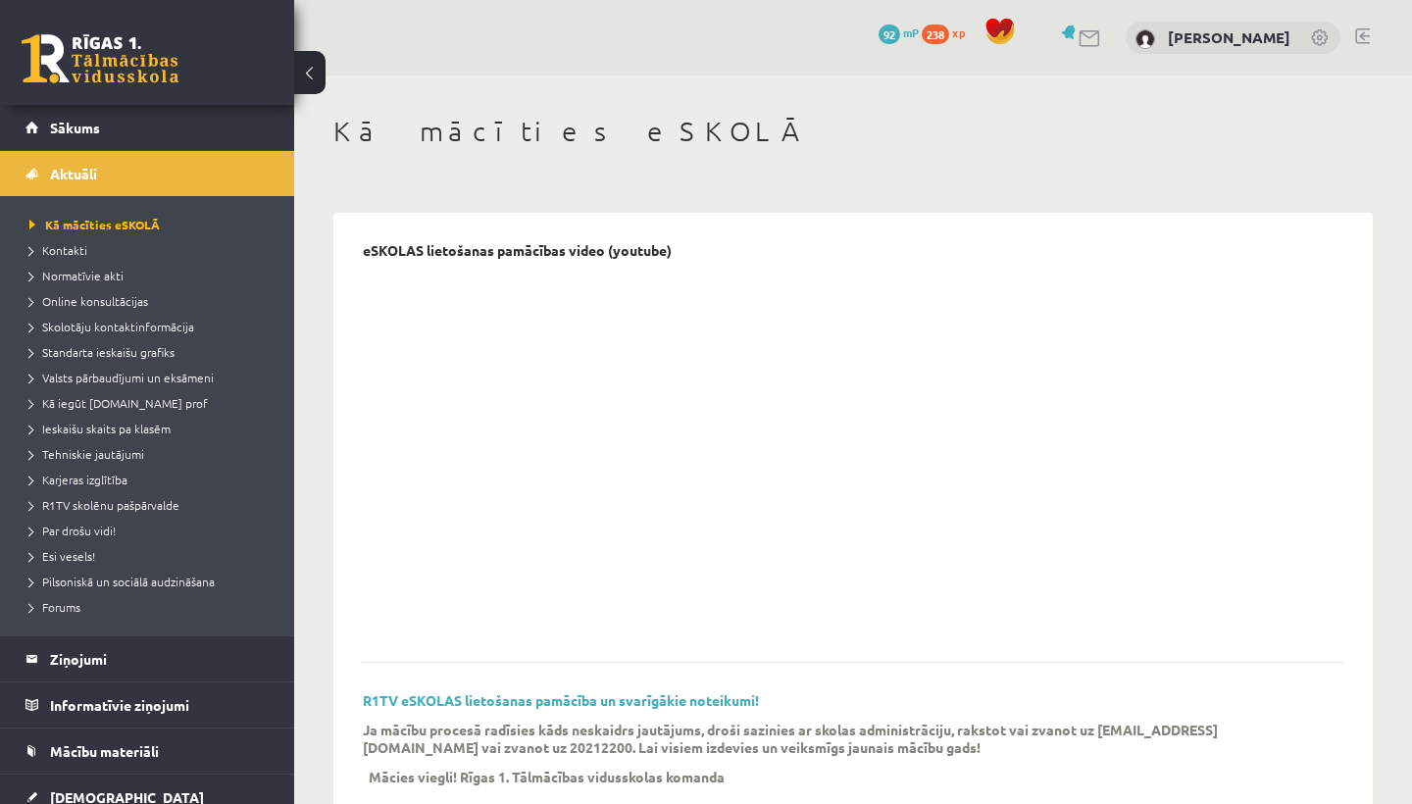
click at [1294, 33] on div "[PERSON_NAME]" at bounding box center [1233, 38] width 215 height 33
click at [1282, 39] on link "[PERSON_NAME]" at bounding box center [1229, 37] width 123 height 20
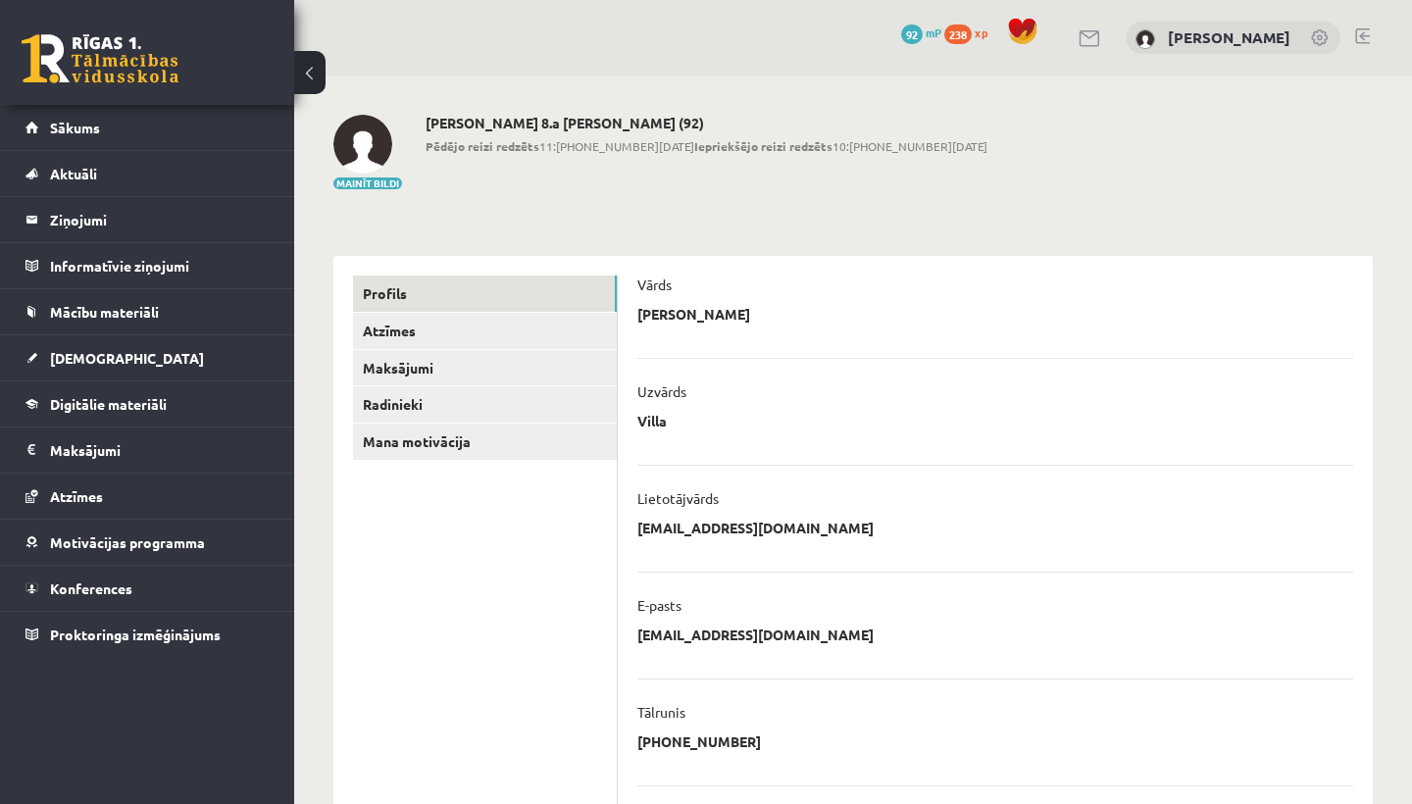
click at [1364, 41] on link at bounding box center [1362, 36] width 15 height 16
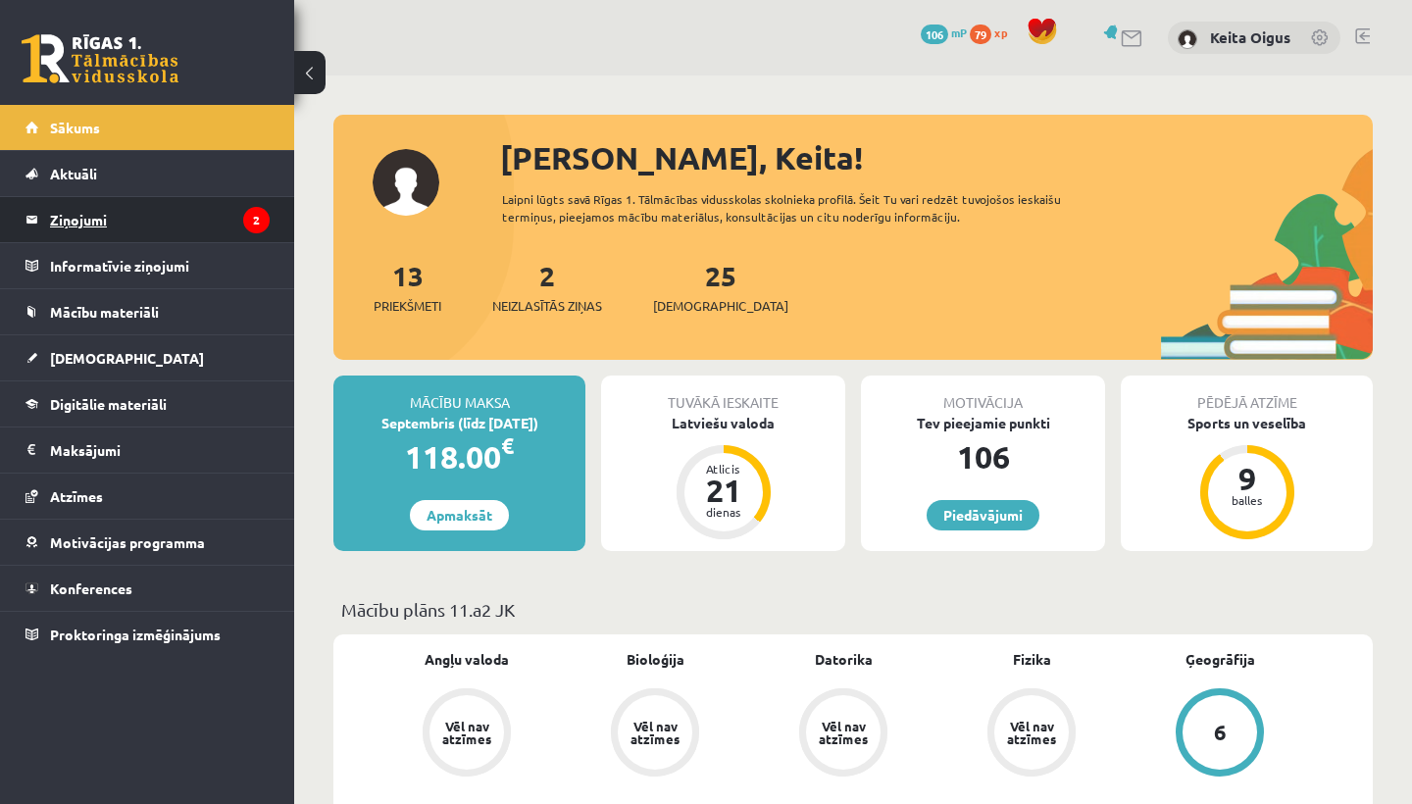
click at [164, 227] on legend "Ziņojumi 2" at bounding box center [160, 219] width 220 height 45
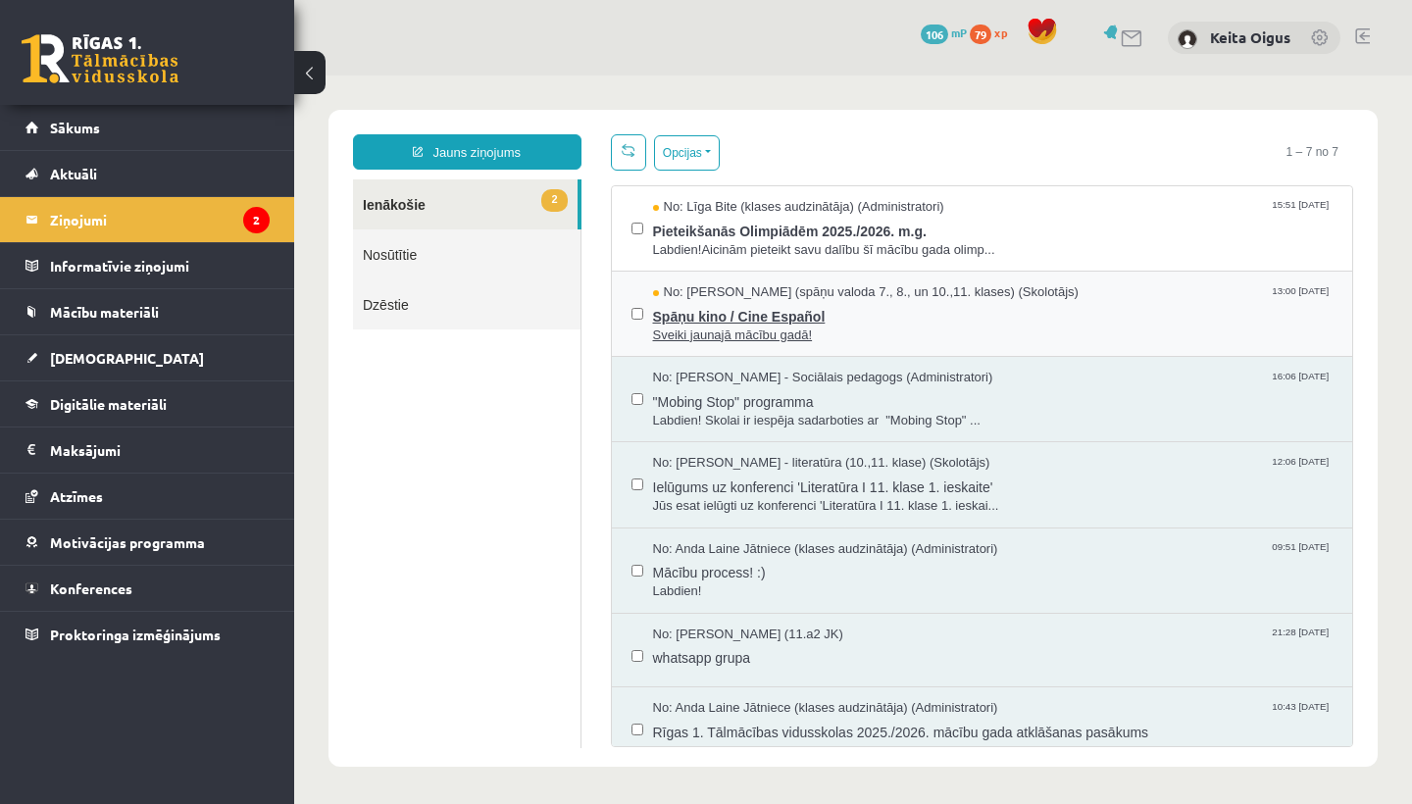
click at [686, 331] on span "Sveiki jaunajā mācību gadā!" at bounding box center [993, 336] width 681 height 19
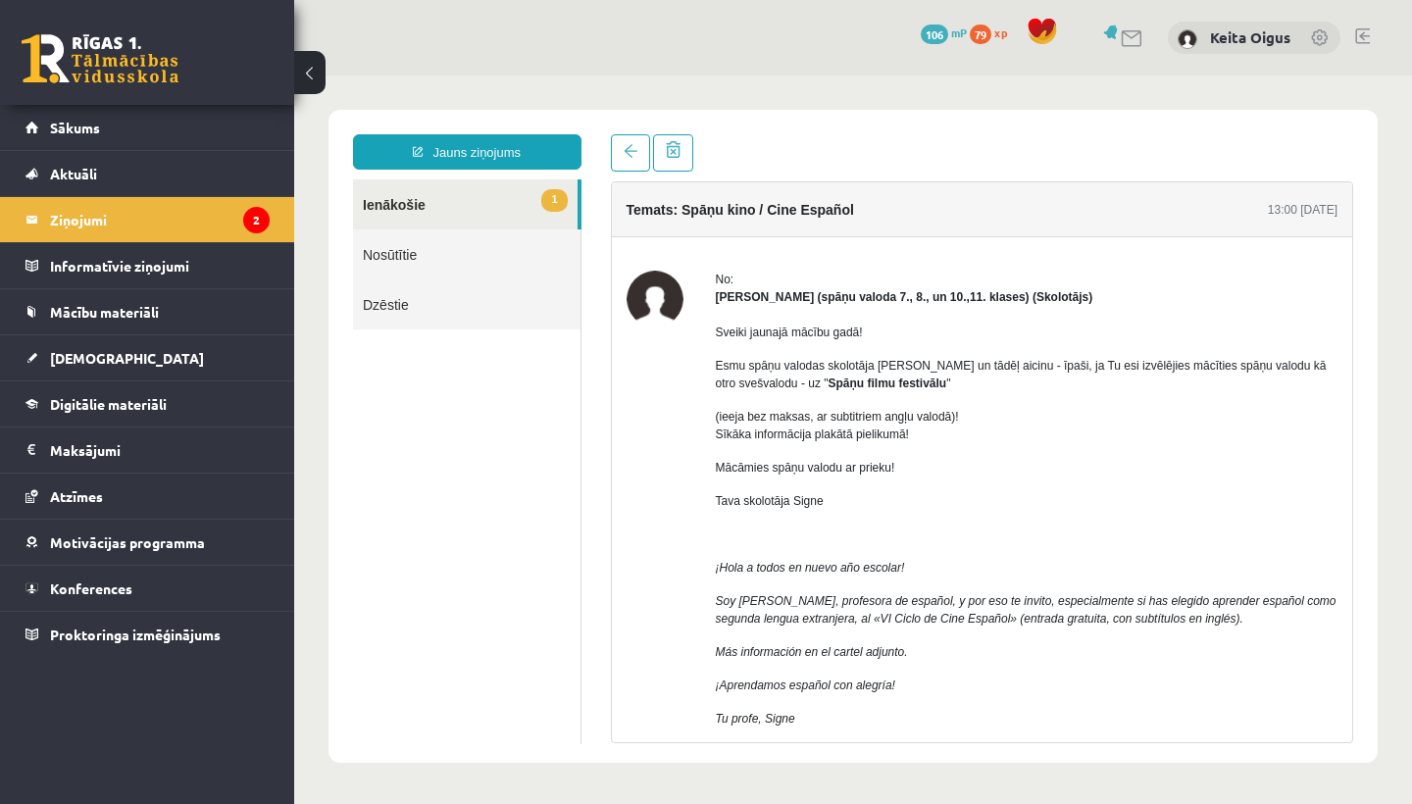
click at [431, 195] on link "1 Ienākošie" at bounding box center [465, 204] width 225 height 50
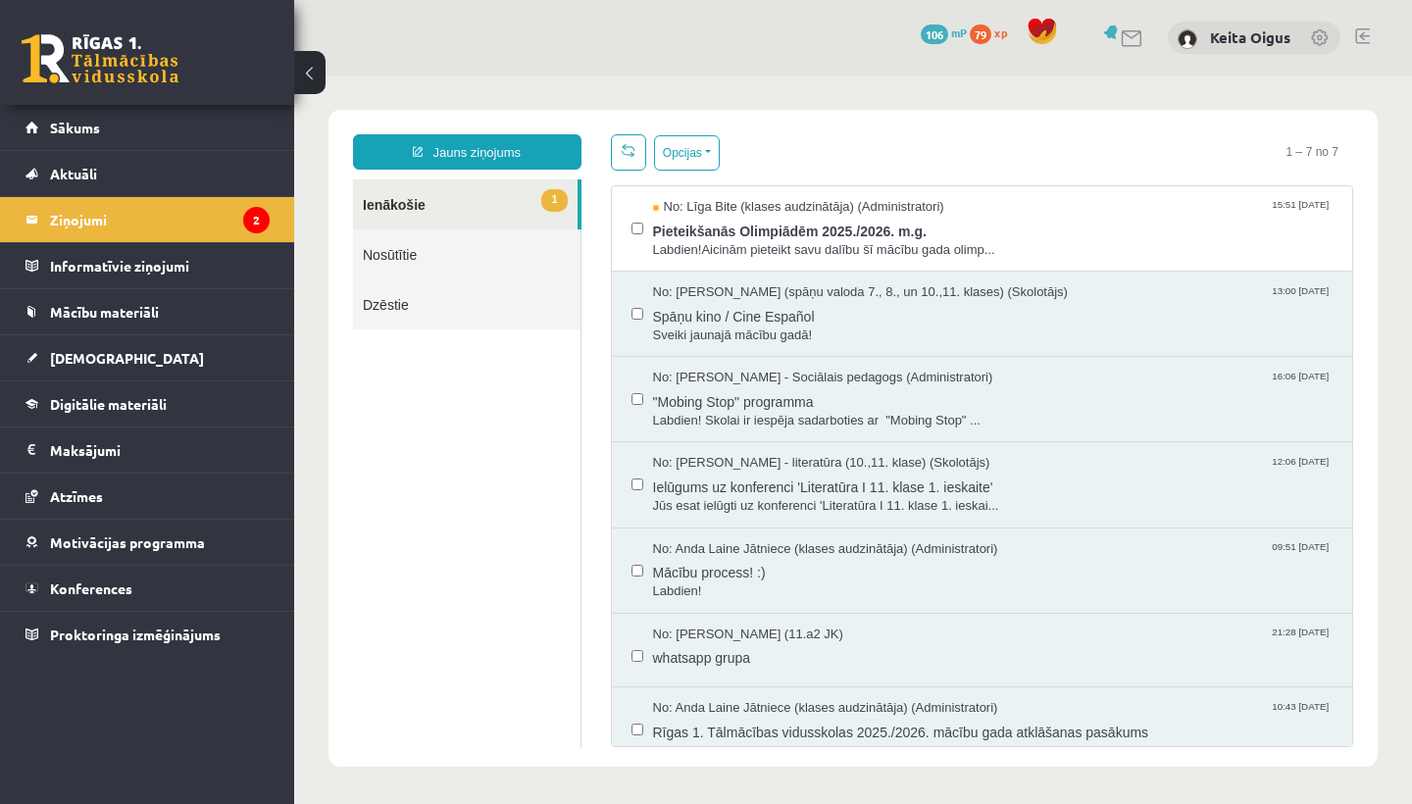
click at [430, 202] on link "1 Ienākošie" at bounding box center [465, 204] width 225 height 50
click at [656, 250] on span "Labdien!Aicinām pieteikt savu dalību šī mācību gada olimp..." at bounding box center [993, 250] width 681 height 19
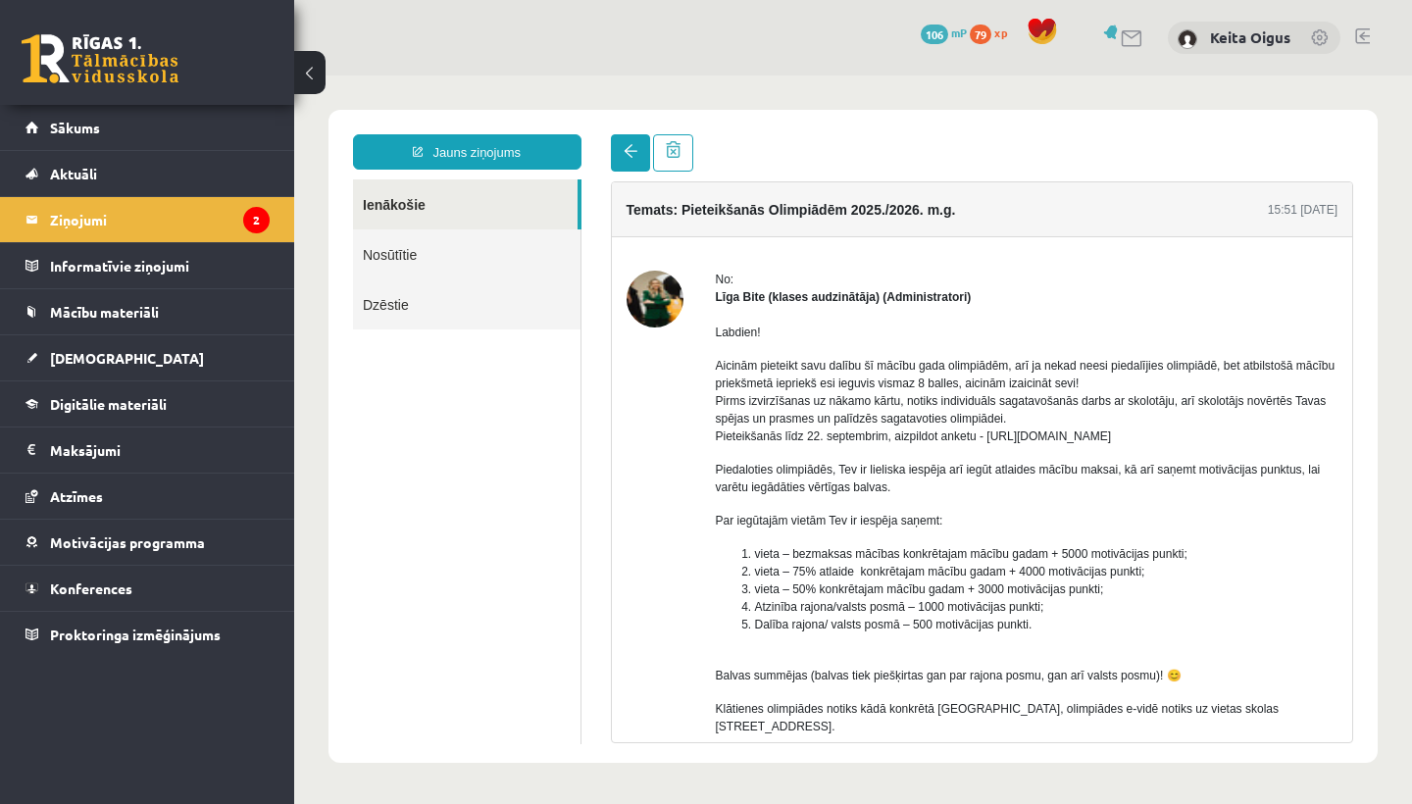
click at [613, 152] on link at bounding box center [630, 152] width 39 height 37
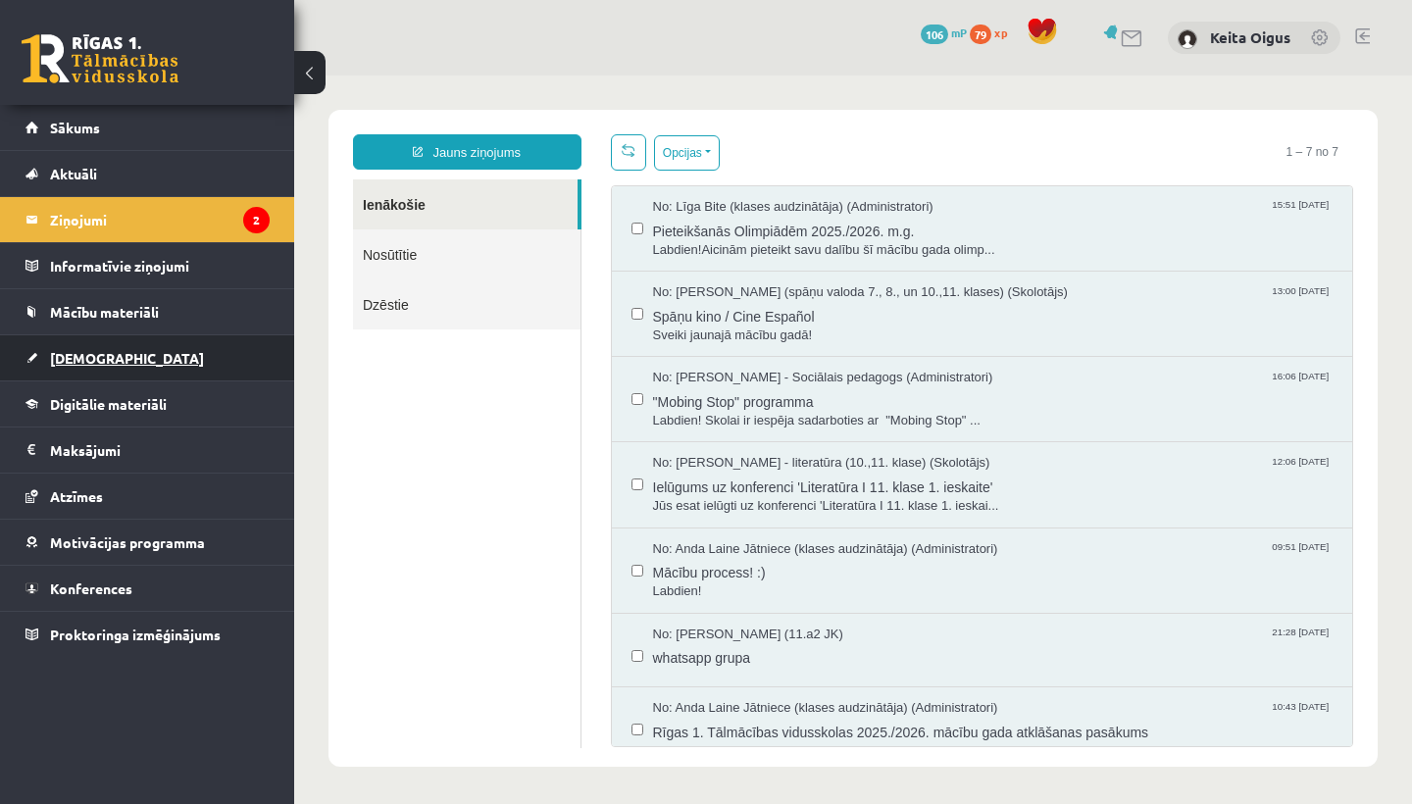
click at [127, 349] on link "[DEMOGRAPHIC_DATA]" at bounding box center [147, 357] width 244 height 45
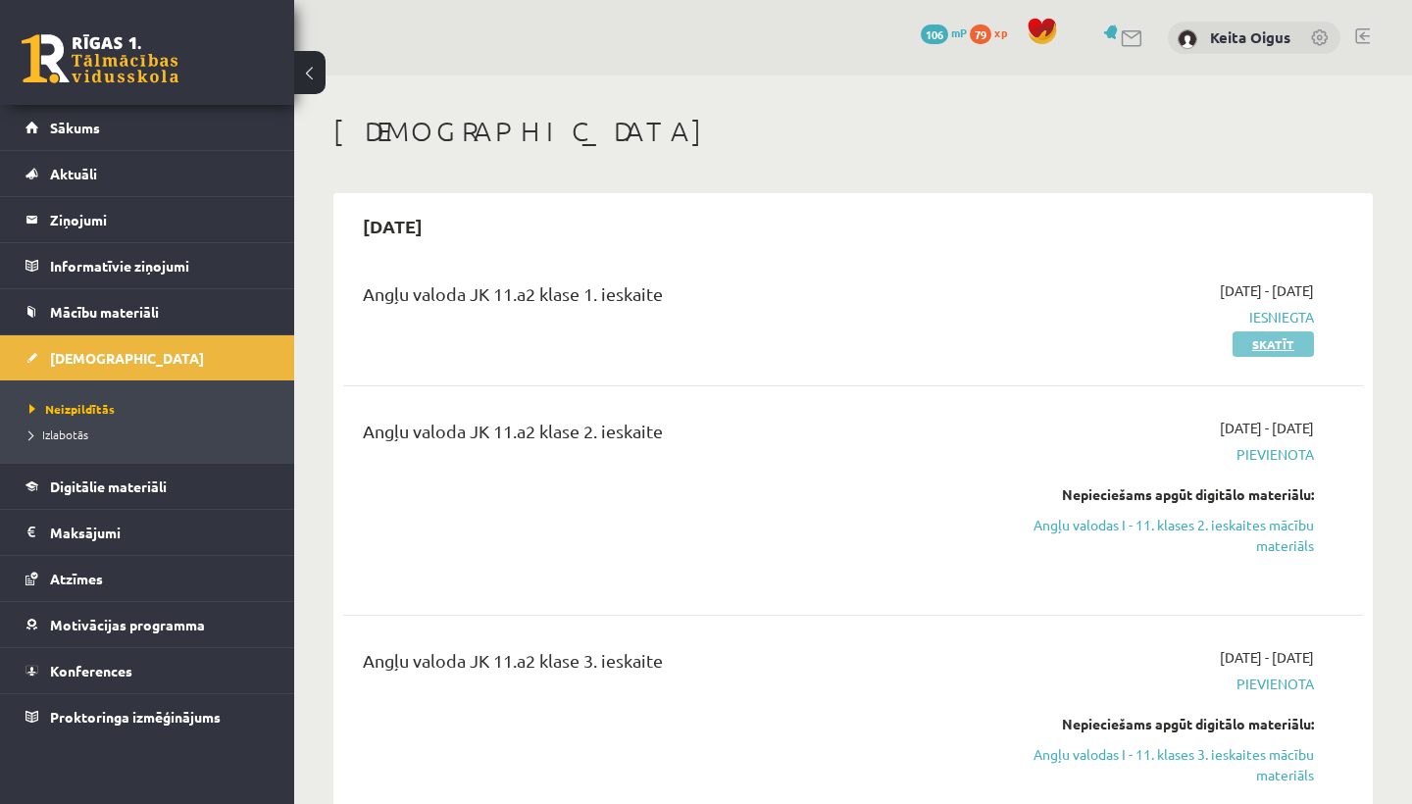
click at [1270, 343] on link "Skatīt" at bounding box center [1273, 343] width 81 height 25
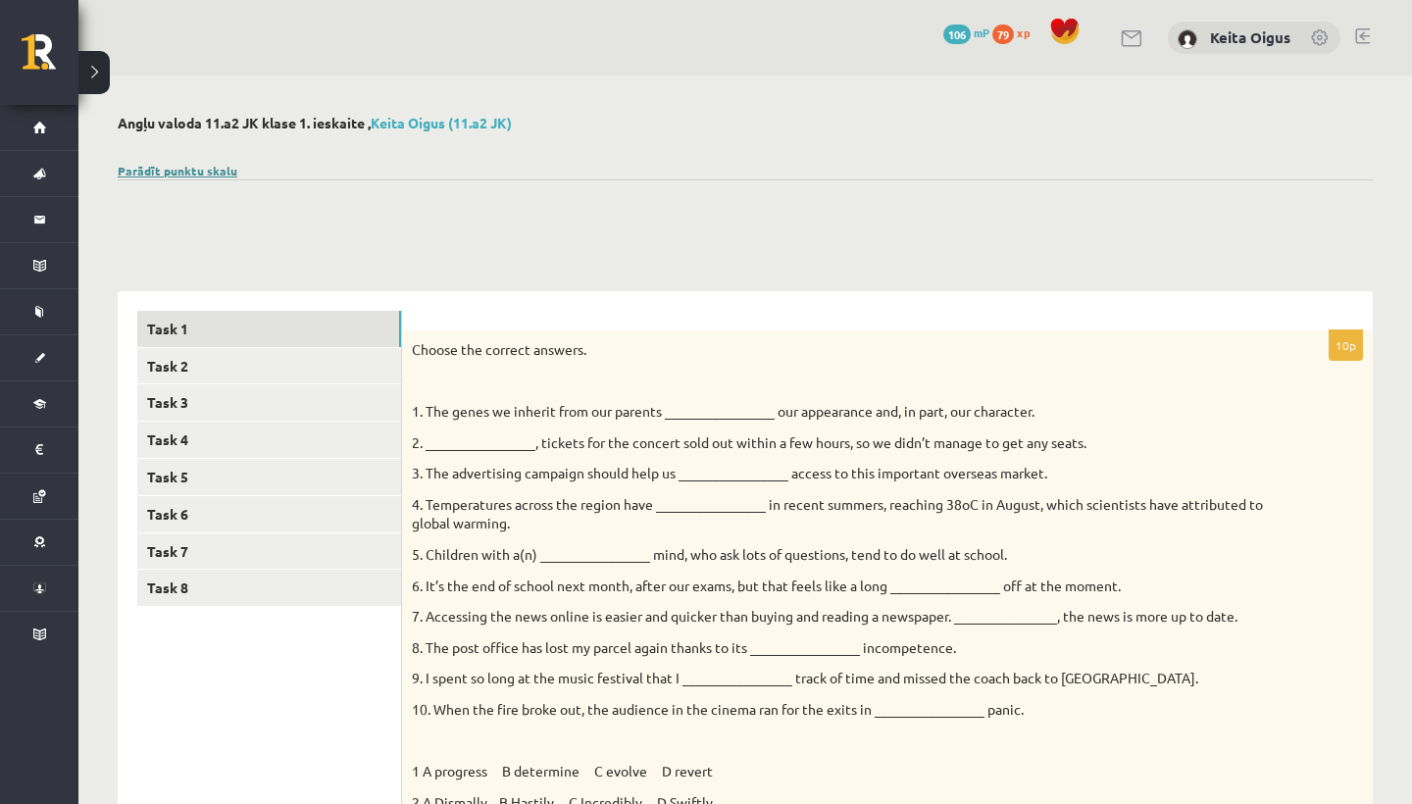
click at [198, 168] on link "Parādīt punktu skalu" at bounding box center [178, 171] width 120 height 16
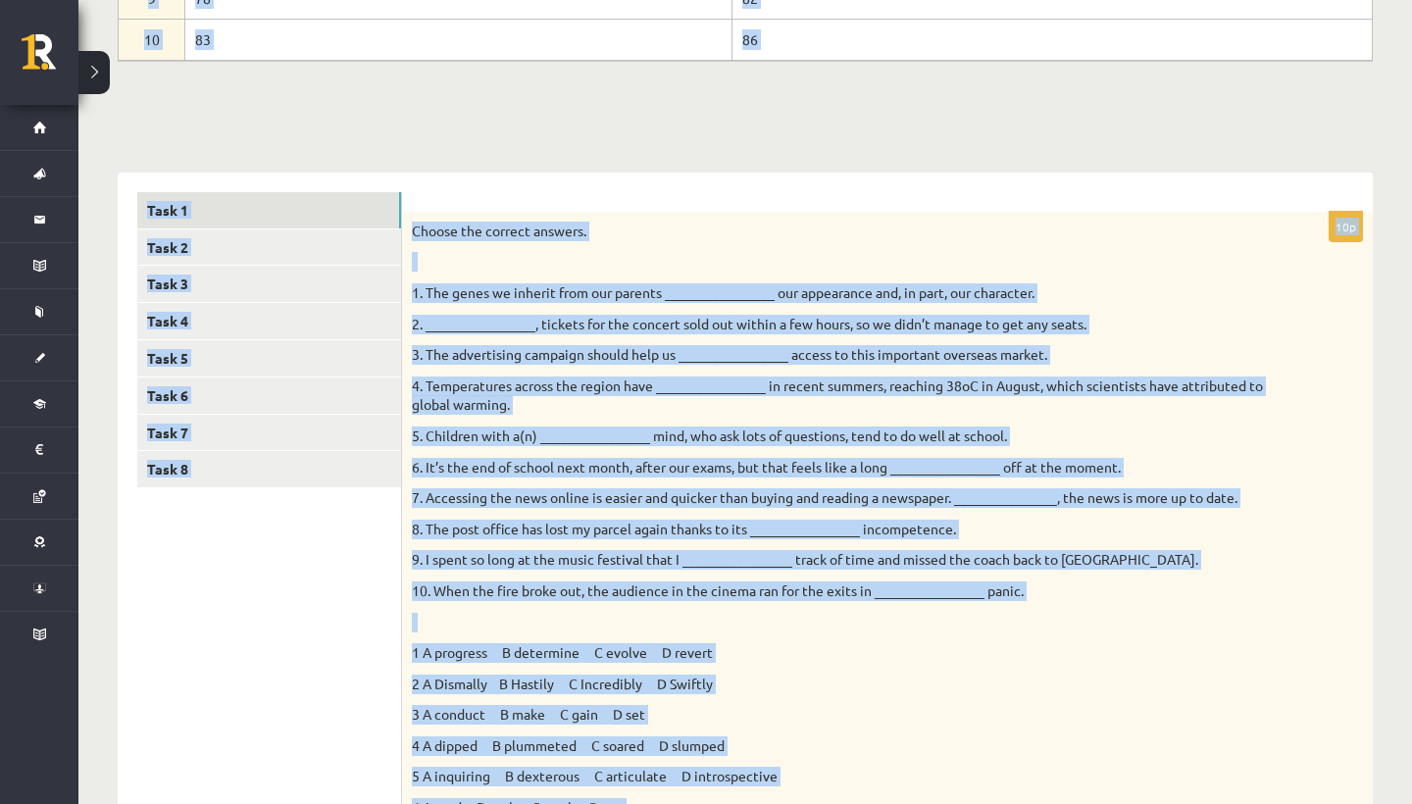
scroll to position [607, 0]
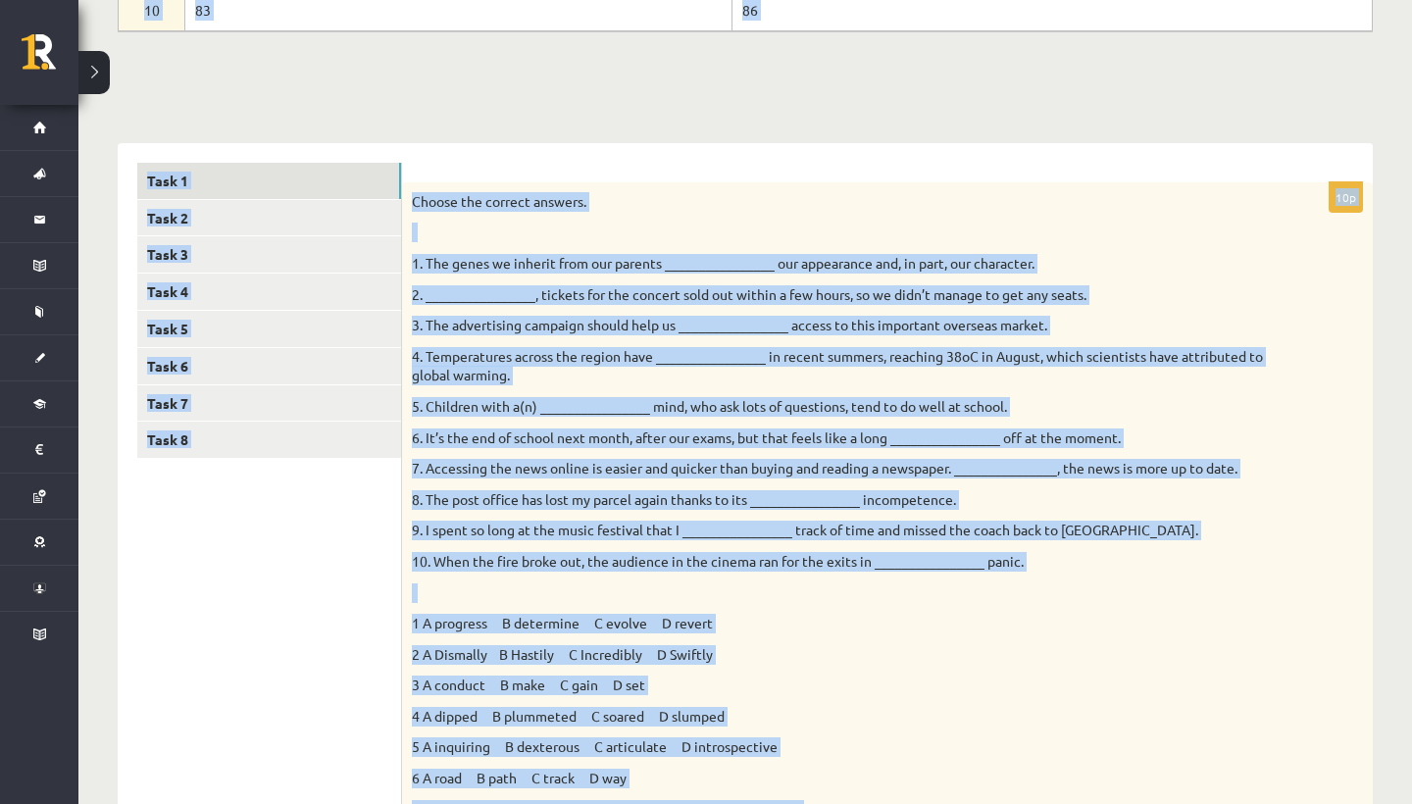
drag, startPoint x: 1265, startPoint y: 199, endPoint x: 1369, endPoint y: 787, distance: 597.5
click at [1369, 787] on div "Angļu valoda 11.a2 JK klase 1. ieskaite , Keita Oigus (11.a2 JK) Noslēpt punktu…" at bounding box center [745, 621] width 1334 height 2307
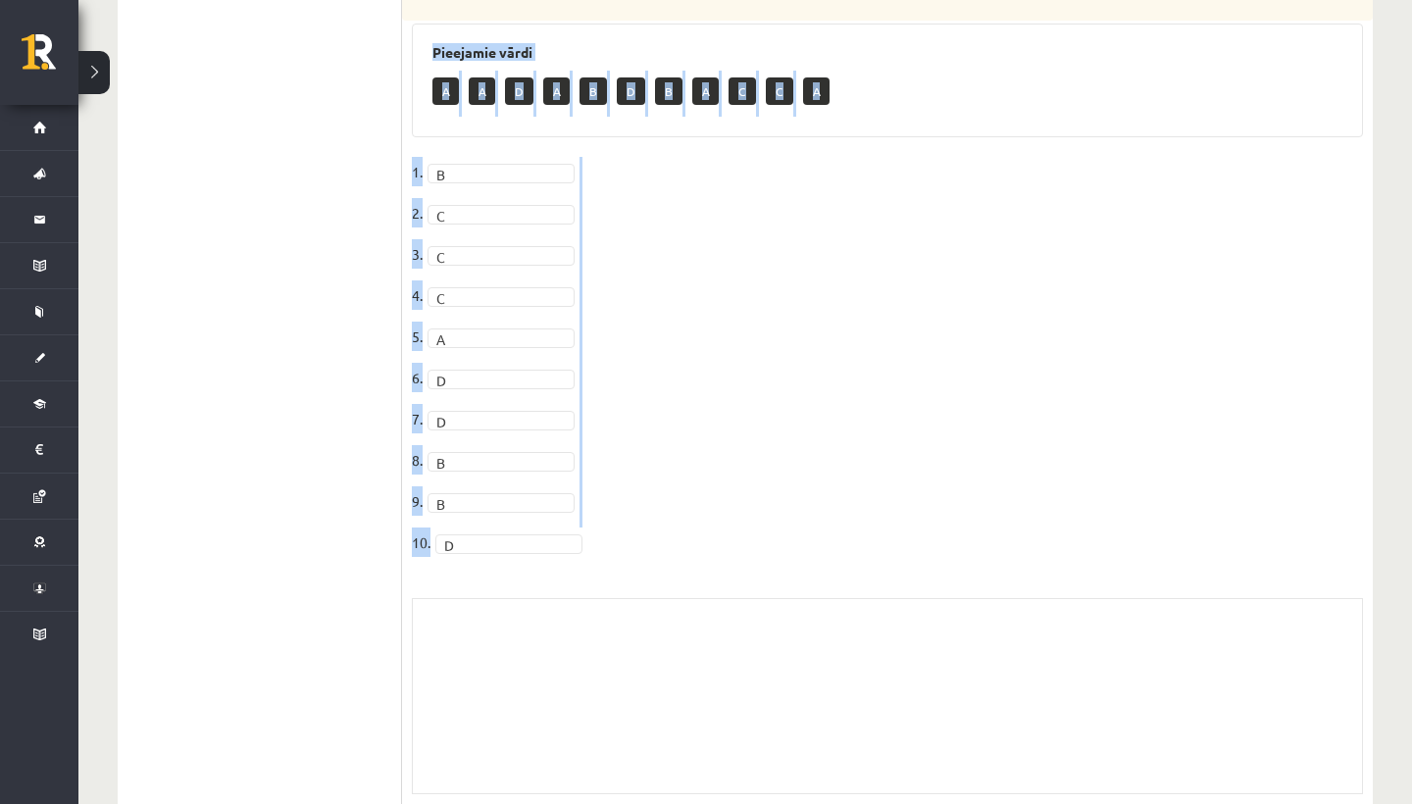
scroll to position [1553, 0]
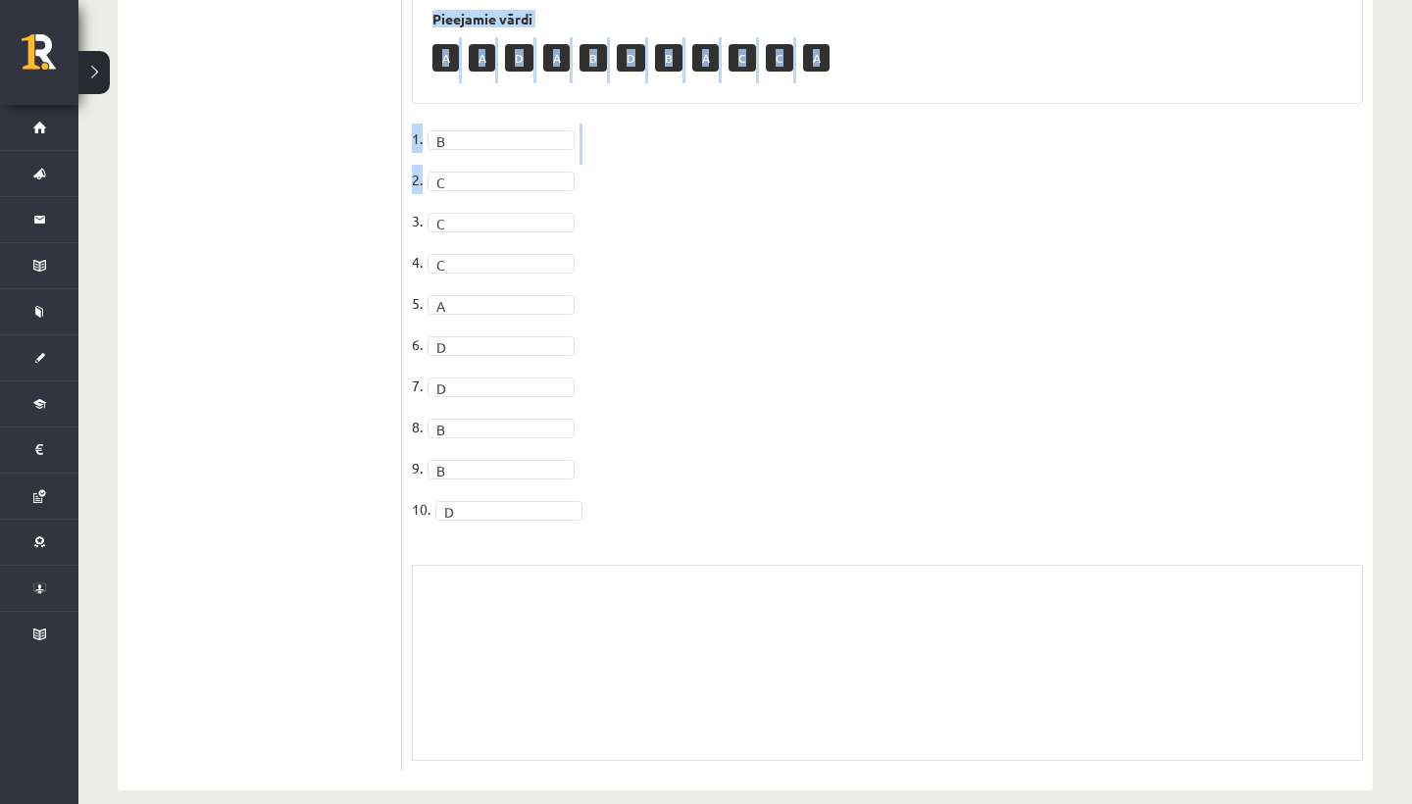
drag, startPoint x: 1254, startPoint y: 591, endPoint x: 1057, endPoint y: 194, distance: 443.4
click at [1057, 194] on div "10p Choose the correct answers. 1. The genes we inherit from our parents ______…" at bounding box center [887, 3] width 971 height 1535
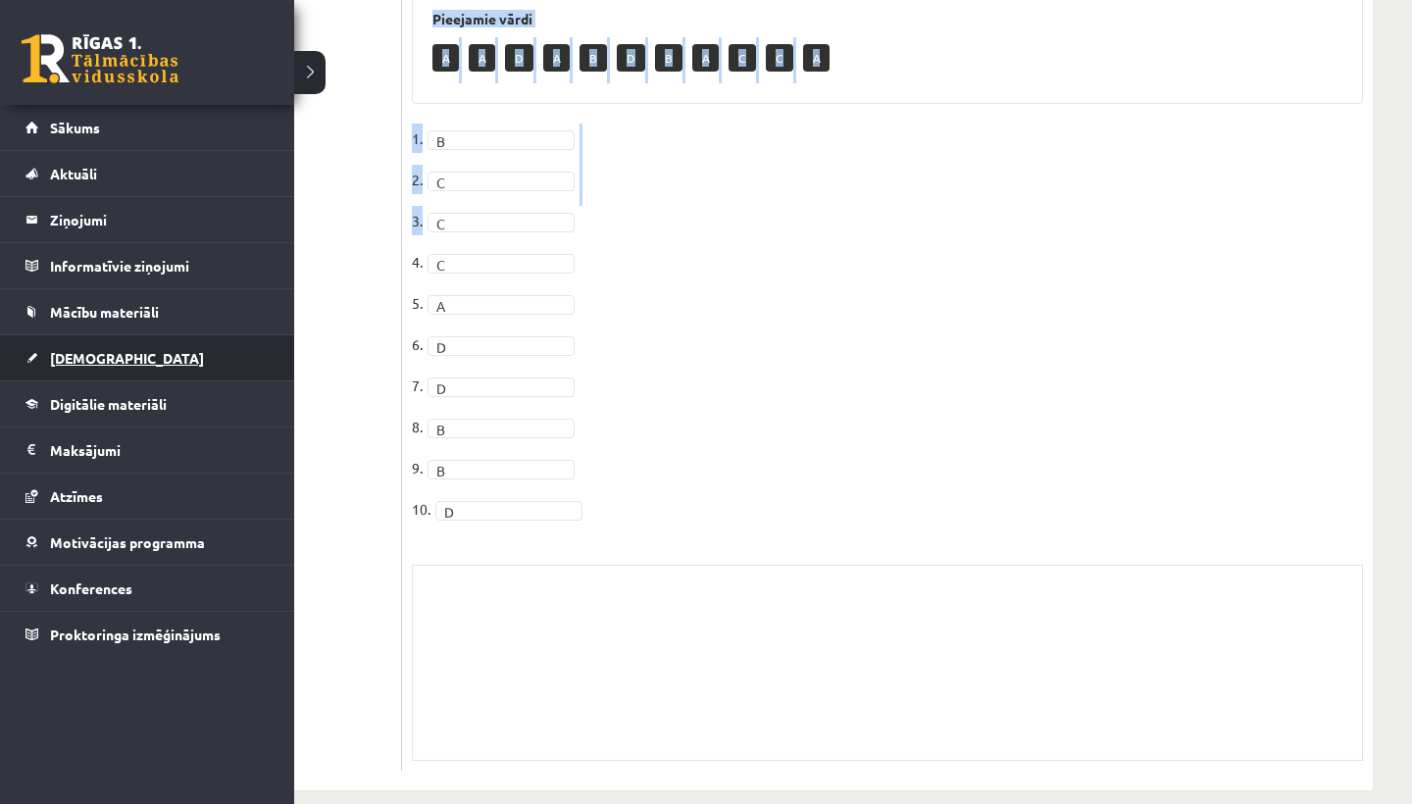
click at [63, 360] on span "[DEMOGRAPHIC_DATA]" at bounding box center [127, 358] width 154 height 18
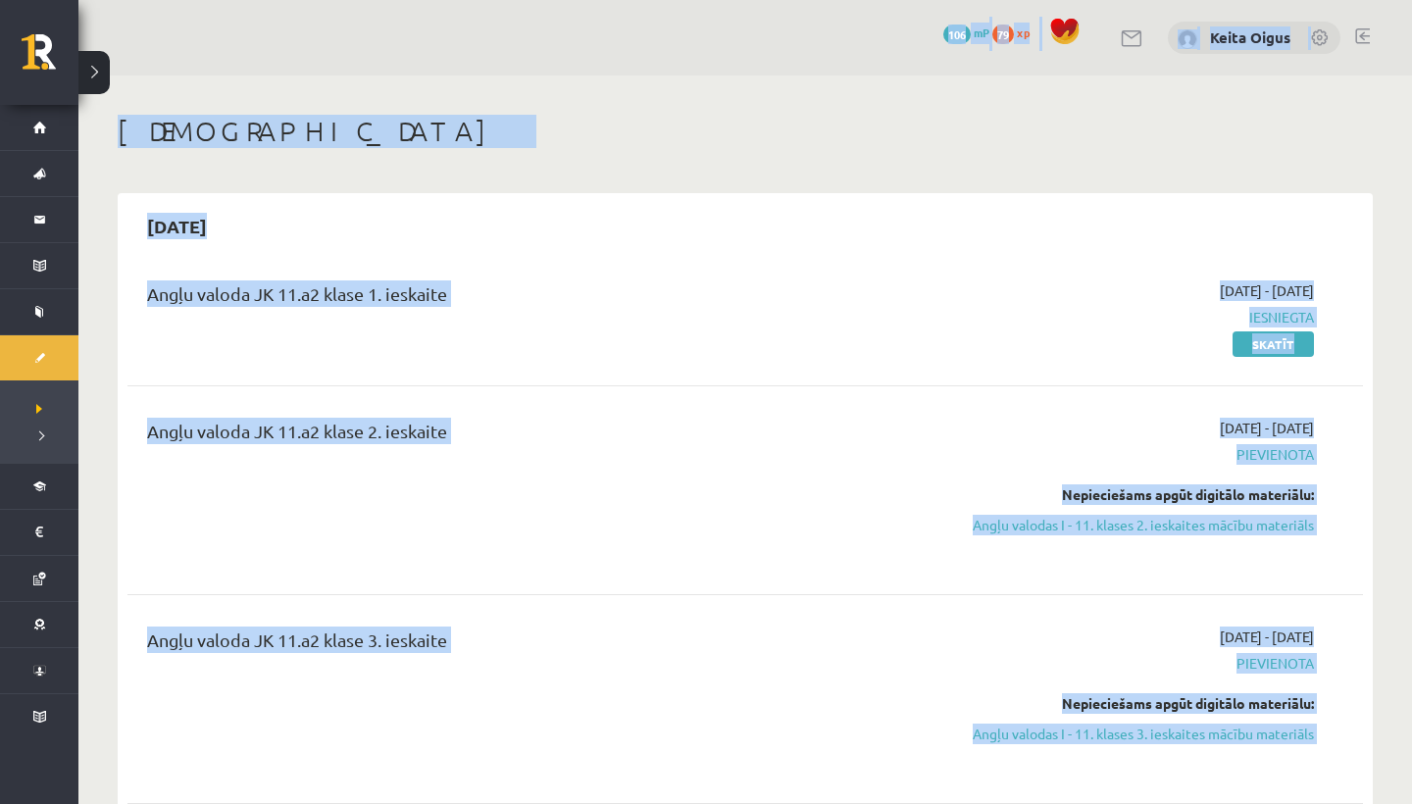
drag, startPoint x: 1058, startPoint y: 393, endPoint x: 927, endPoint y: -51, distance: 463.3
click at [927, 0] on html "0 Dāvanas 106 mP 79 xp Keita Oigus Sākums Aktuāli Kā mācīties eSKOLĀ Kontakti N…" at bounding box center [706, 402] width 1412 height 804
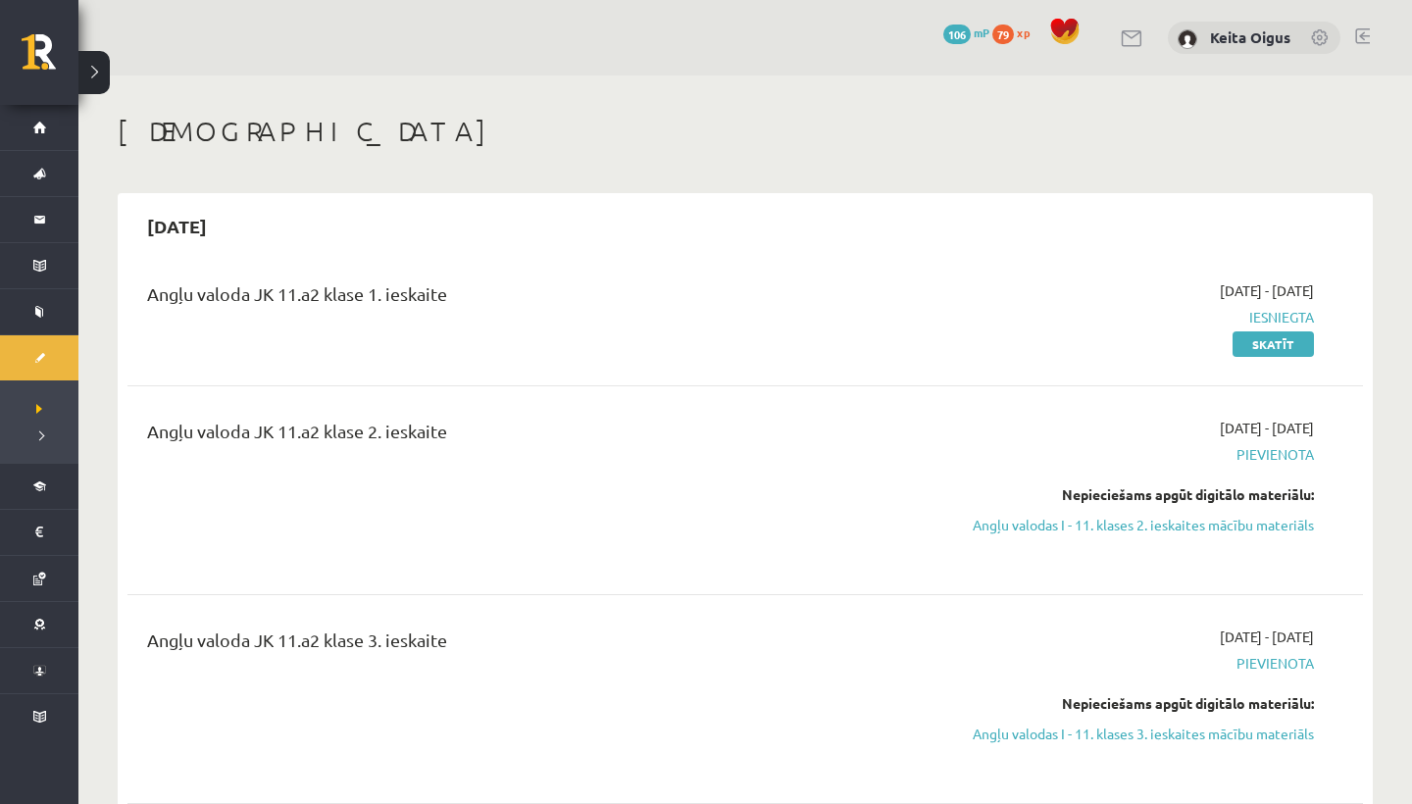
click at [1098, 532] on link "Angļu valodas I - 11. klases 2. ieskaites mācību materiāls" at bounding box center [1129, 525] width 370 height 21
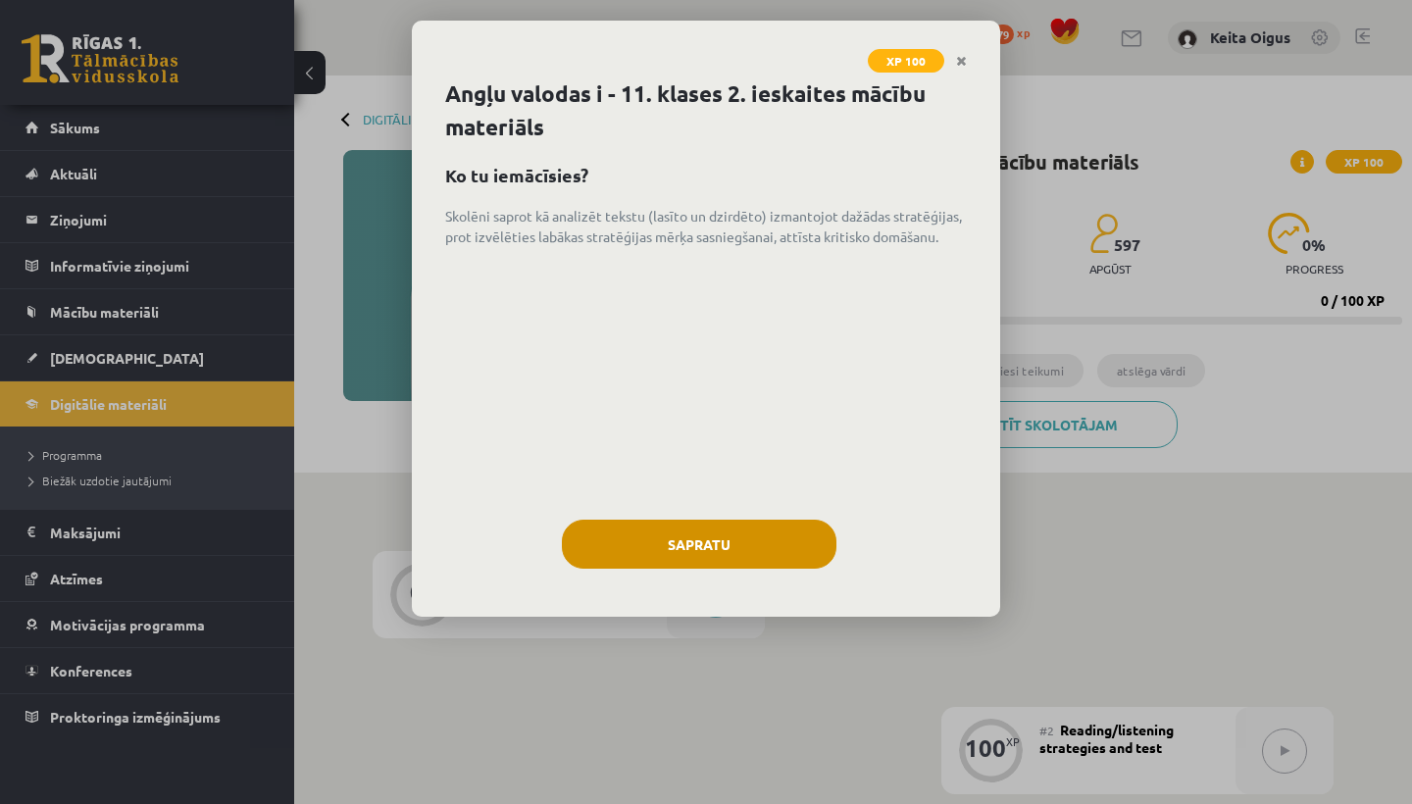
click at [730, 545] on button "Sapratu" at bounding box center [699, 544] width 275 height 49
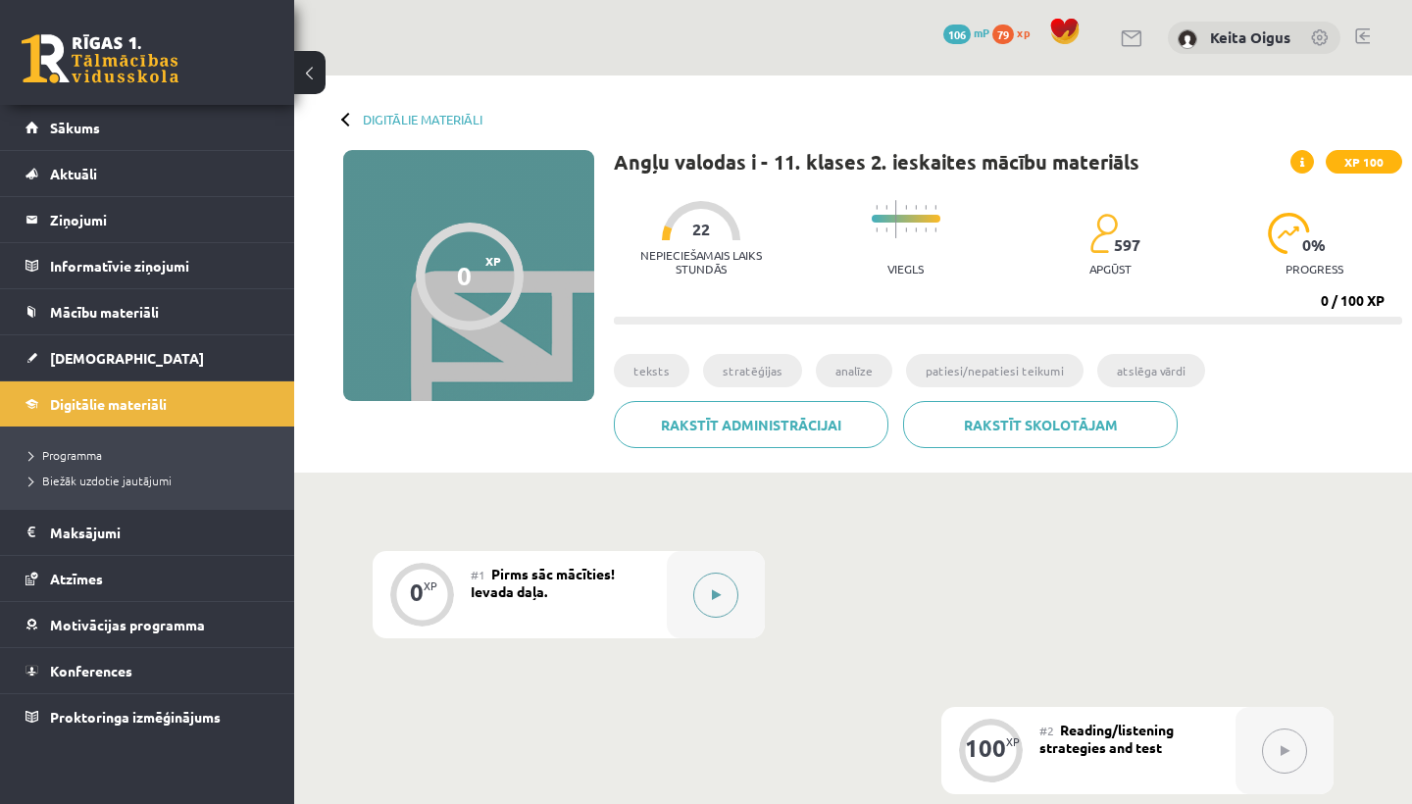
click at [709, 585] on button at bounding box center [715, 595] width 45 height 45
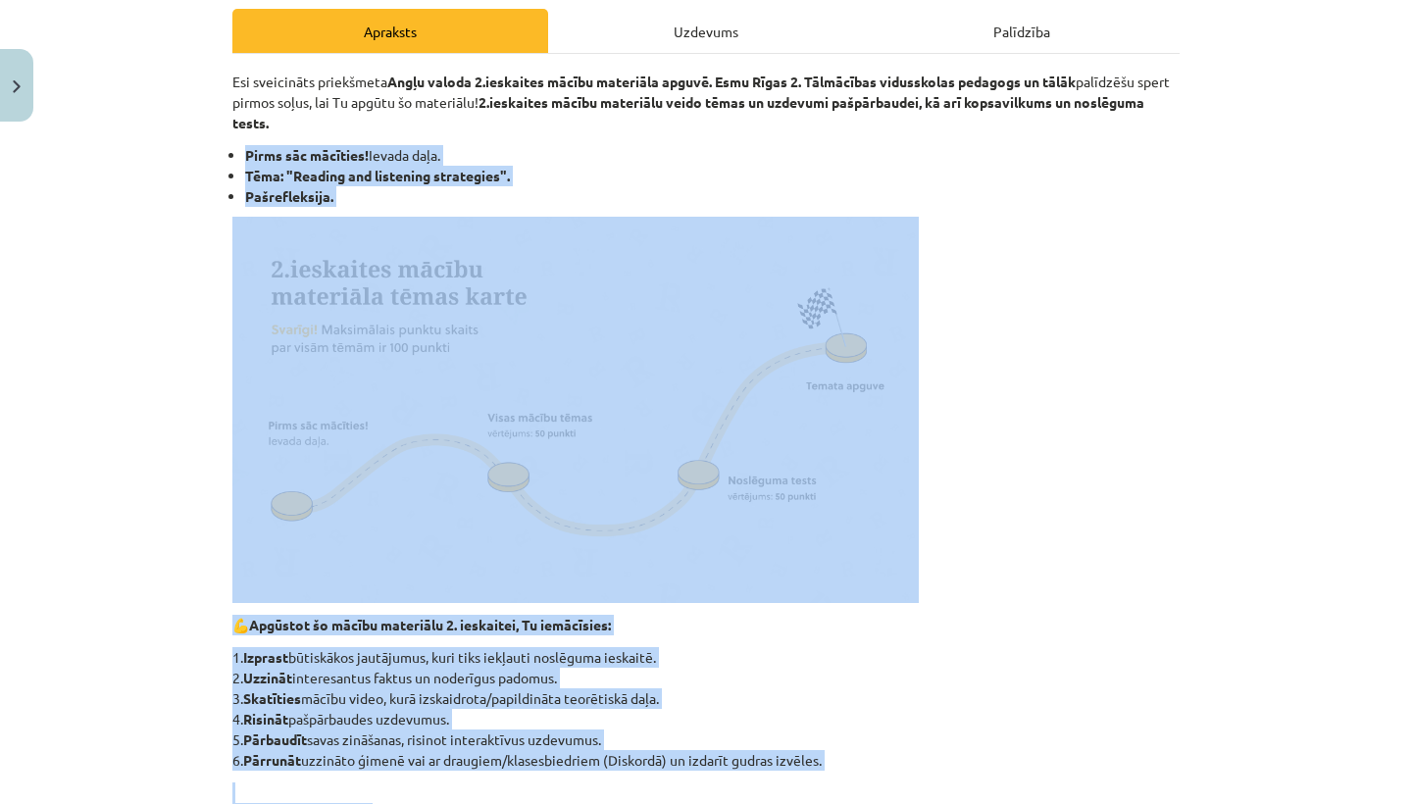
drag, startPoint x: 783, startPoint y: 401, endPoint x: 633, endPoint y: 803, distance: 429.2
click at [633, 803] on div "Esi sveicināts priekšmeta Angļu valoda 2.ieskaites mācību materiāla apguvē. Es…" at bounding box center [705, 641] width 947 height 1138
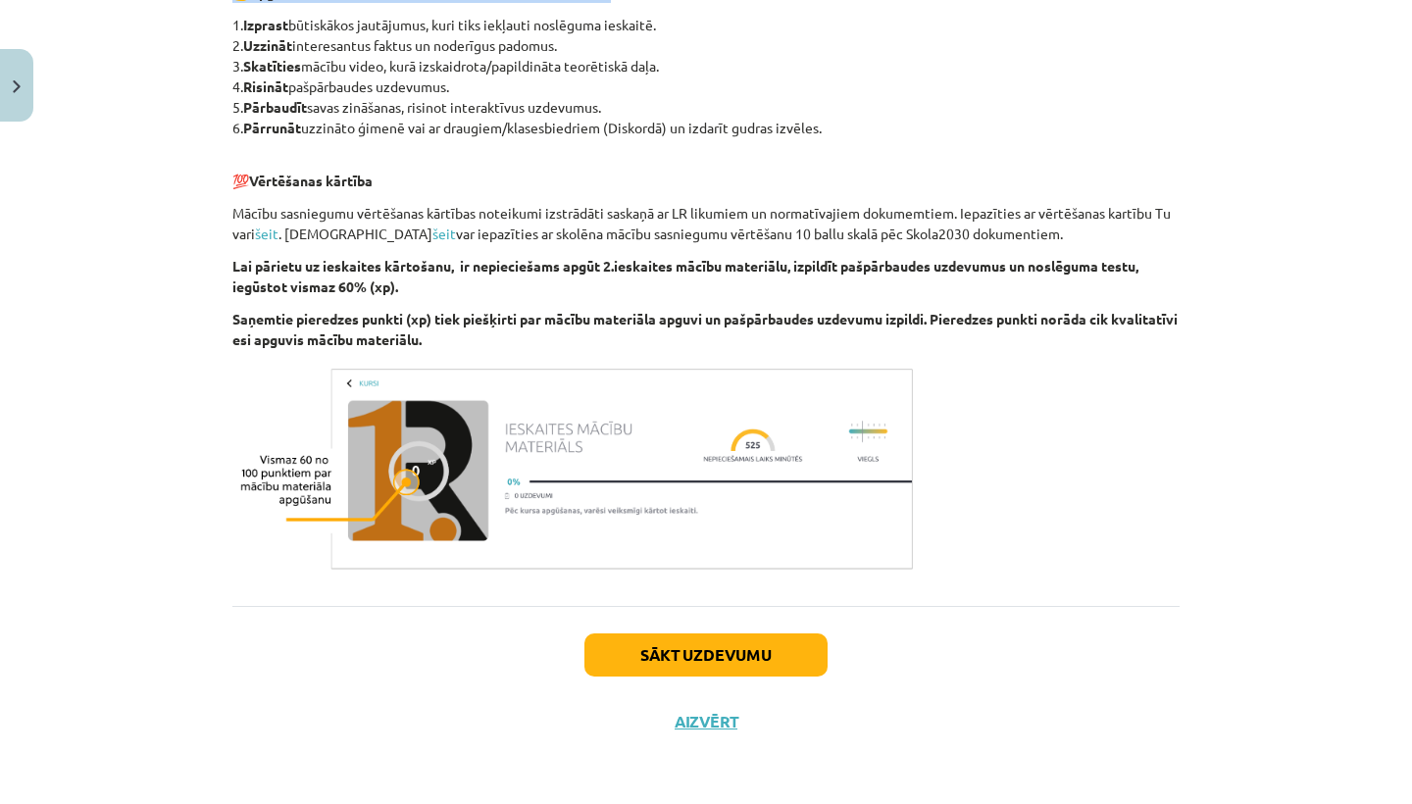
scroll to position [85, 0]
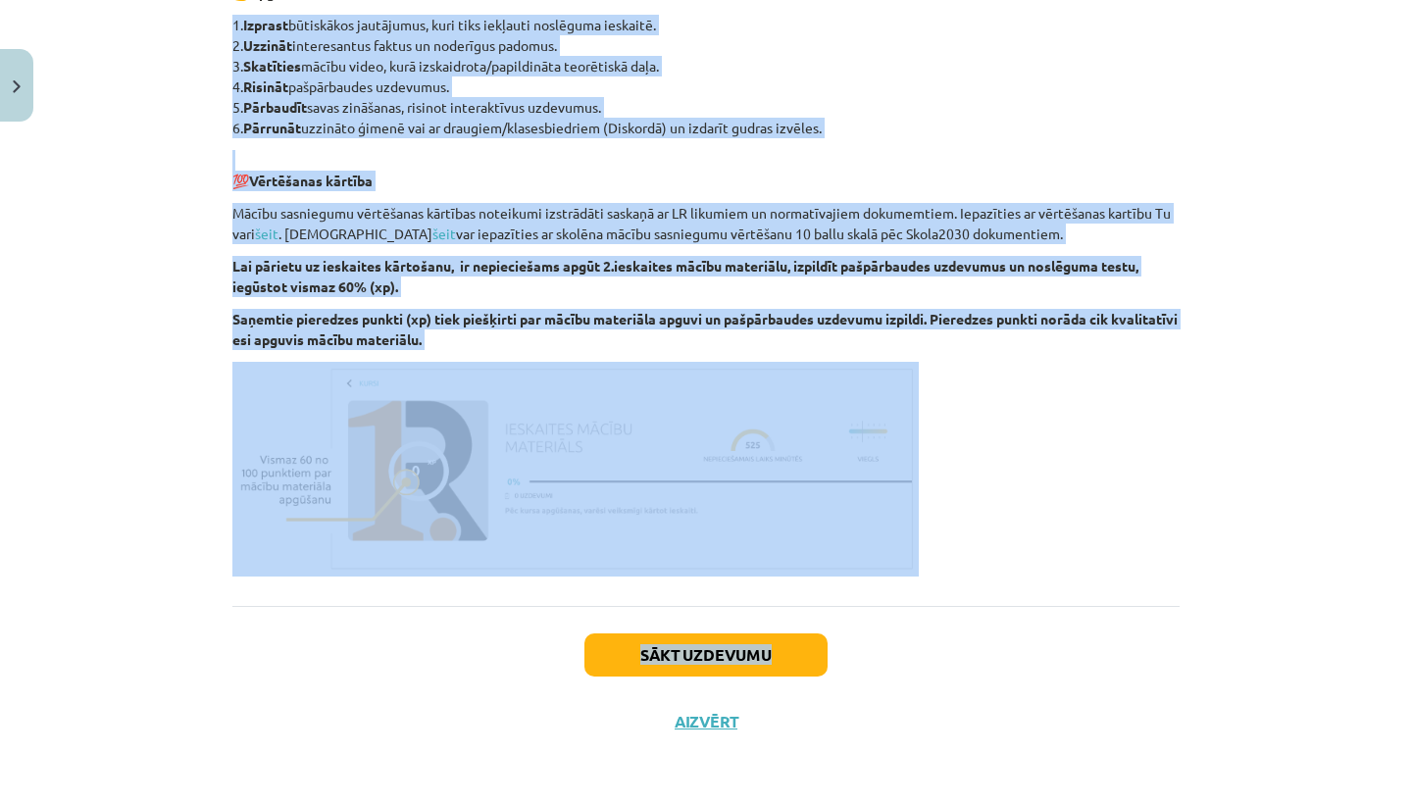
drag, startPoint x: 742, startPoint y: 568, endPoint x: 687, endPoint y: 664, distance: 110.7
click at [687, 664] on button "Sākt uzdevumu" at bounding box center [705, 655] width 243 height 43
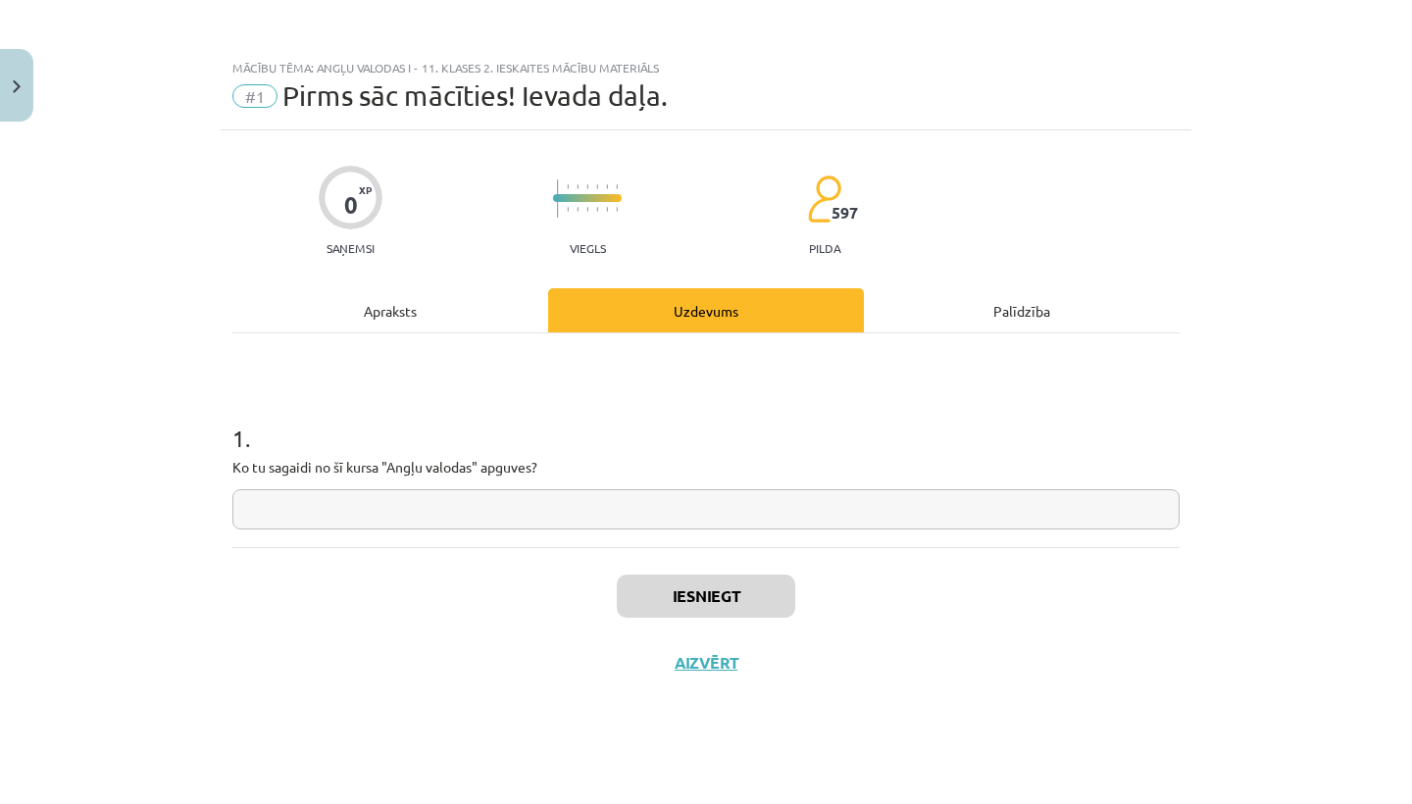
click at [420, 672] on div "Iesniegt Aizvērt" at bounding box center [705, 615] width 947 height 137
click at [453, 511] on input "text" at bounding box center [705, 509] width 947 height 40
click at [458, 517] on input "**********" at bounding box center [705, 509] width 947 height 40
type input "**********"
click at [660, 585] on button "Iesniegt" at bounding box center [706, 596] width 178 height 43
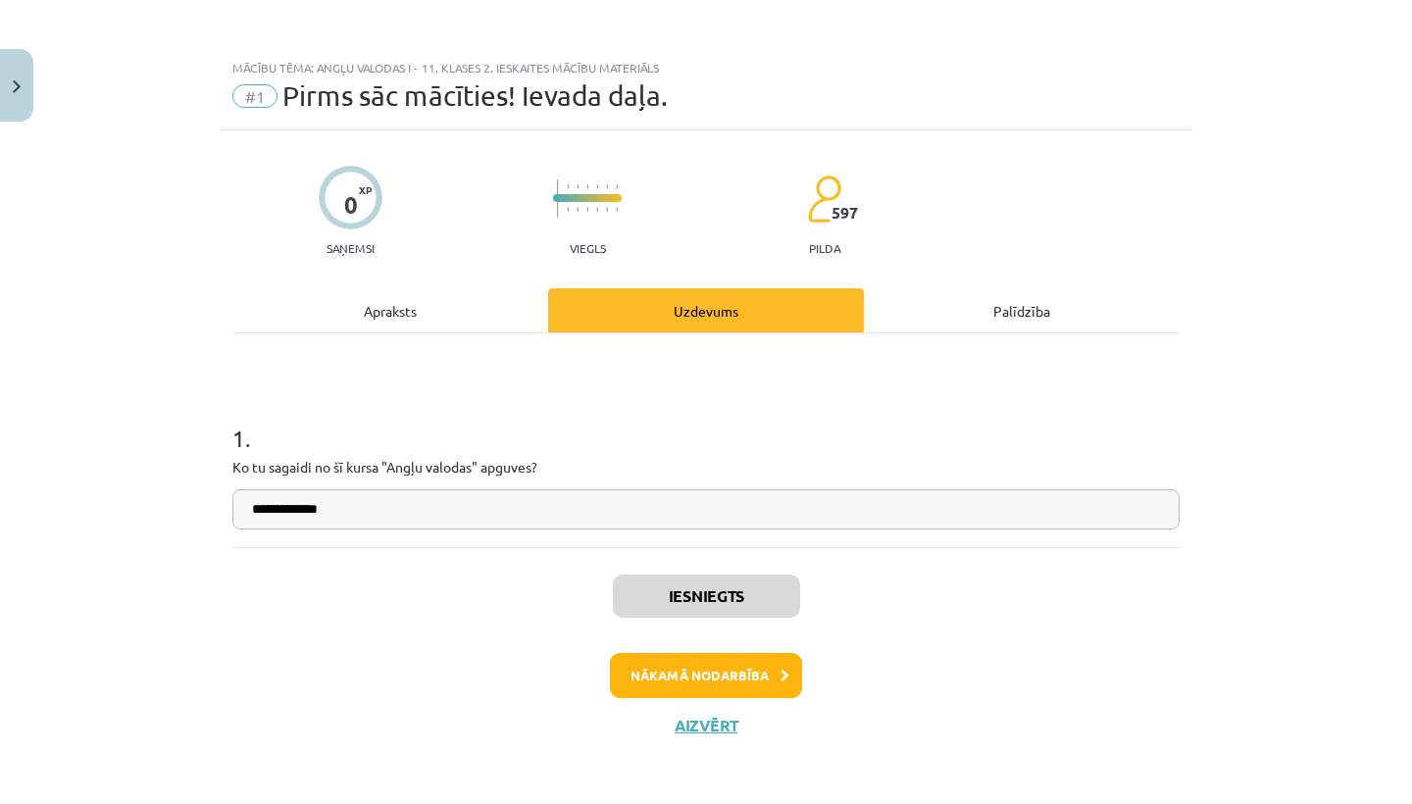
click at [712, 667] on button "Nākamā nodarbība" at bounding box center [706, 675] width 192 height 45
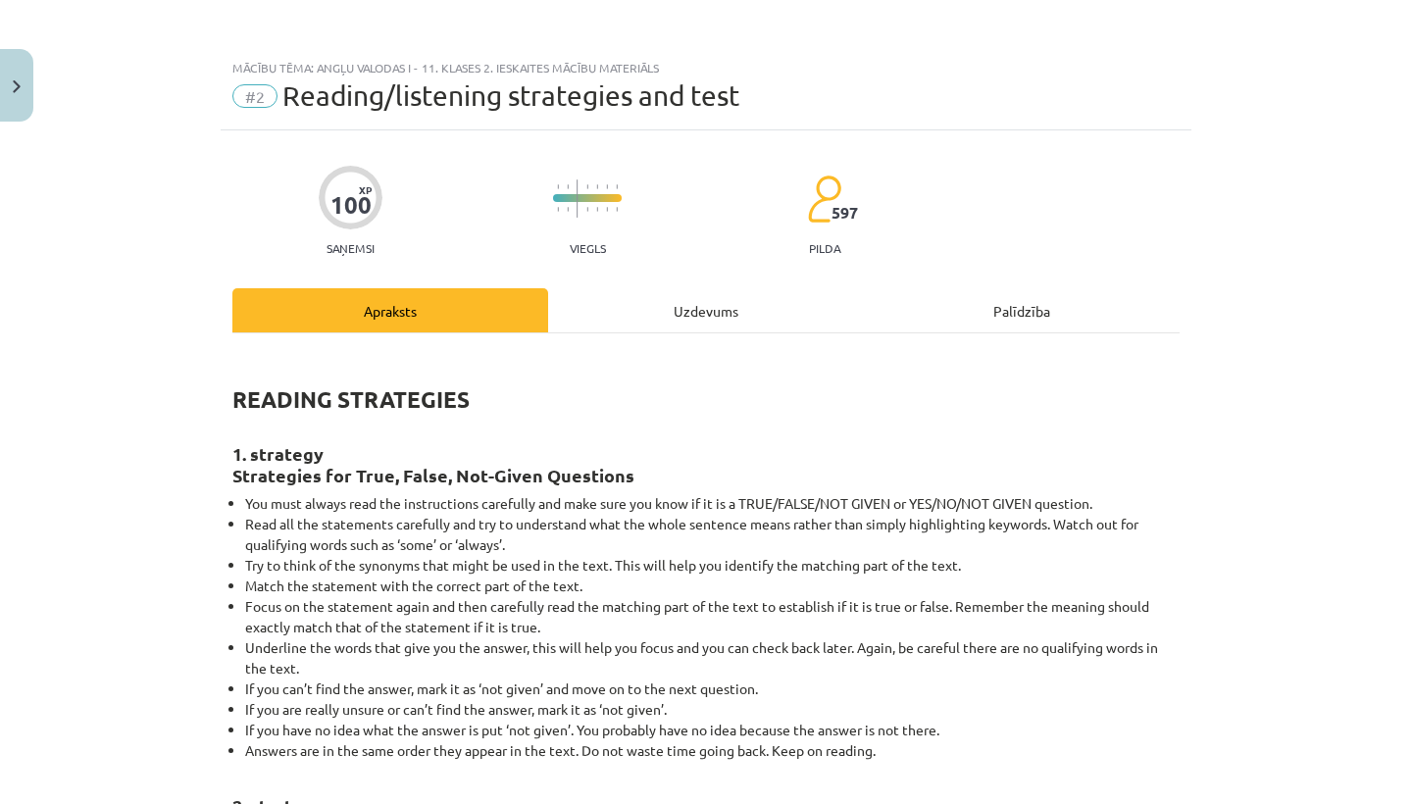
scroll to position [6, 0]
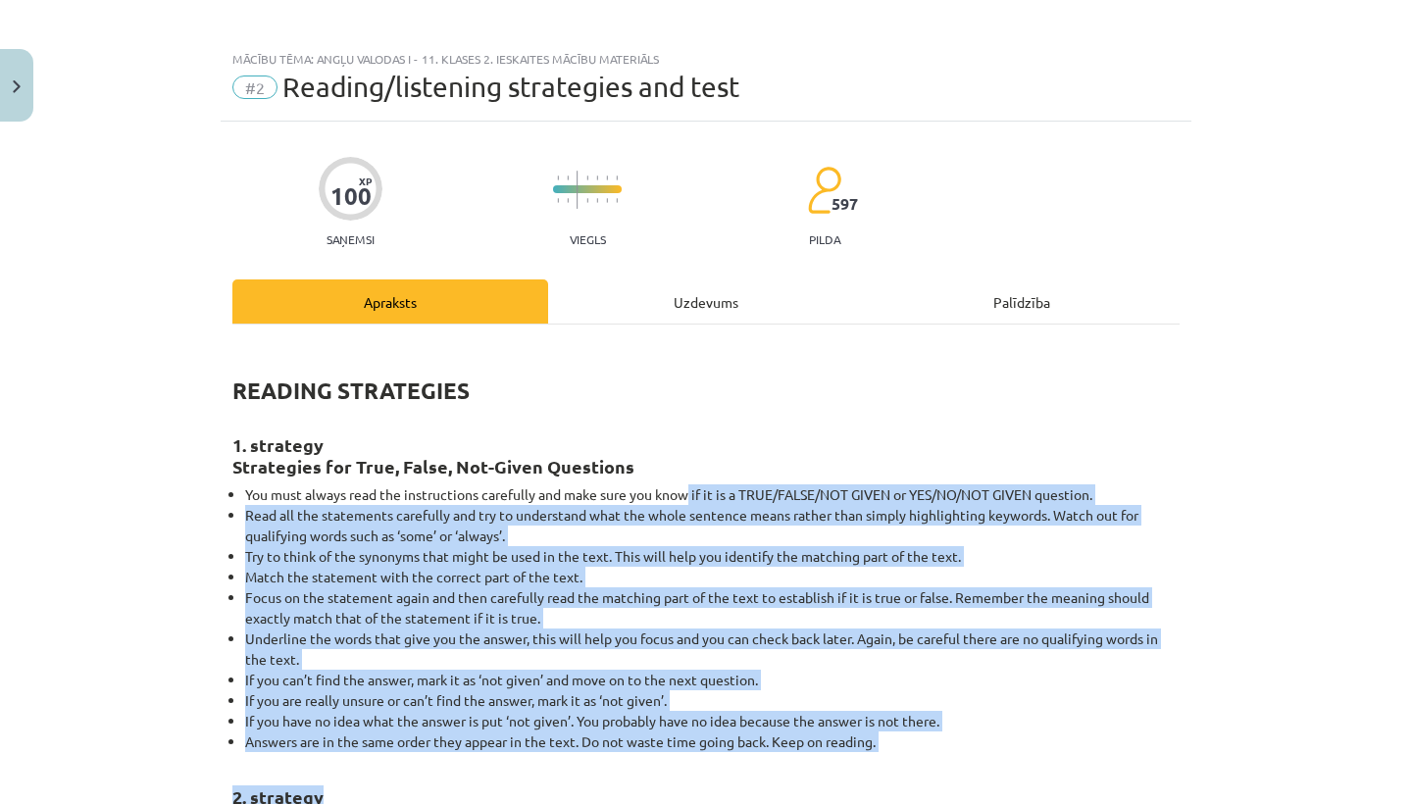
drag, startPoint x: 690, startPoint y: 500, endPoint x: 686, endPoint y: 794, distance: 294.2
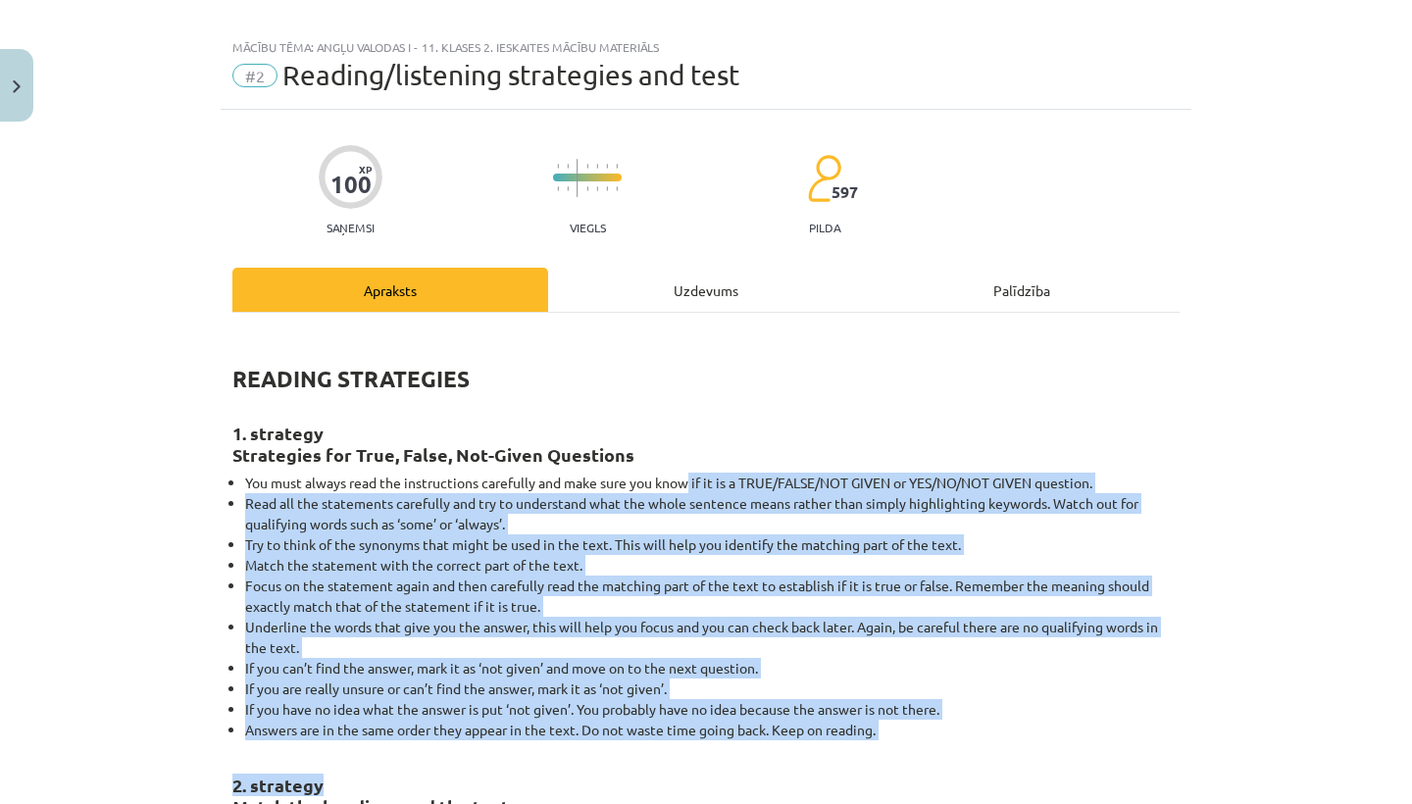
click at [684, 803] on h2 "2. strategy Match the headings and the text" at bounding box center [705, 784] width 947 height 69
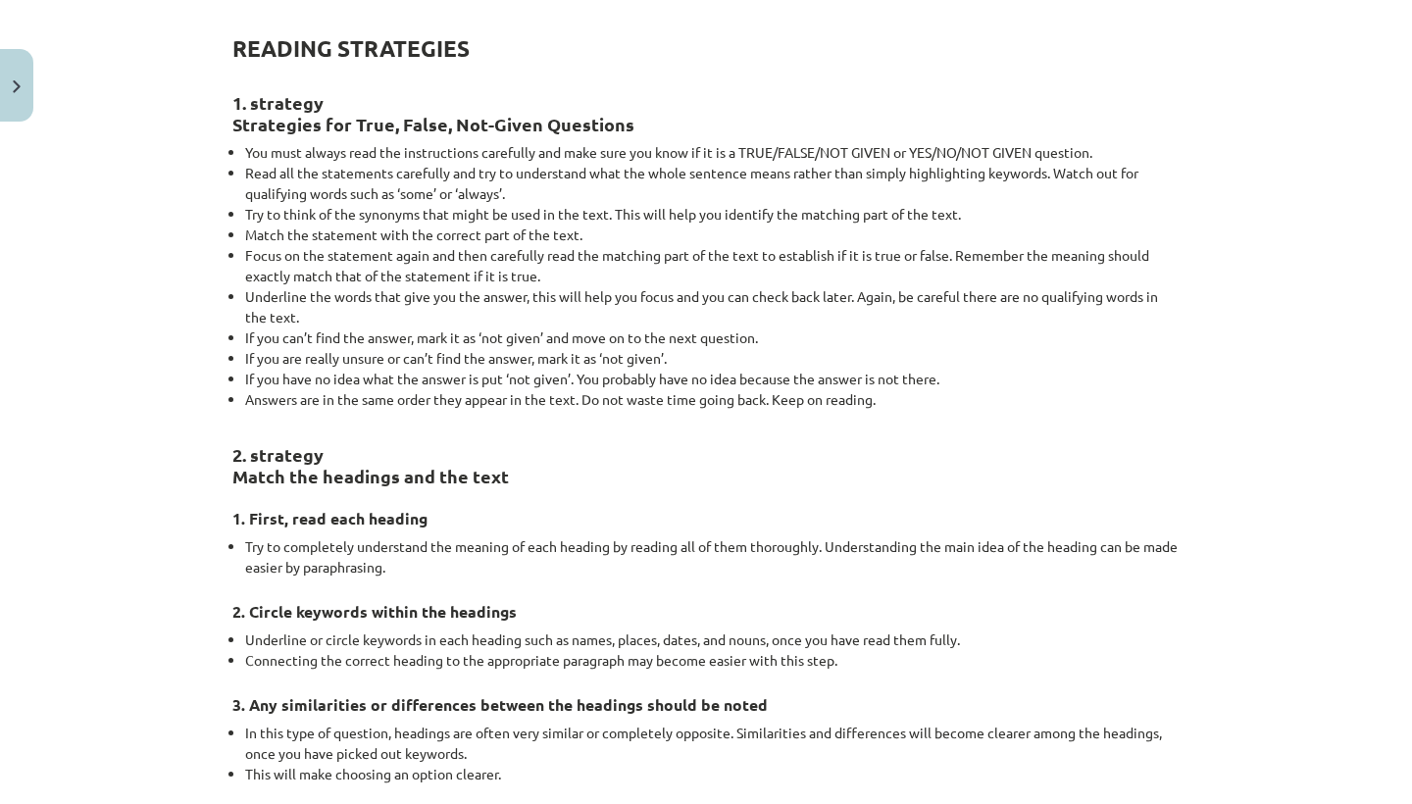
drag, startPoint x: 686, startPoint y: 749, endPoint x: 687, endPoint y: 803, distance: 53.9
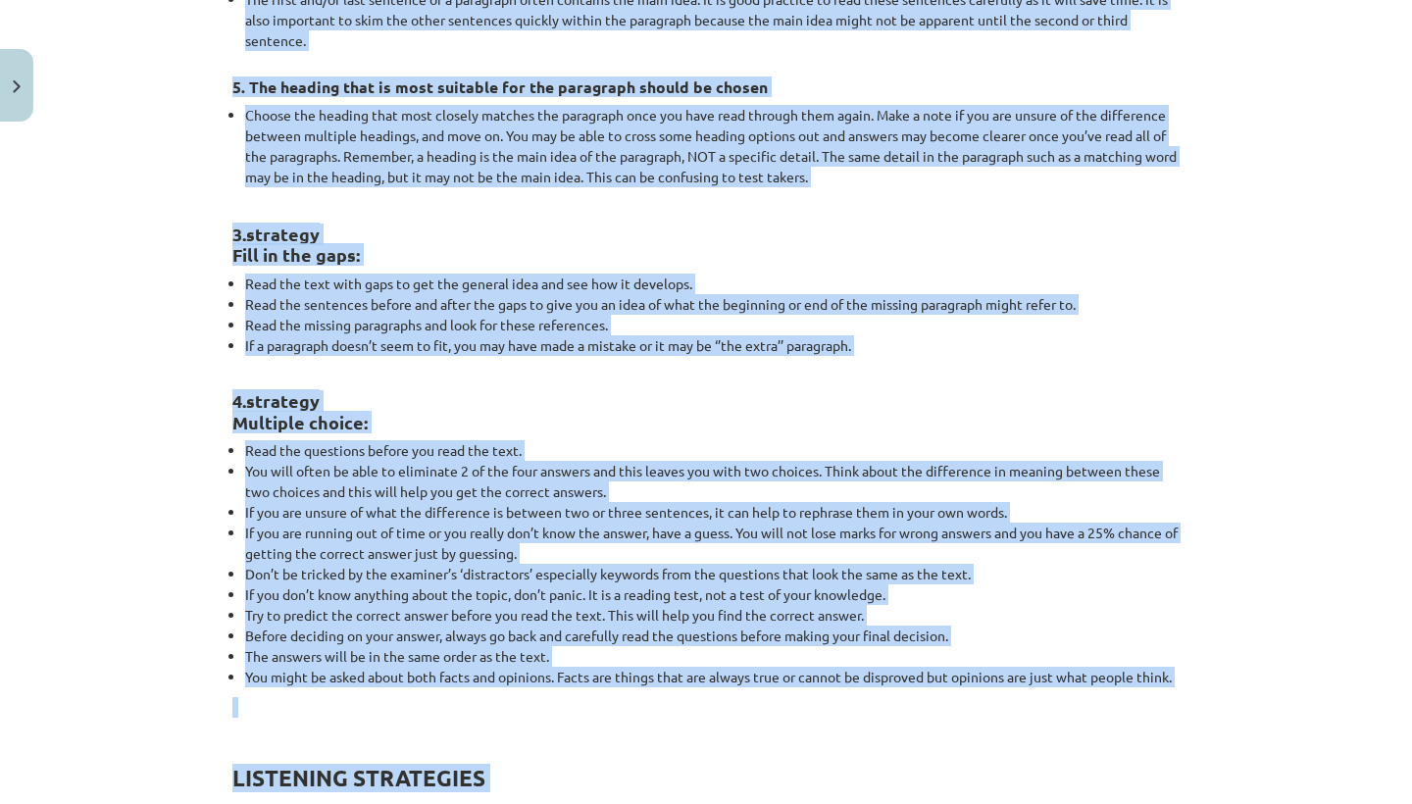
drag, startPoint x: 673, startPoint y: 544, endPoint x: 633, endPoint y: 787, distance: 246.5
click at [636, 791] on div "READING STRATEGIES 1. strategy Strategies for True, False, Not-Given Questions …" at bounding box center [705, 286] width 947 height 2267
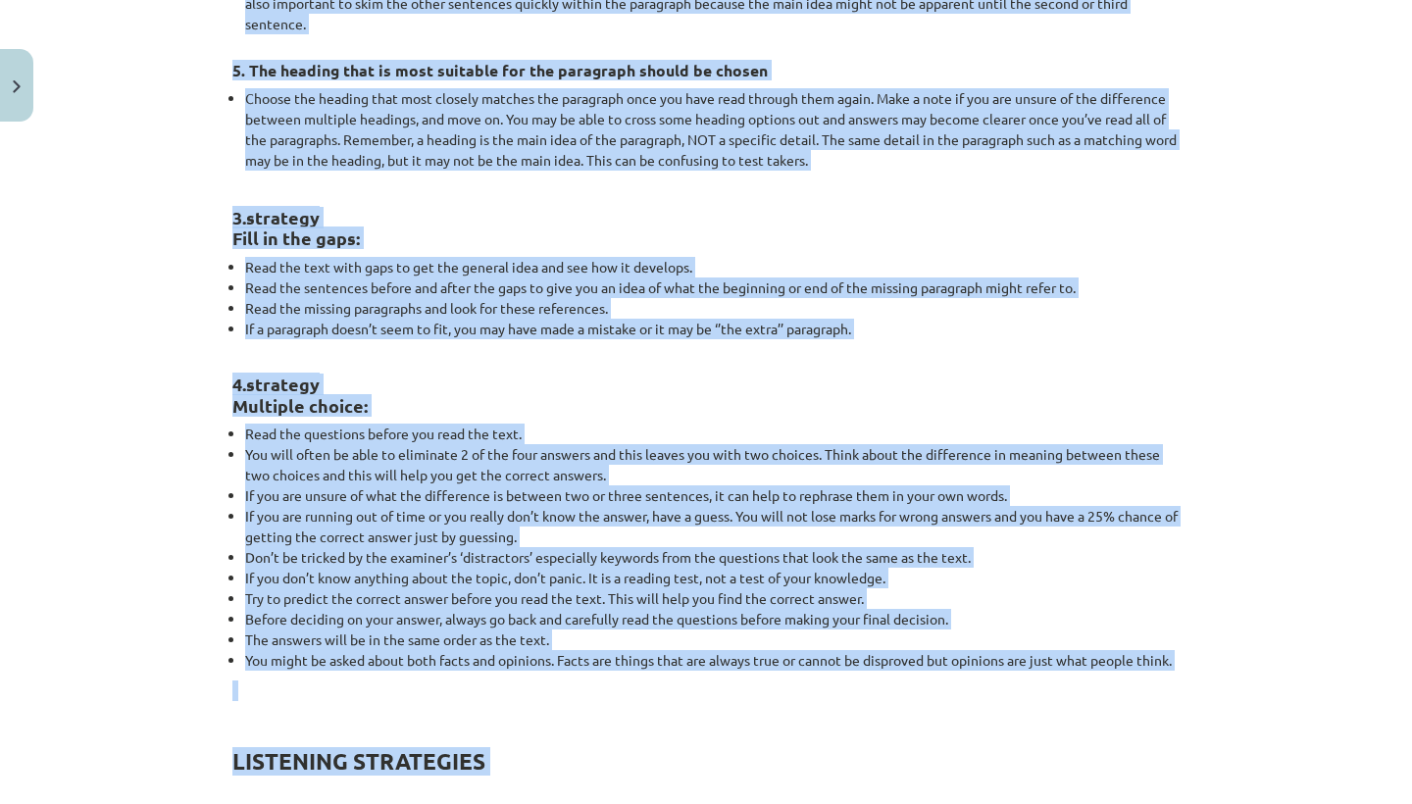
click at [661, 630] on li "The answers will be in the same order as the text." at bounding box center [712, 640] width 935 height 21
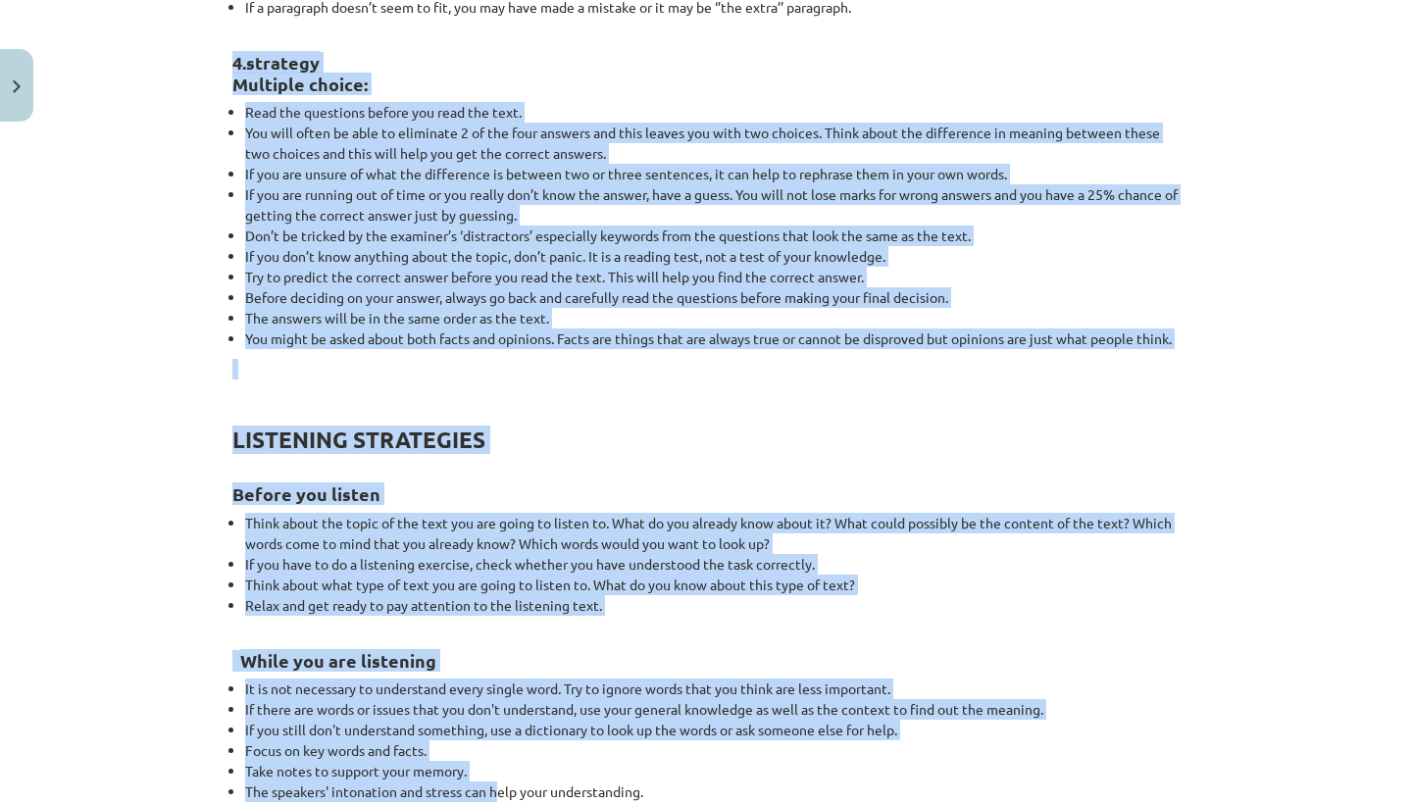
drag, startPoint x: 566, startPoint y: 340, endPoint x: 503, endPoint y: 792, distance: 456.4
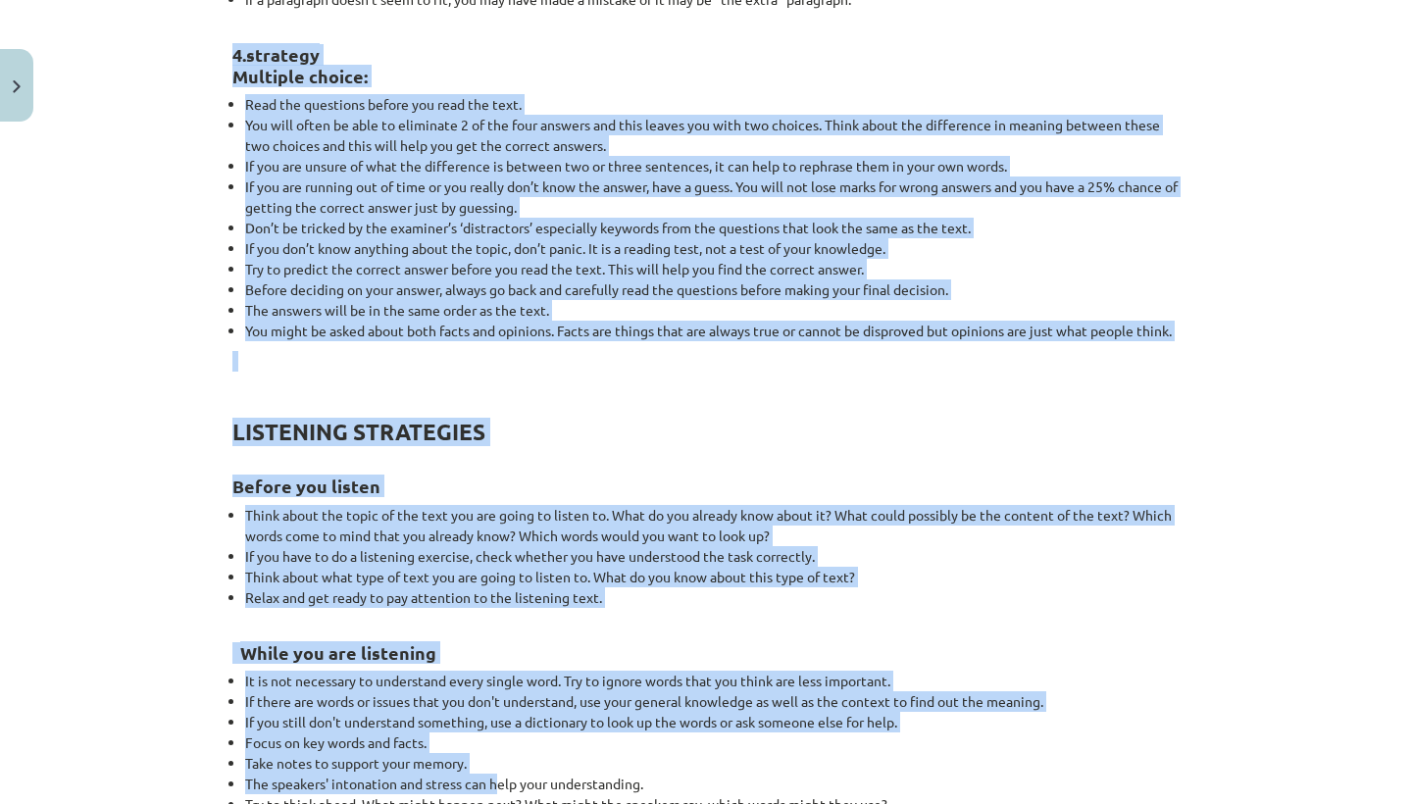
click at [503, 792] on li "The speakers' intonation and stress can help your understanding." at bounding box center [712, 784] width 935 height 21
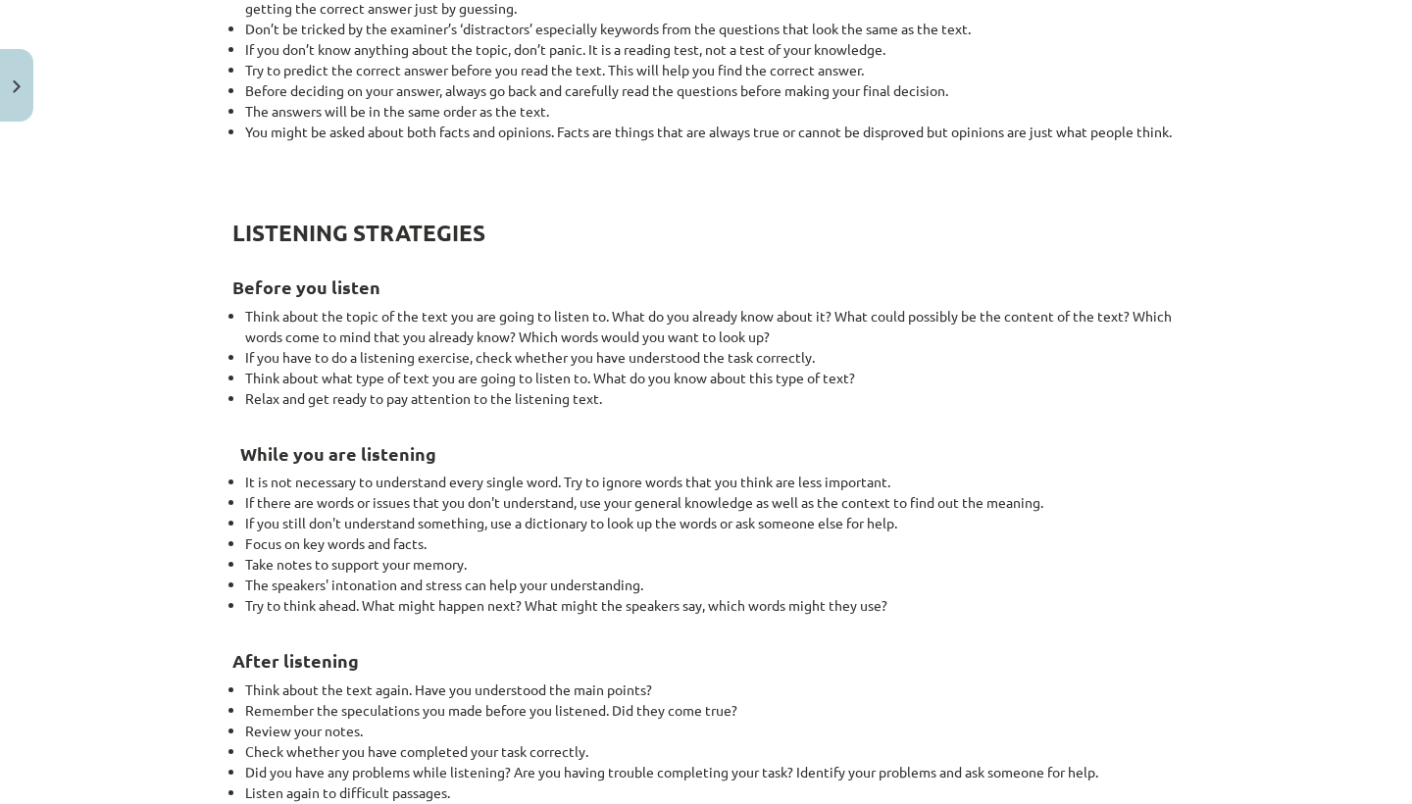
drag, startPoint x: 562, startPoint y: 657, endPoint x: 557, endPoint y: 799, distance: 142.3
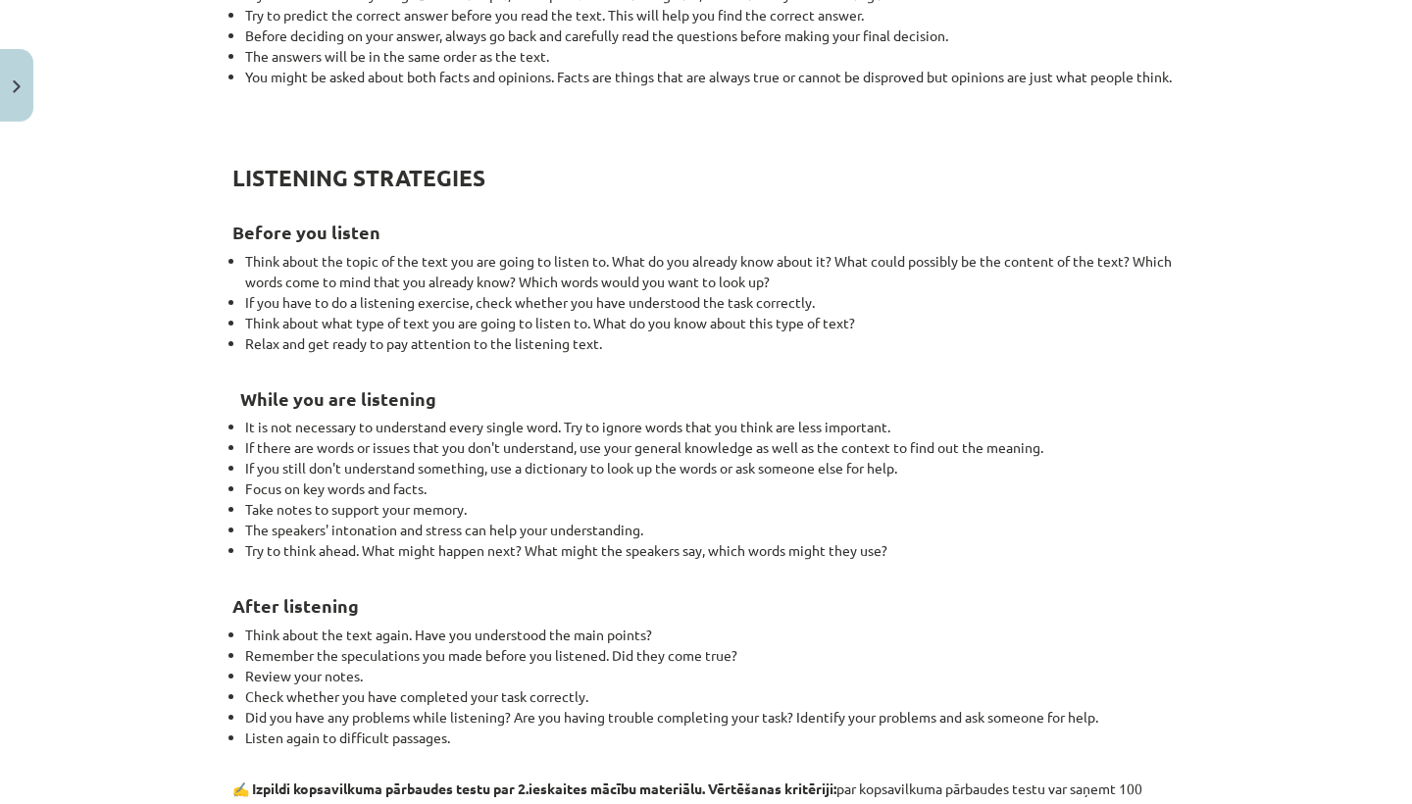
click at [644, 674] on li "Review your notes." at bounding box center [712, 676] width 935 height 21
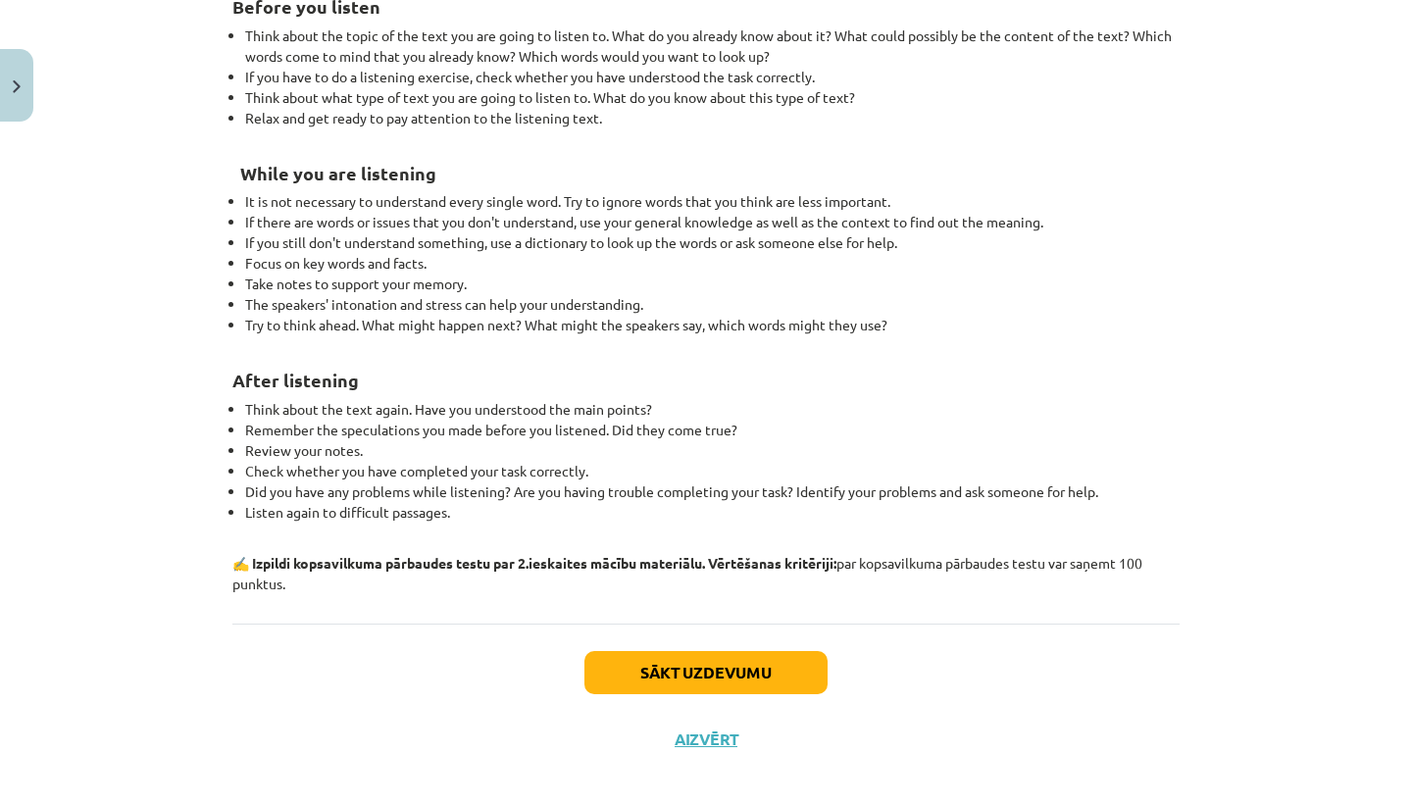
drag, startPoint x: 644, startPoint y: 674, endPoint x: 658, endPoint y: 797, distance: 124.3
click at [658, 797] on div "Mācību tēma: Angļu valodas i - 11. klases 2. ieskaites mācību materiāls #2 Read…" at bounding box center [706, 402] width 1412 height 804
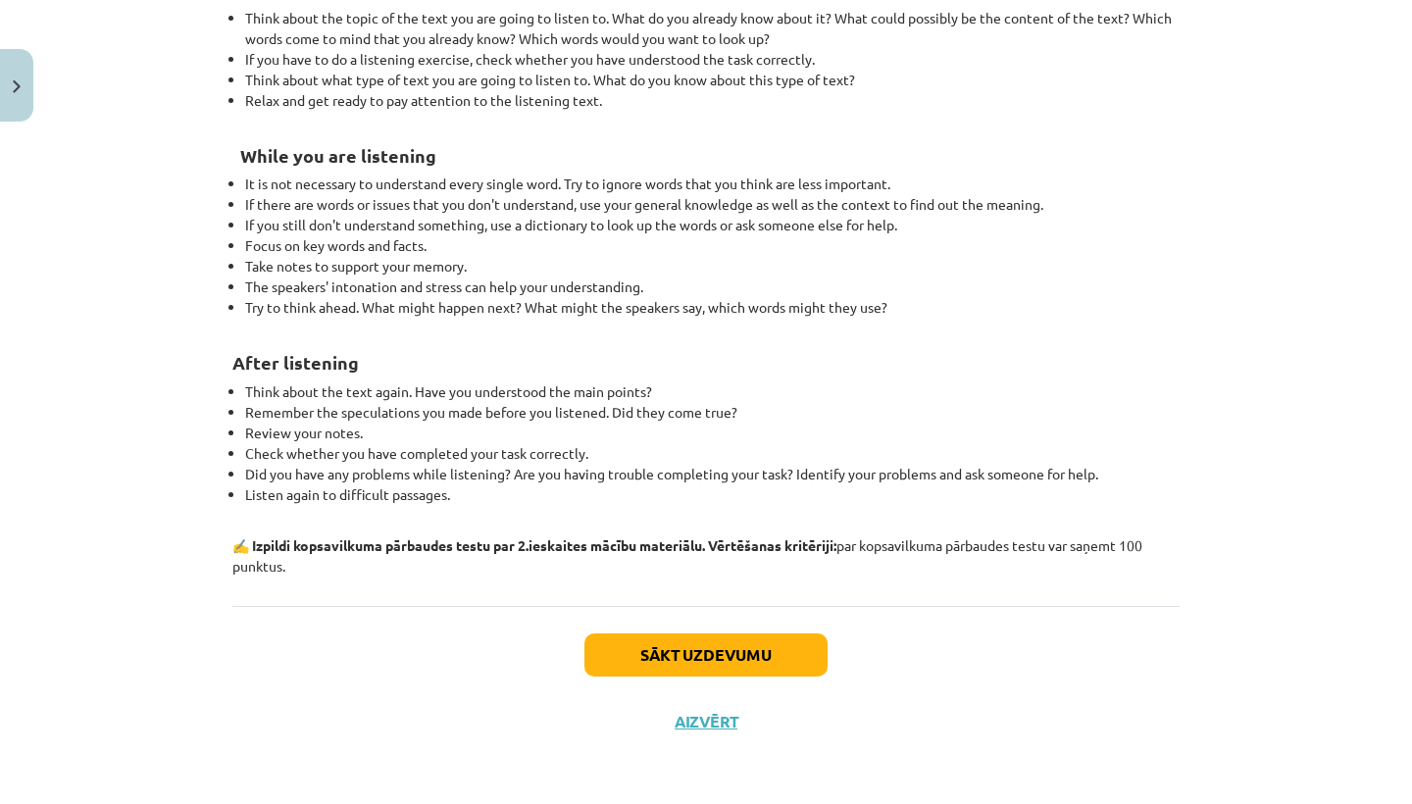
click at [635, 661] on button "Sākt uzdevumu" at bounding box center [705, 655] width 243 height 43
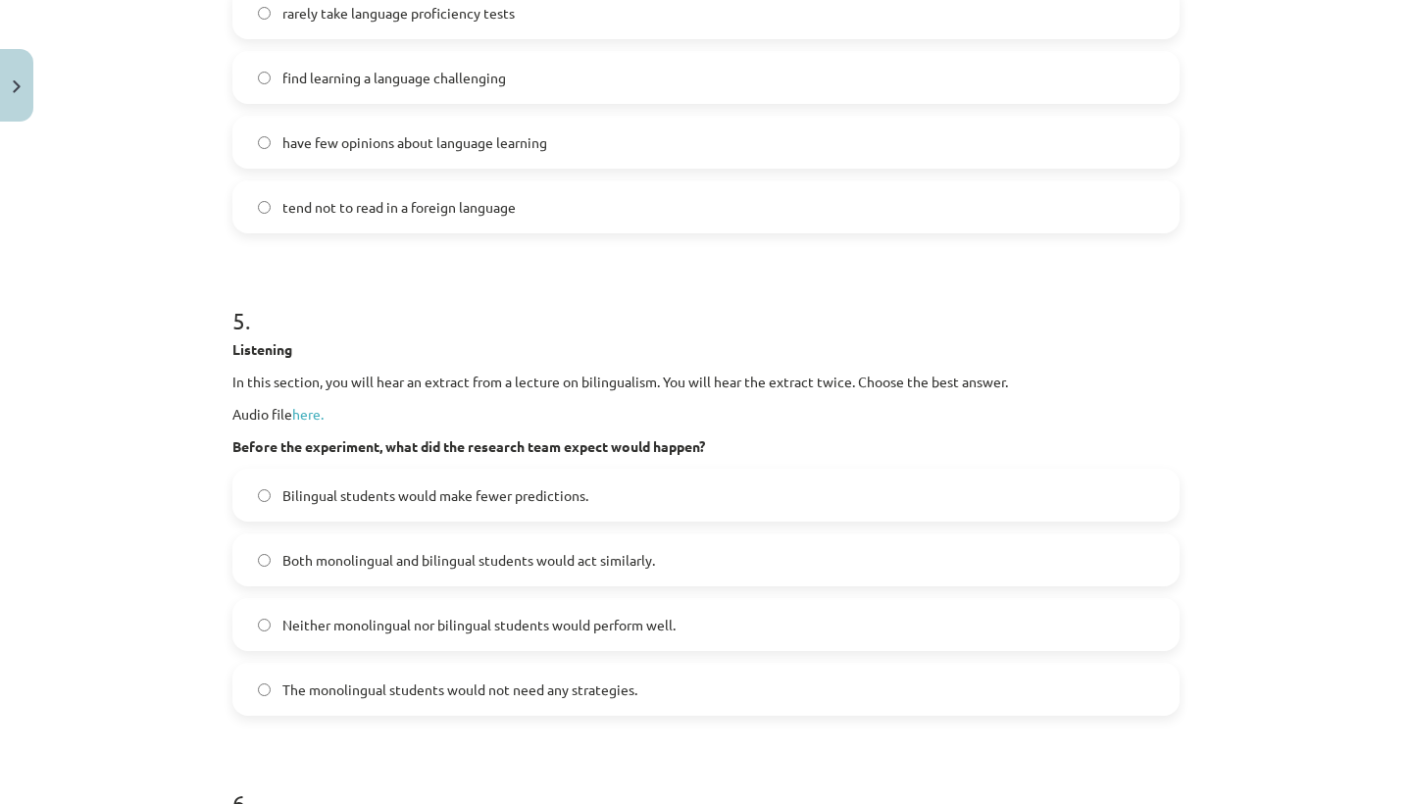
scroll to position [49, 0]
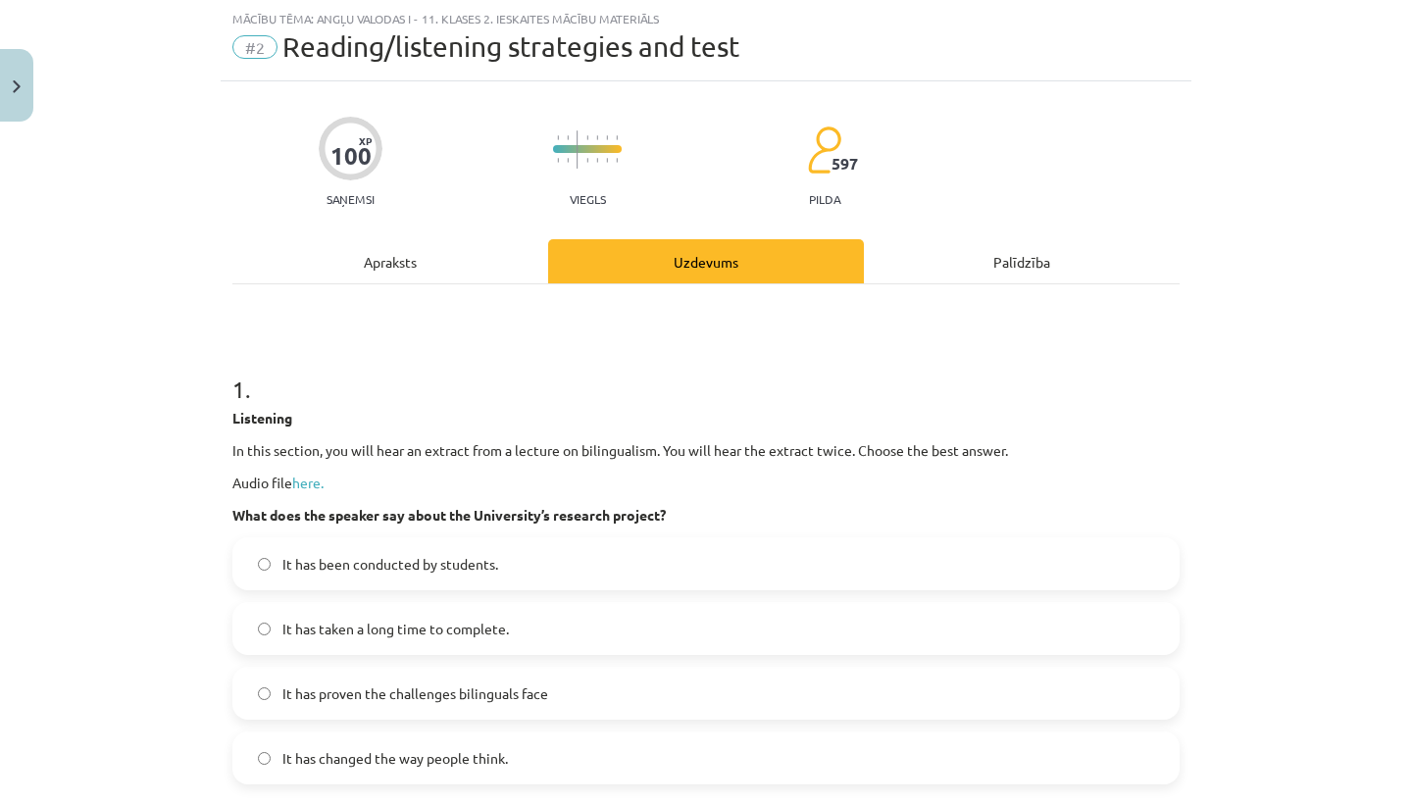
click at [761, 382] on h1 "1 ." at bounding box center [705, 371] width 947 height 61
click at [310, 480] on link "here." at bounding box center [307, 483] width 31 height 18
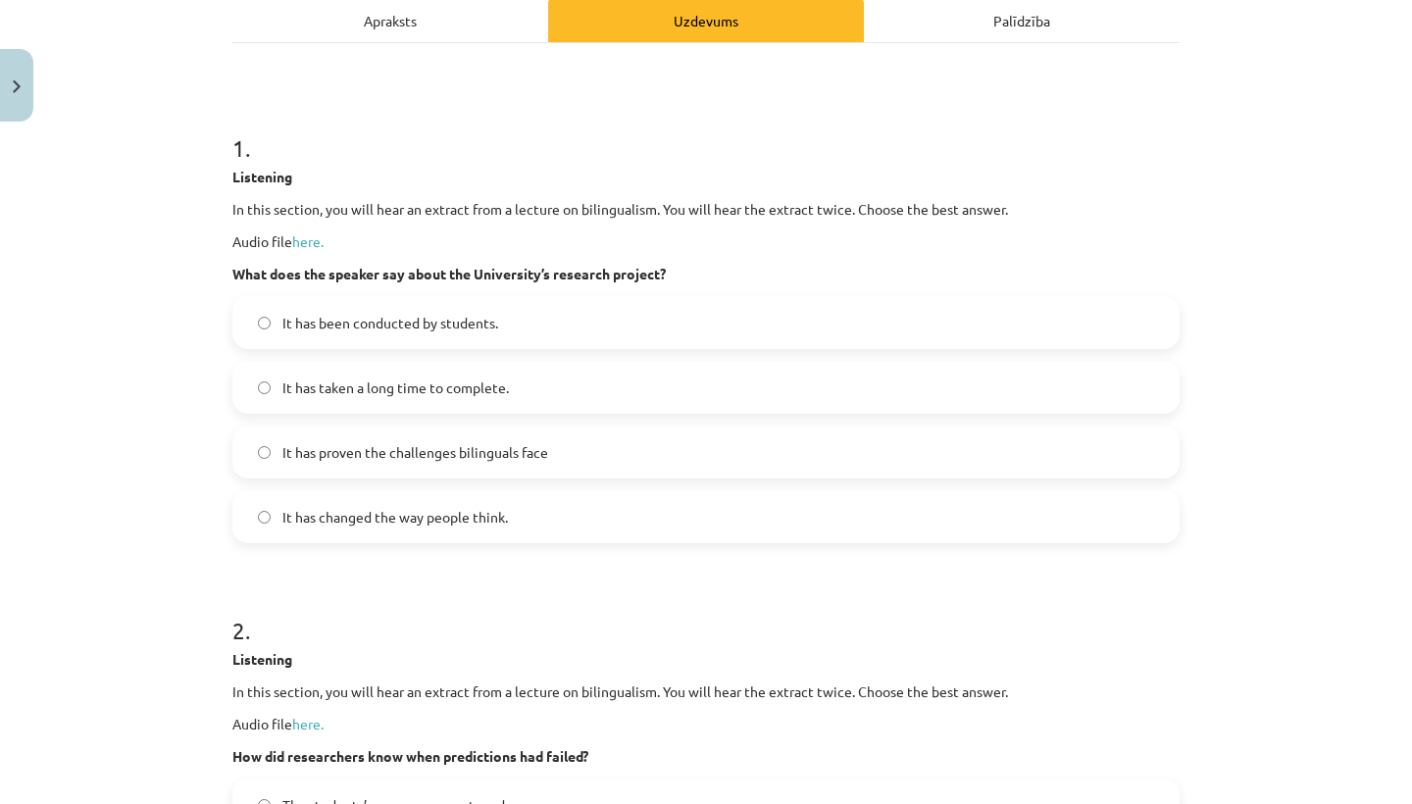
scroll to position [309, 0]
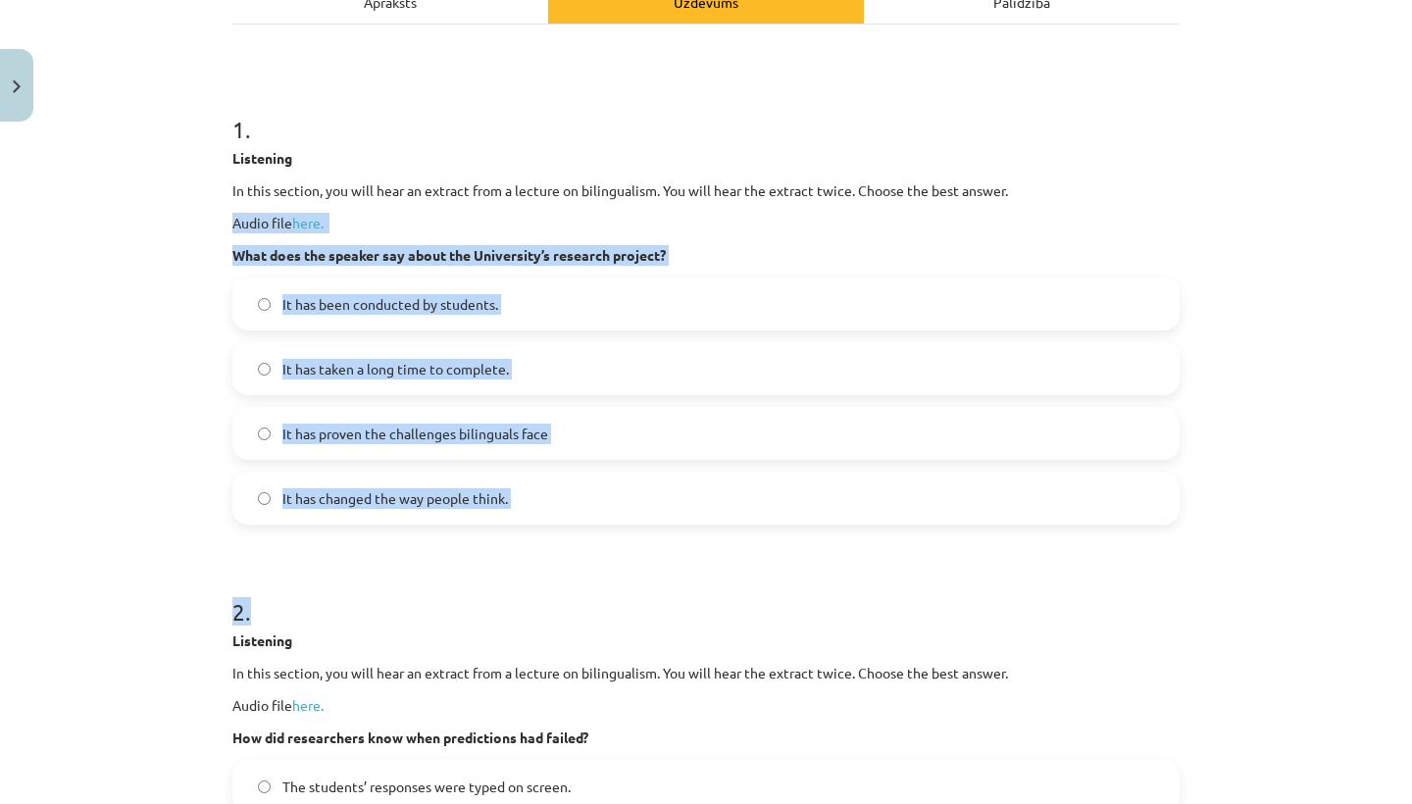
drag, startPoint x: 773, startPoint y: 458, endPoint x: 713, endPoint y: 611, distance: 164.3
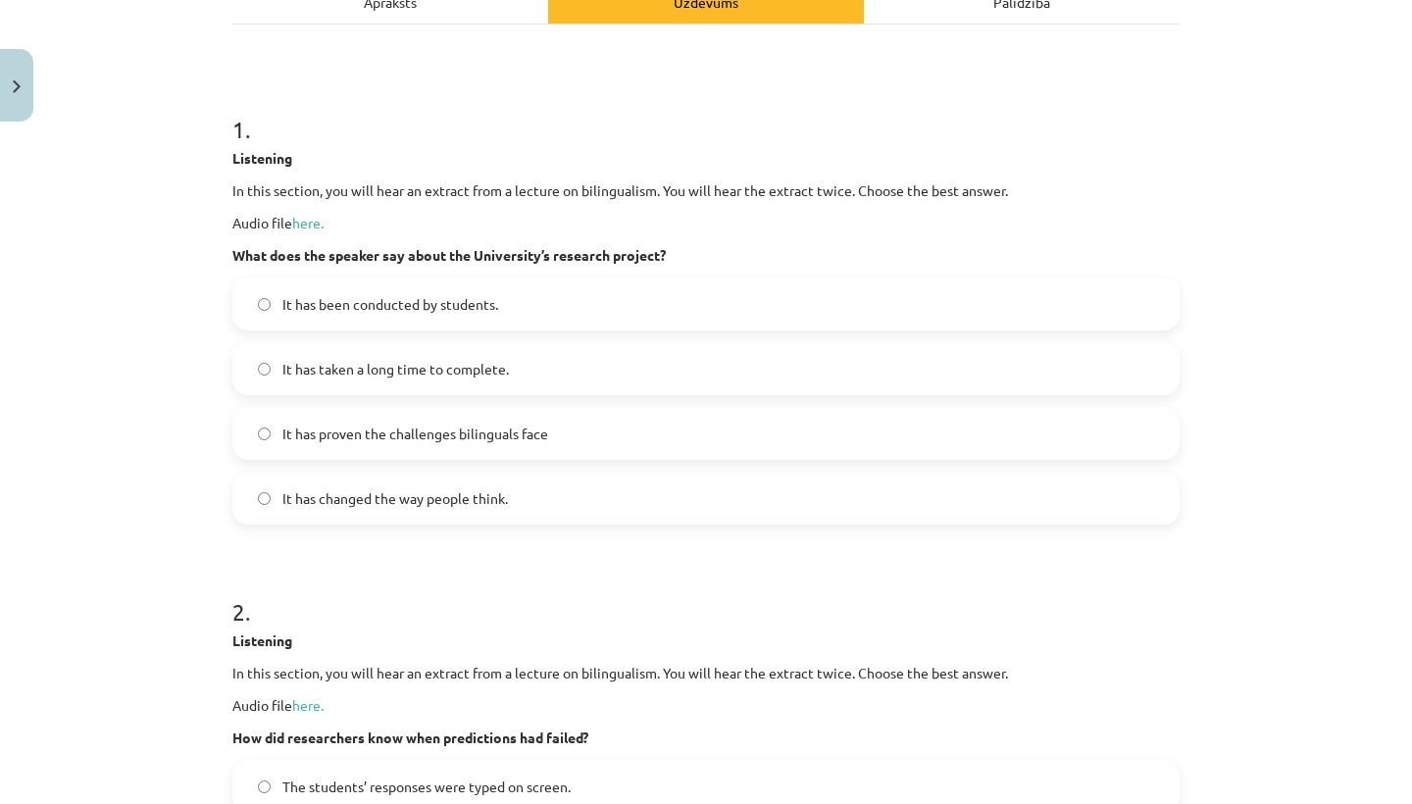
click at [684, 602] on h1 "2 ." at bounding box center [705, 594] width 947 height 61
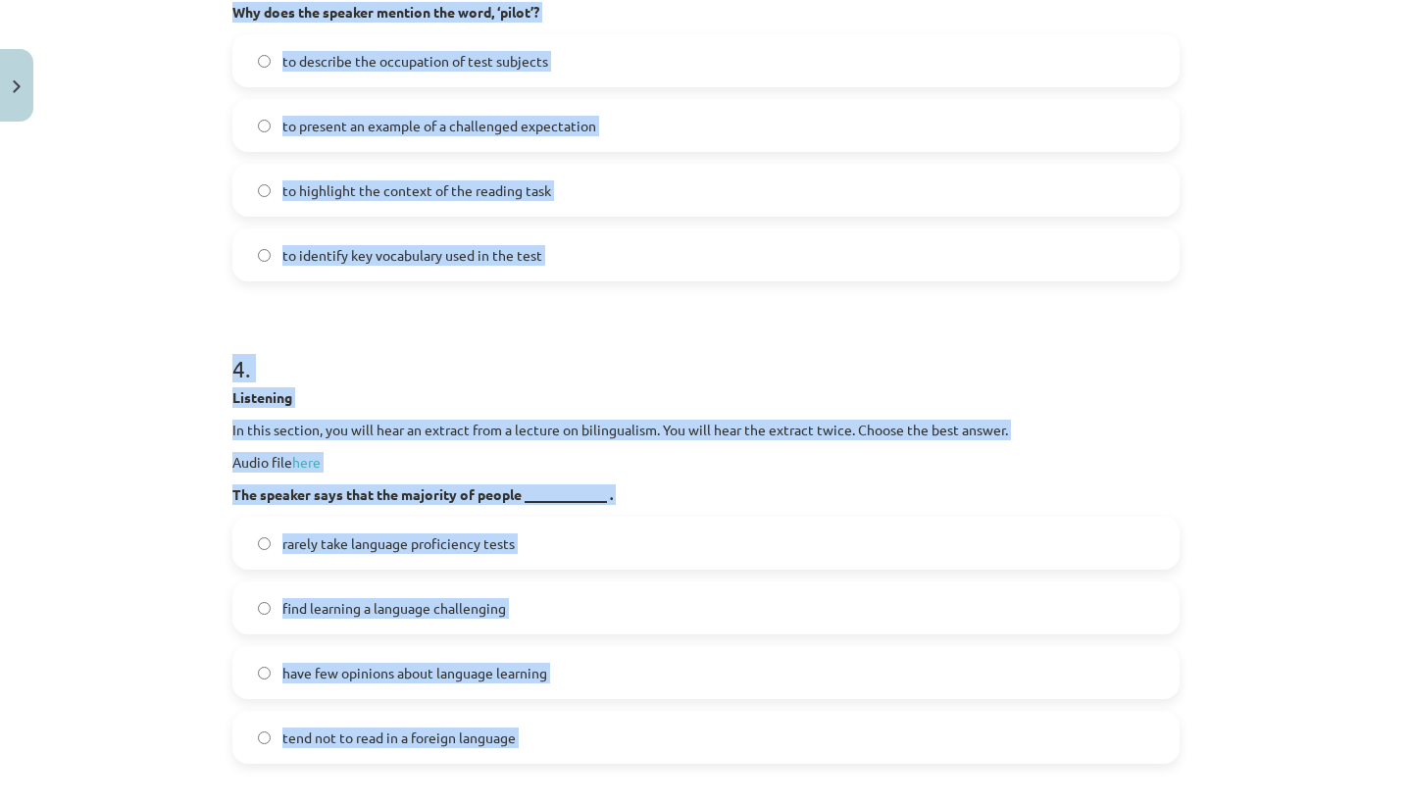
scroll to position [1578, 0]
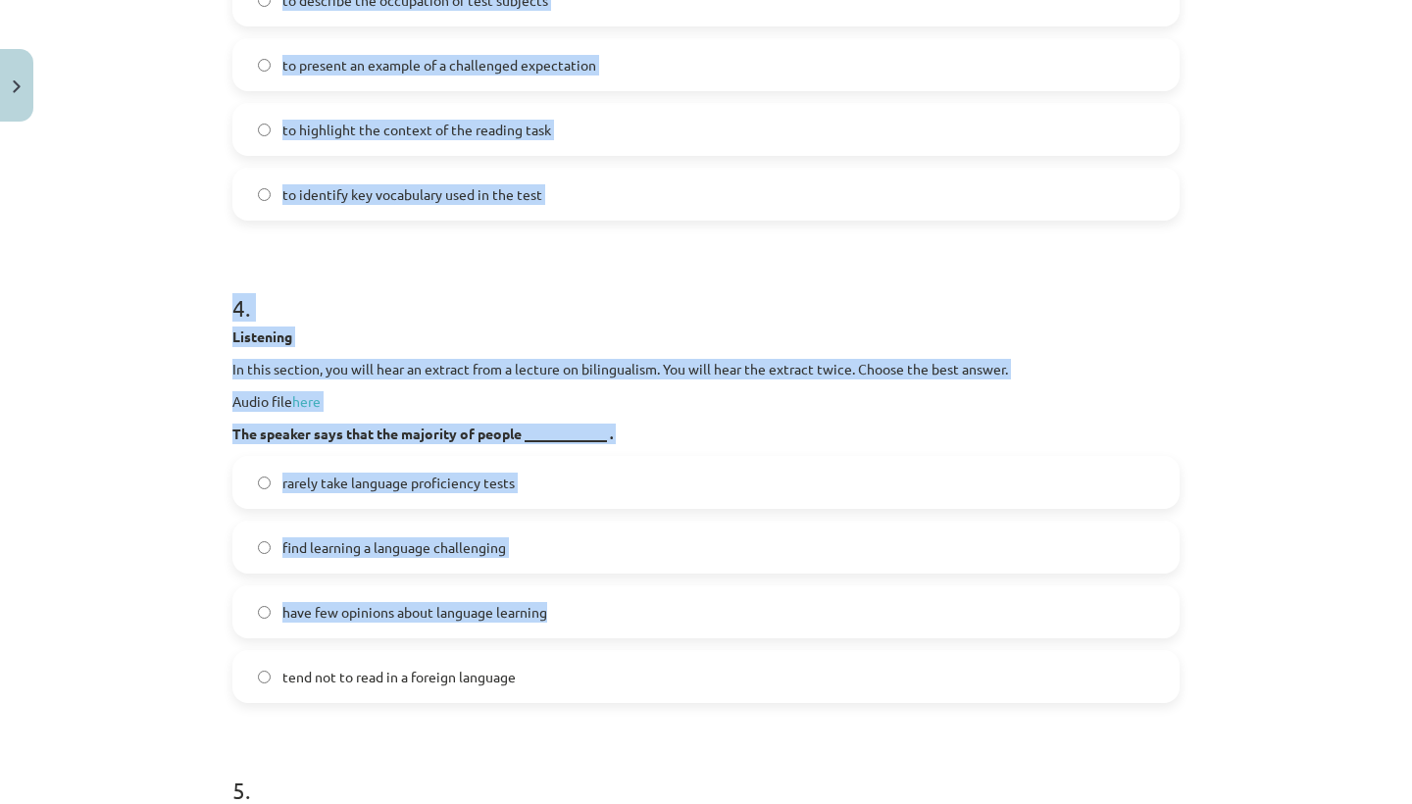
drag, startPoint x: 602, startPoint y: 490, endPoint x: 548, endPoint y: 612, distance: 133.0
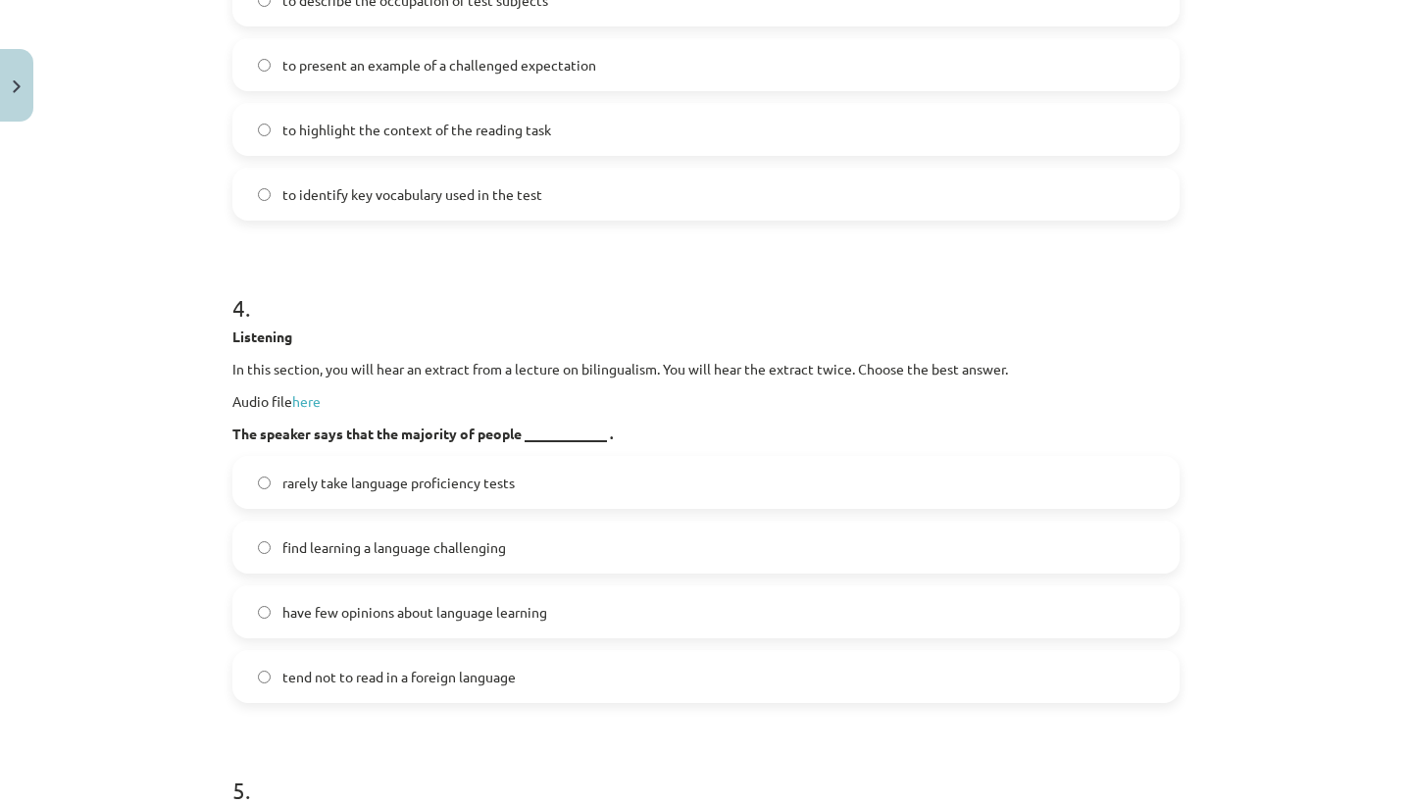
click at [1240, 275] on div "Mācību tēma: Angļu valodas i - 11. klases 2. ieskaites mācību materiāls #2 Read…" at bounding box center [706, 402] width 1412 height 804
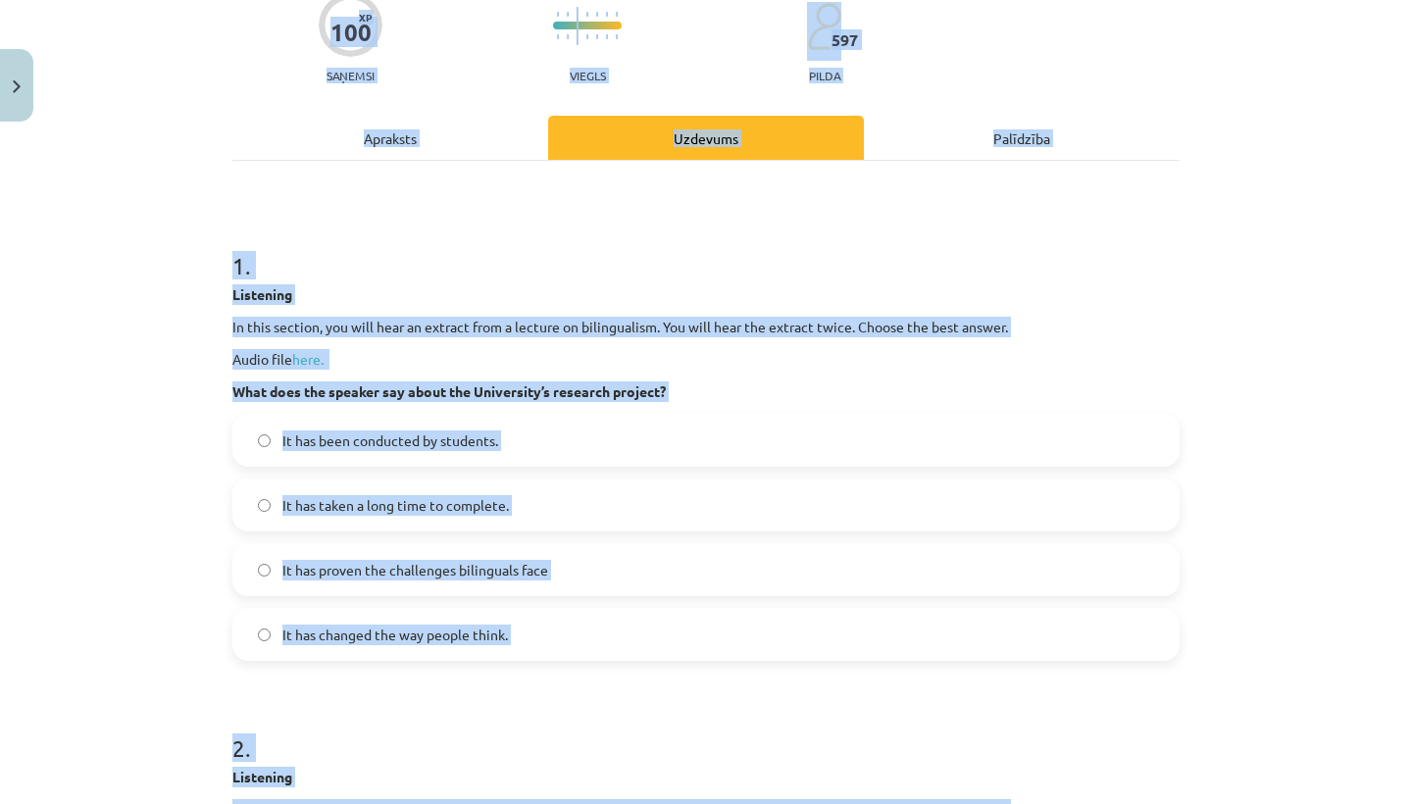
scroll to position [150, 0]
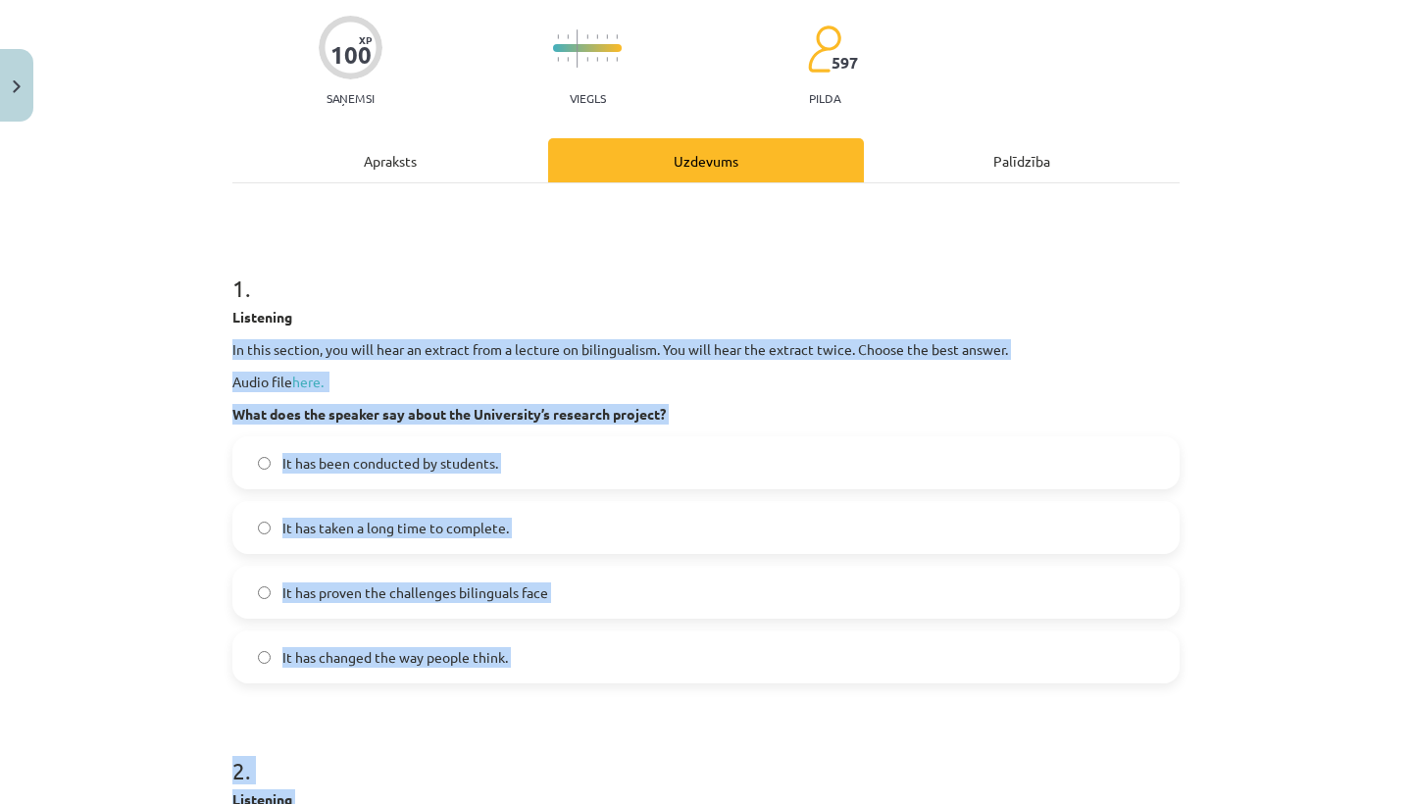
drag, startPoint x: 962, startPoint y: 371, endPoint x: 764, endPoint y: 313, distance: 206.4
click at [764, 313] on p "Listening" at bounding box center [705, 317] width 947 height 21
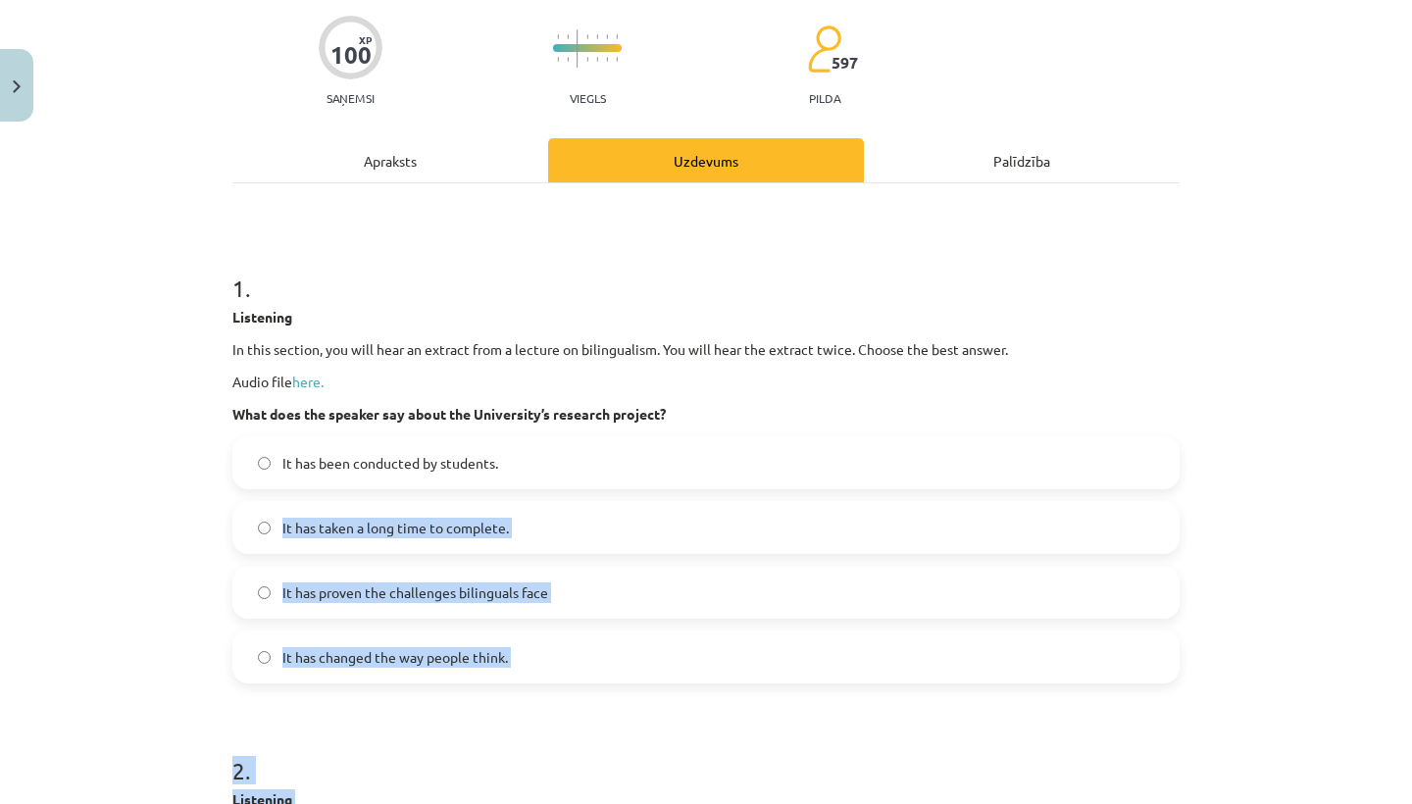
drag, startPoint x: 722, startPoint y: 472, endPoint x: 736, endPoint y: 803, distance: 331.8
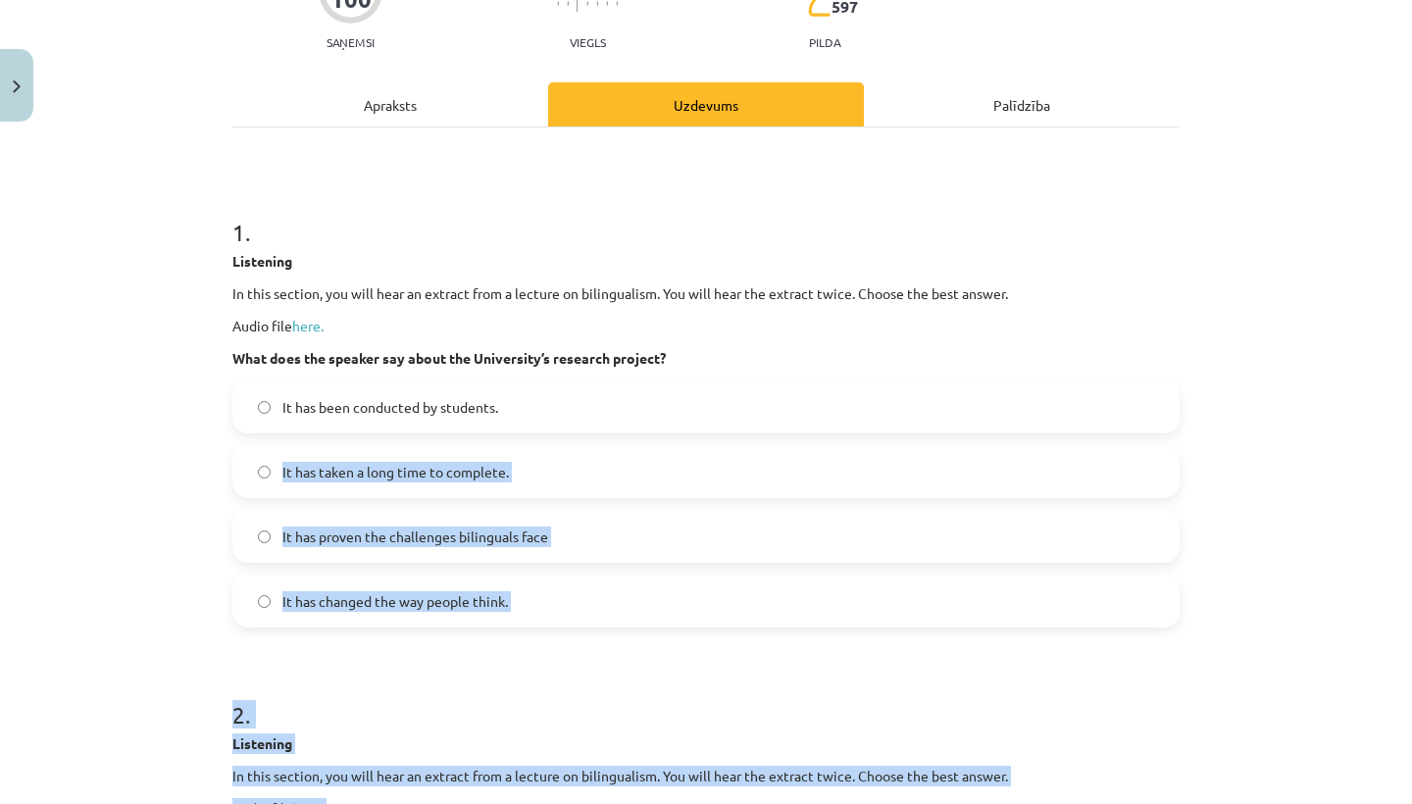
click at [741, 803] on p "Audio file here." at bounding box center [705, 808] width 947 height 21
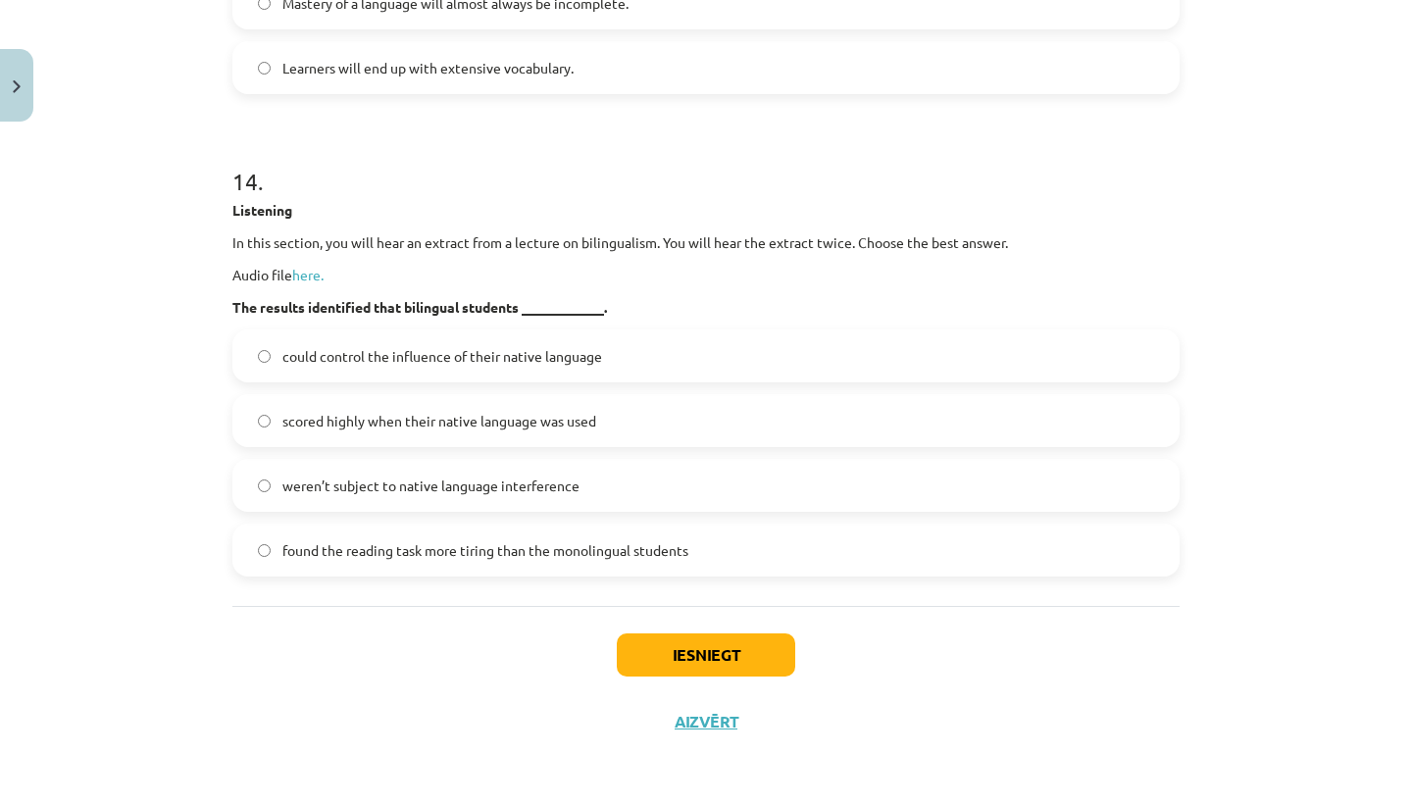
scroll to position [294, 0]
drag, startPoint x: 693, startPoint y: 768, endPoint x: 671, endPoint y: 803, distance: 41.9
click at [671, 803] on div "Mācību tēma: Angļu valodas i - 11. klases 2. ieskaites mācību materiāls #2 Read…" at bounding box center [706, 402] width 1412 height 804
click at [726, 723] on button "Aizvērt" at bounding box center [706, 722] width 75 height 20
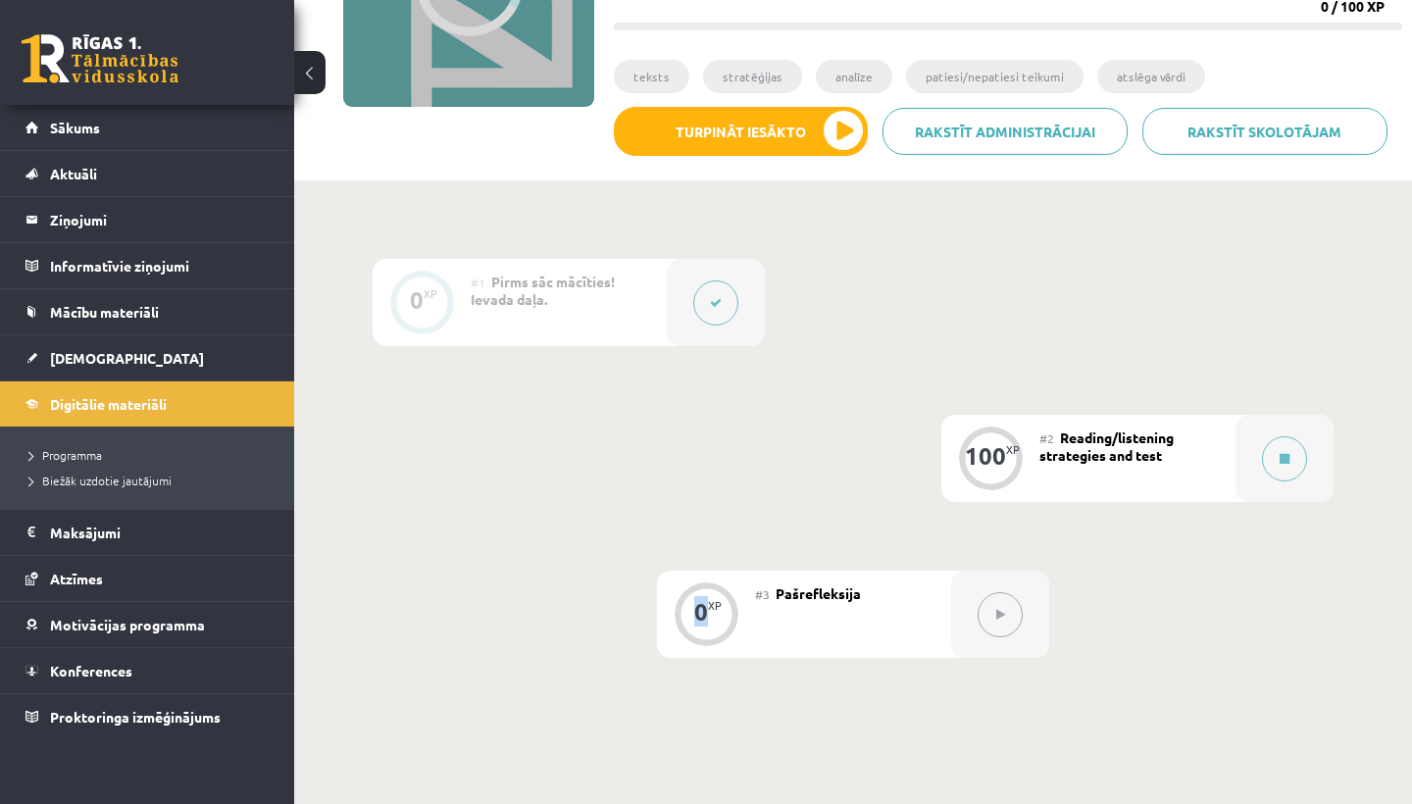
drag, startPoint x: 699, startPoint y: 565, endPoint x: 712, endPoint y: 631, distance: 66.9
click at [712, 631] on div "0 XP #1 Pirms sāc mācīties! Ievada daļa. 100 XP #2 Reading/listening strategies…" at bounding box center [853, 458] width 961 height 399
